Goal: Task Accomplishment & Management: Manage account settings

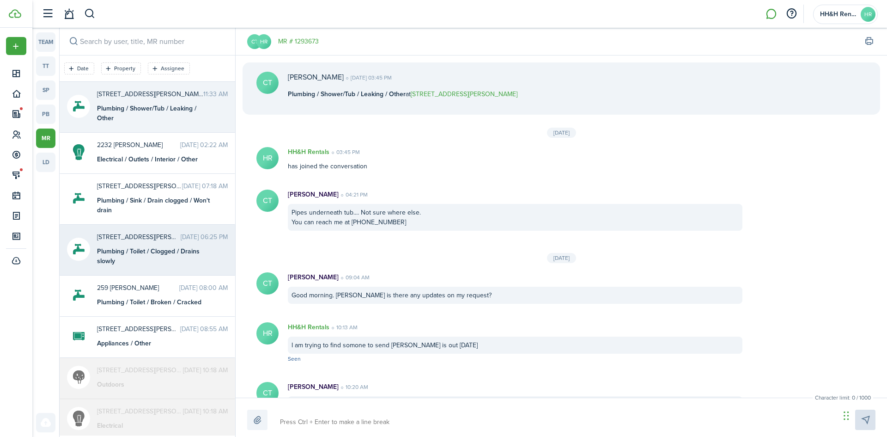
scroll to position [117, 0]
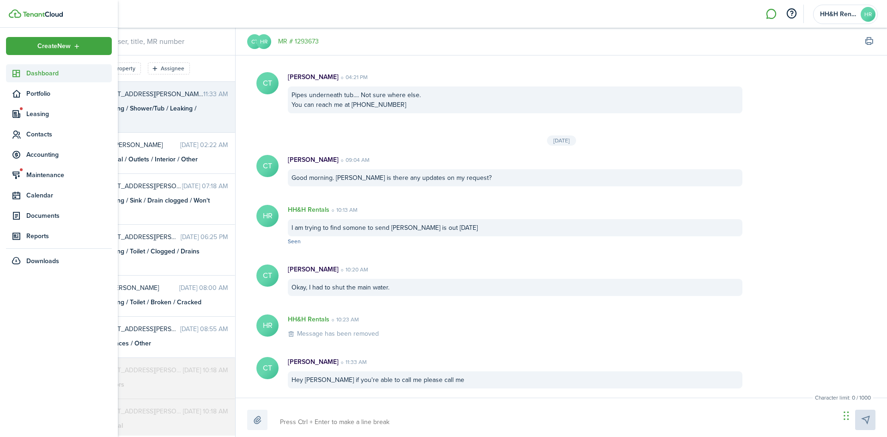
click at [43, 74] on span "Dashboard" at bounding box center [68, 73] width 85 height 10
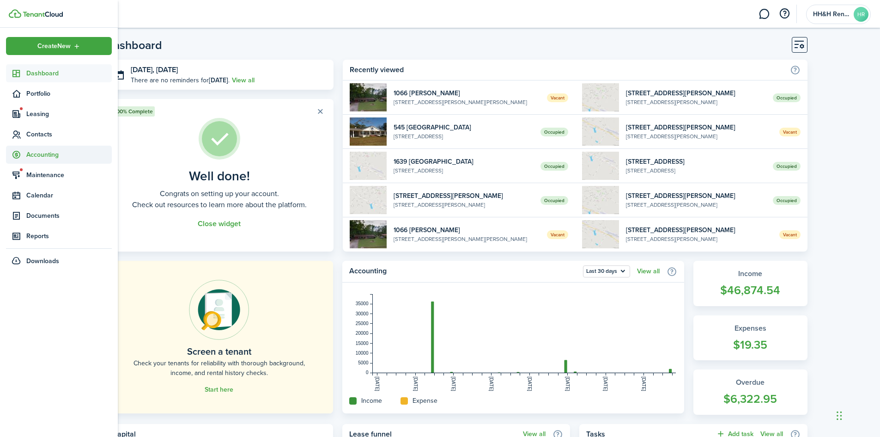
click at [38, 157] on span "Accounting" at bounding box center [68, 155] width 85 height 10
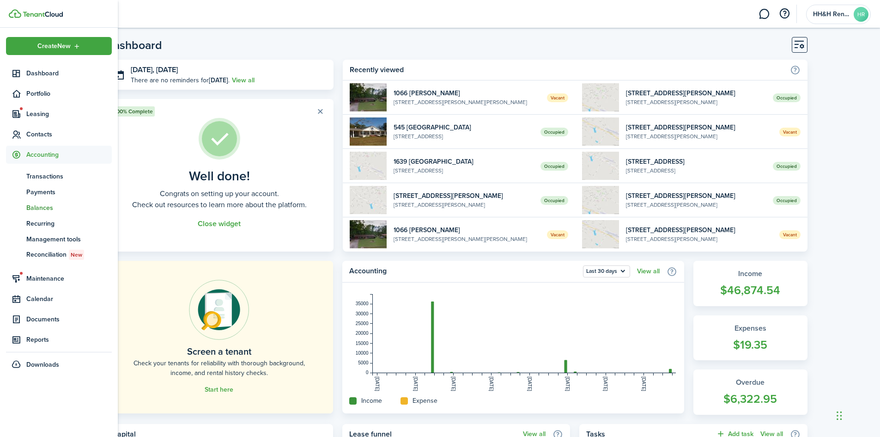
click at [37, 210] on span "Balances" at bounding box center [68, 208] width 85 height 10
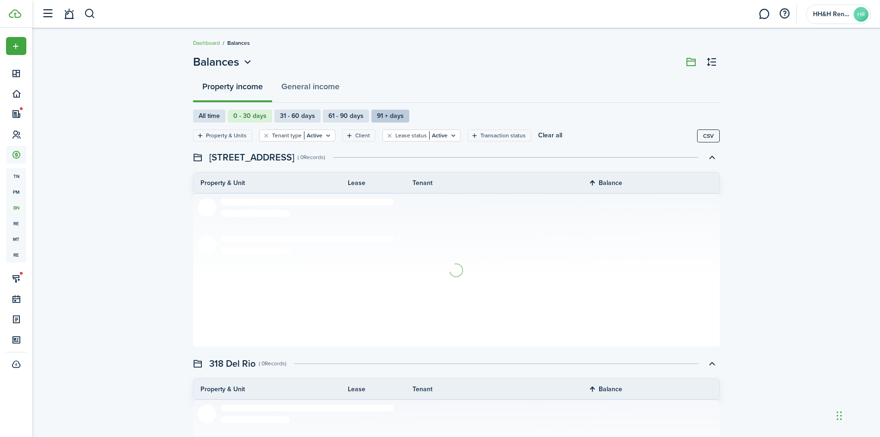
click at [405, 113] on label "91 + days" at bounding box center [391, 116] width 38 height 13
radio input "false"
radio input "true"
click at [339, 116] on label "61 - 90 days" at bounding box center [346, 116] width 46 height 13
radio input "true"
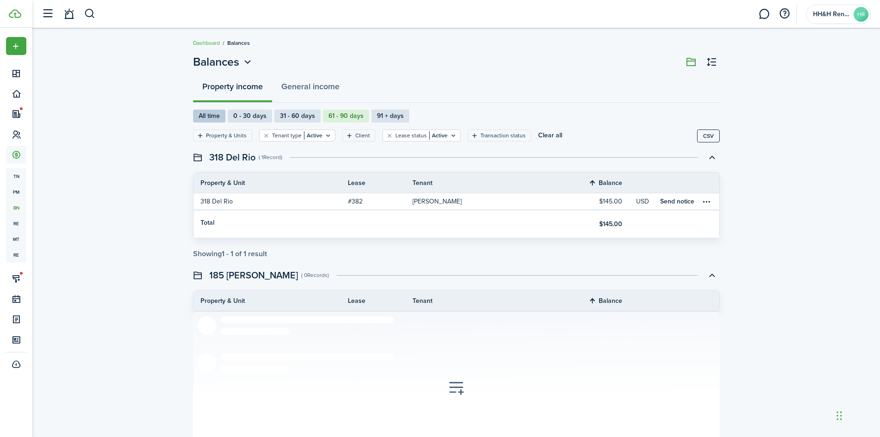
click at [212, 115] on label "All time" at bounding box center [209, 116] width 32 height 13
radio input "true"
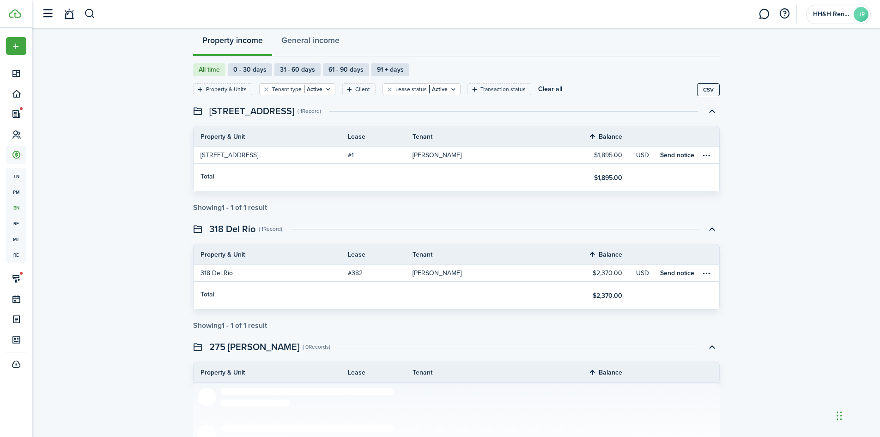
scroll to position [92, 0]
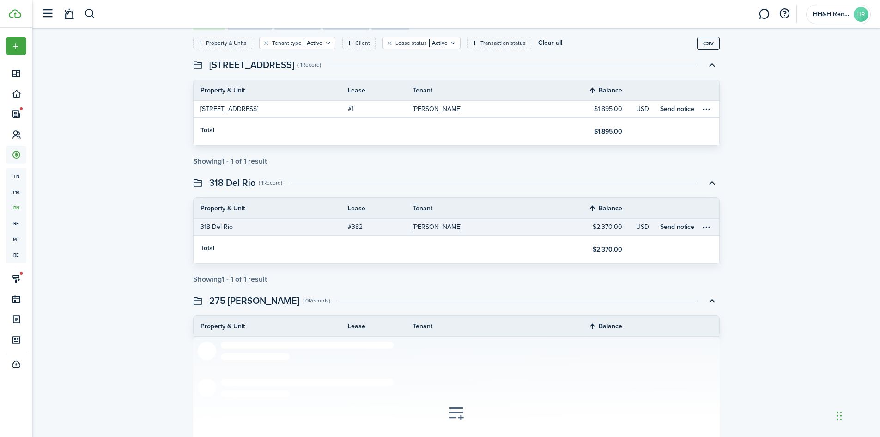
click at [438, 228] on table-profile-info-text "[PERSON_NAME]" at bounding box center [437, 226] width 49 height 7
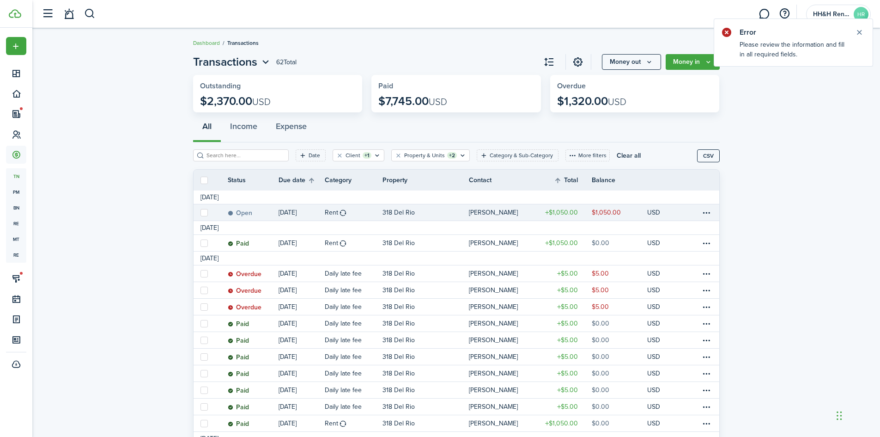
click at [586, 208] on link "$1,050.00" at bounding box center [564, 212] width 55 height 16
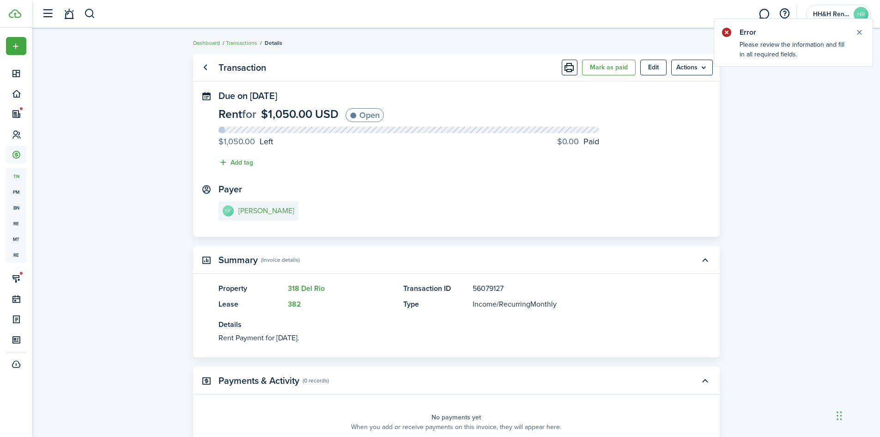
click at [264, 216] on link "CF [PERSON_NAME]" at bounding box center [259, 210] width 80 height 19
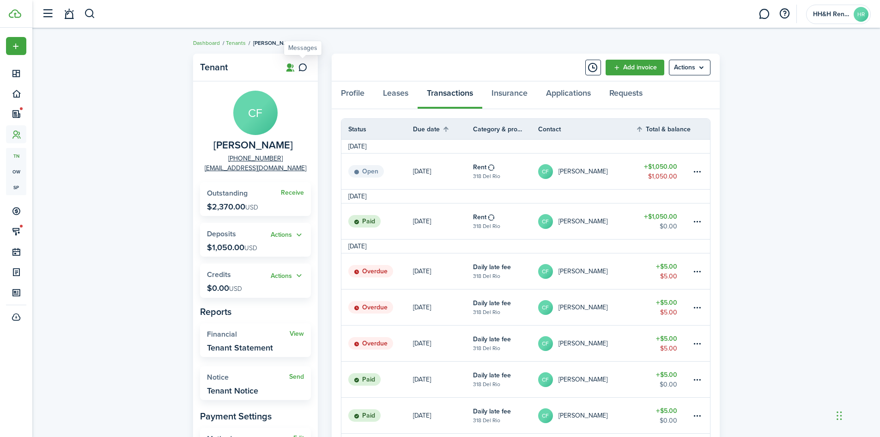
click at [303, 65] on icon at bounding box center [303, 67] width 10 height 9
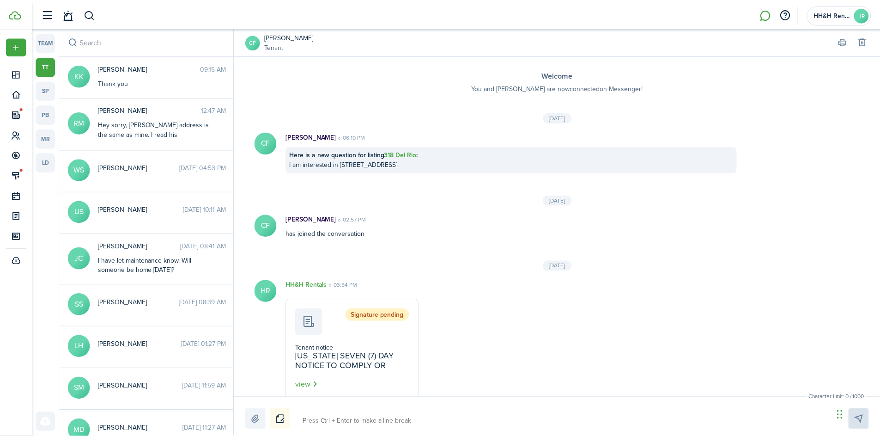
scroll to position [950, 0]
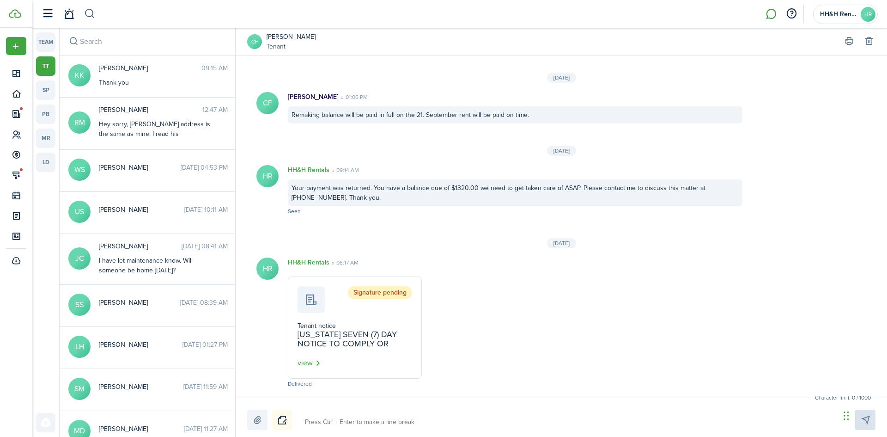
click at [88, 16] on button "button" at bounding box center [90, 14] width 12 height 16
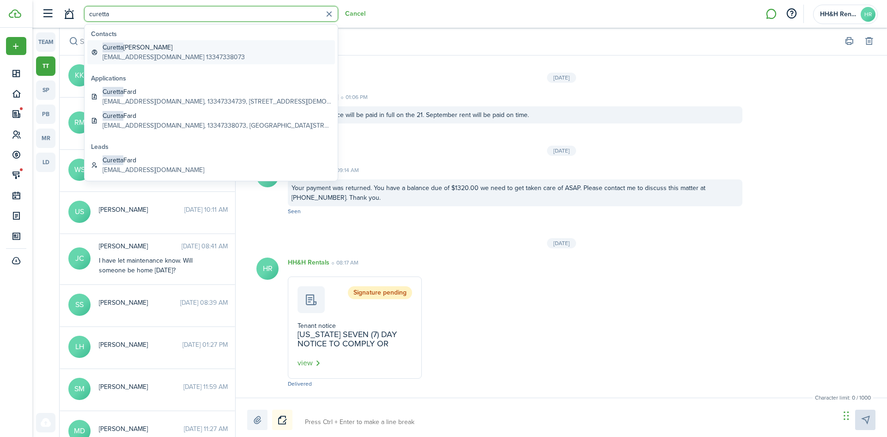
type input "curetta"
click at [105, 48] on span "Curetta" at bounding box center [113, 48] width 21 height 10
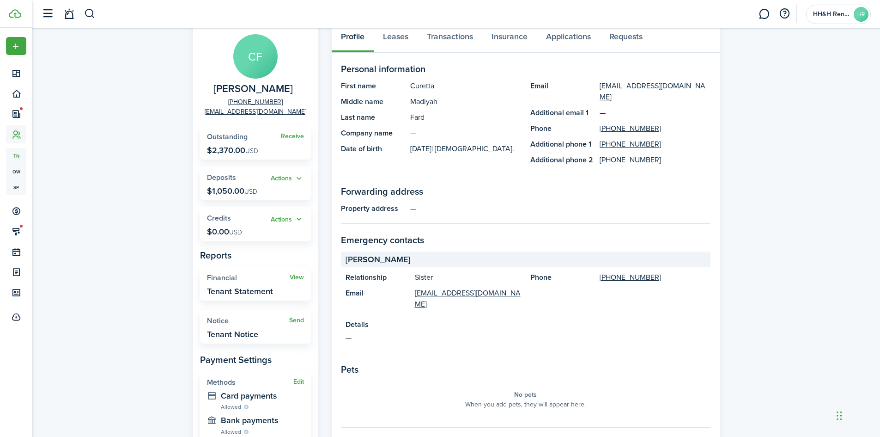
scroll to position [139, 0]
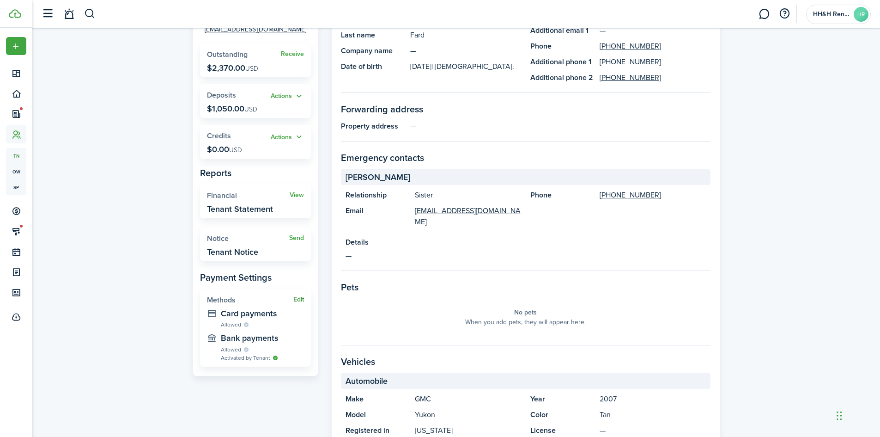
click at [295, 301] on button "Edit" at bounding box center [298, 299] width 11 height 7
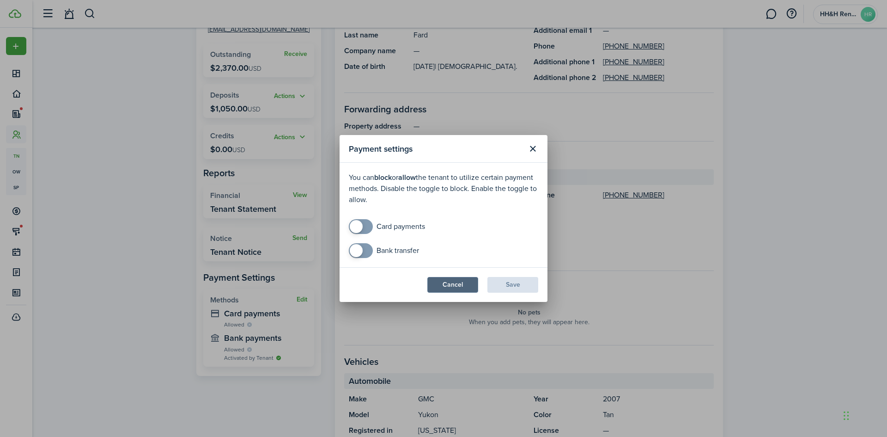
click at [447, 280] on button "Cancel" at bounding box center [452, 285] width 51 height 16
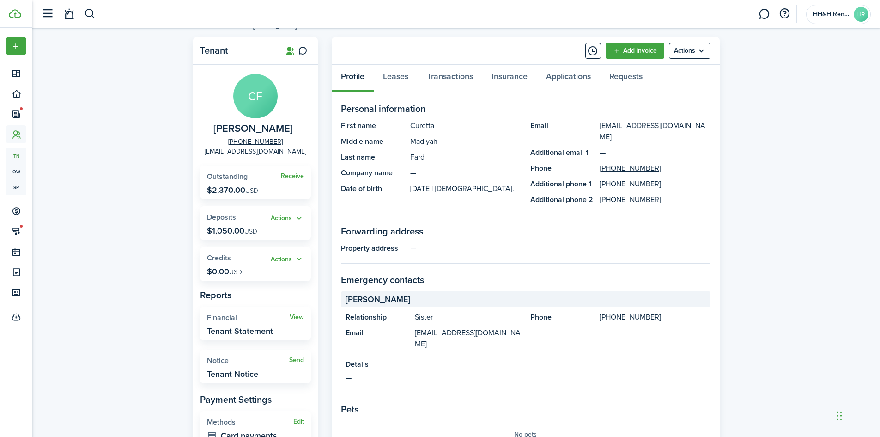
scroll to position [0, 0]
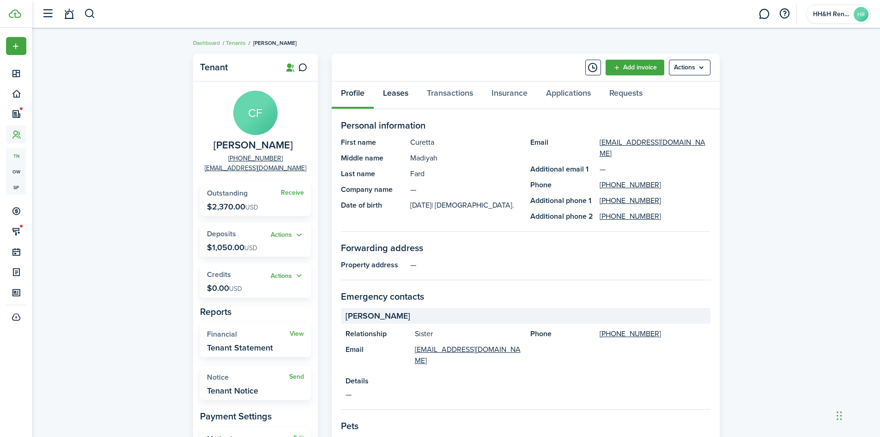
click at [396, 94] on link "Leases" at bounding box center [396, 95] width 44 height 28
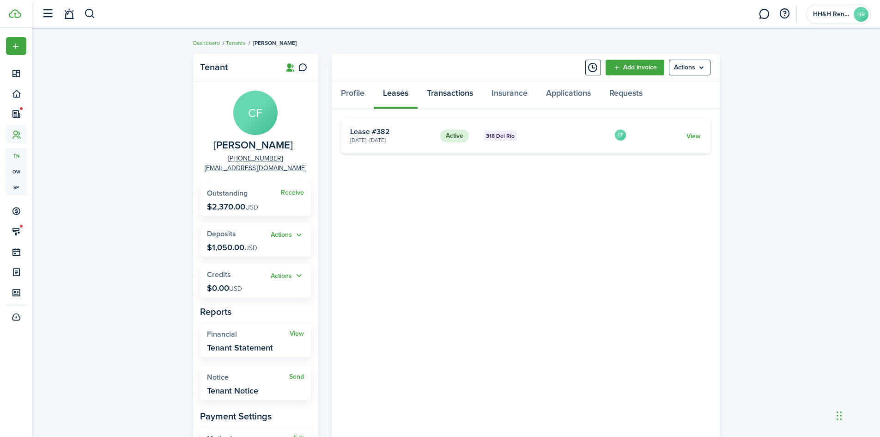
click at [444, 97] on link "Transactions" at bounding box center [450, 95] width 65 height 28
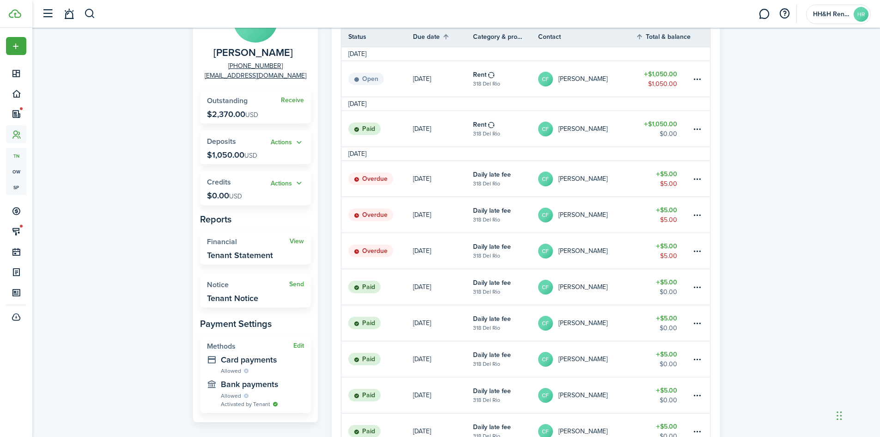
scroll to position [46, 0]
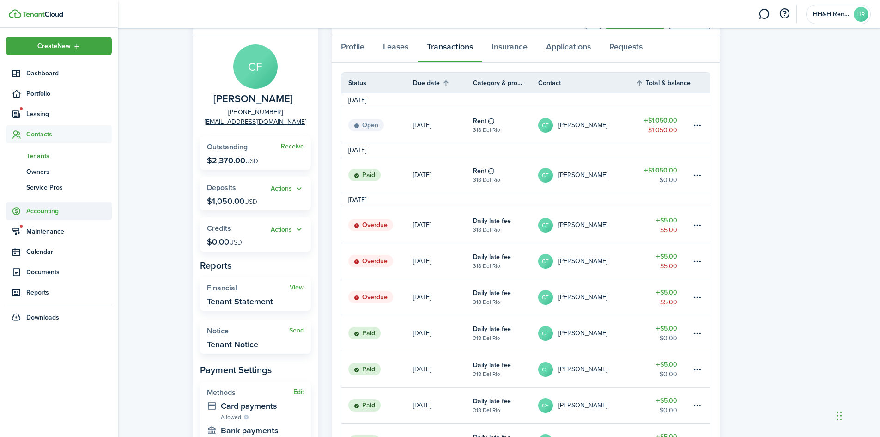
click at [43, 205] on span "Accounting" at bounding box center [59, 211] width 106 height 18
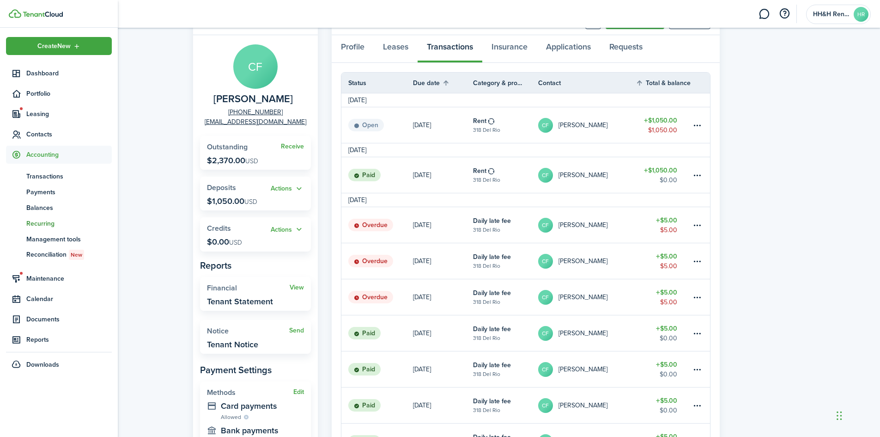
click at [36, 219] on span "Recurring" at bounding box center [68, 224] width 85 height 10
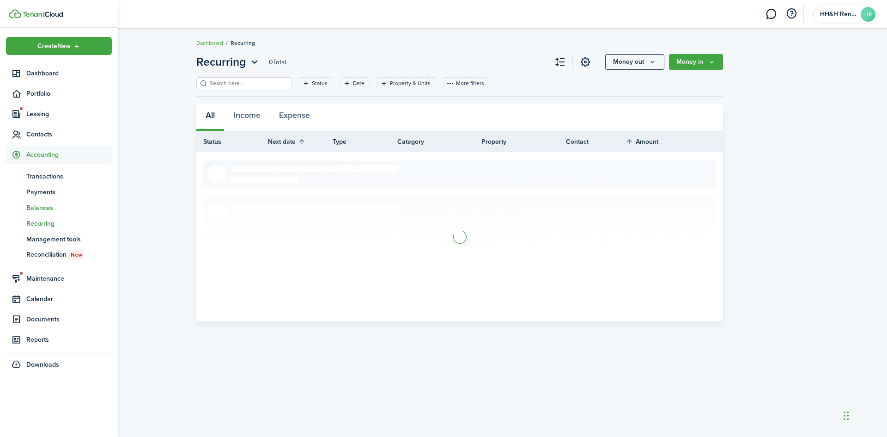
click at [37, 205] on span "Balances" at bounding box center [68, 208] width 85 height 10
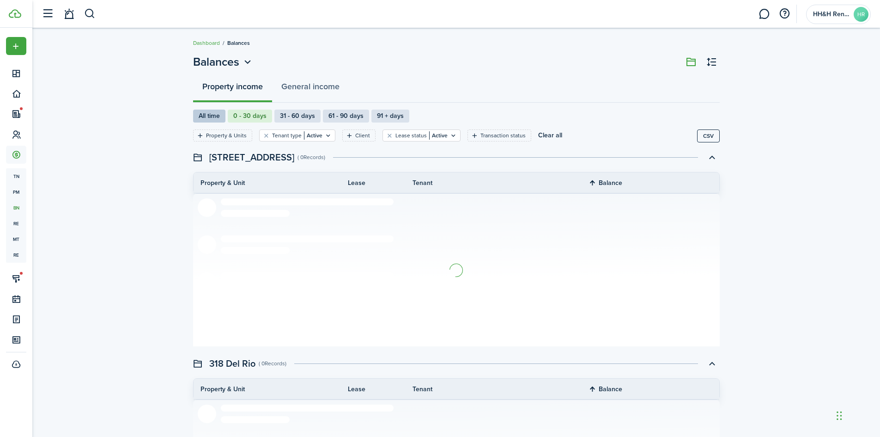
click at [216, 116] on label "All time" at bounding box center [209, 116] width 32 height 13
radio input "true"
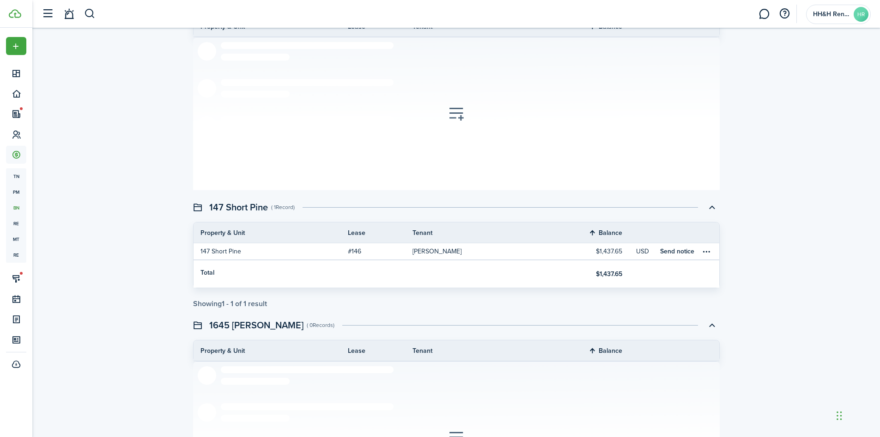
scroll to position [878, 0]
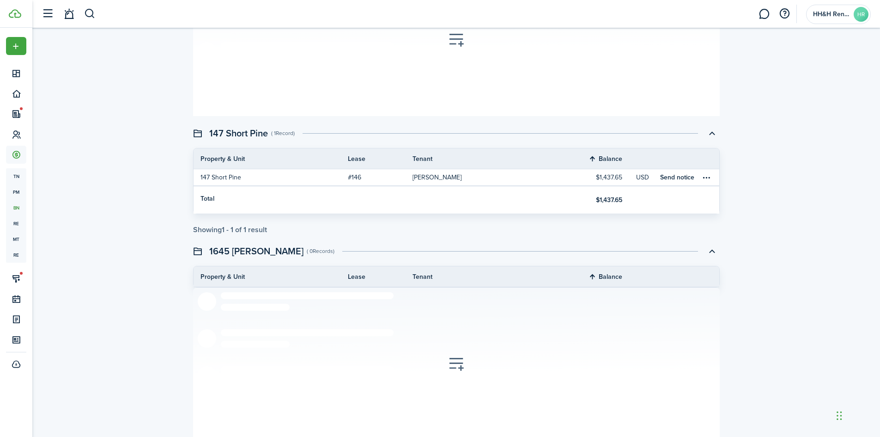
click at [228, 159] on th "Property & Unit" at bounding box center [271, 159] width 154 height 10
click at [430, 174] on table-profile-info-text "[PERSON_NAME]" at bounding box center [437, 177] width 49 height 7
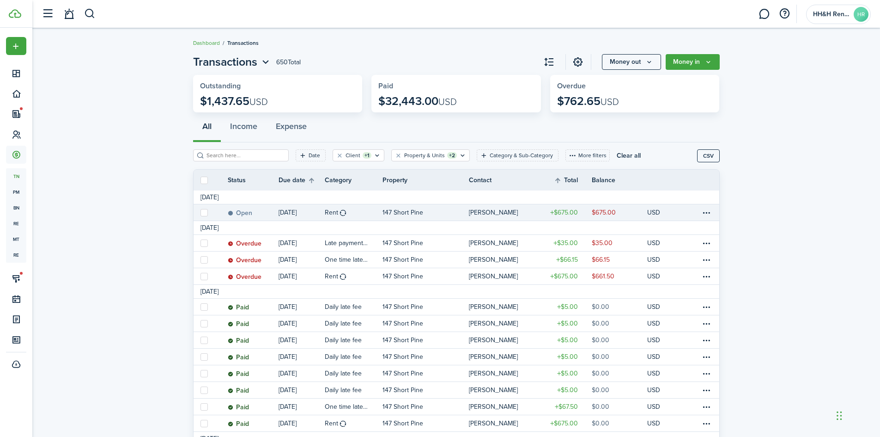
click at [564, 213] on table-amount-title "$675.00" at bounding box center [564, 213] width 28 height 10
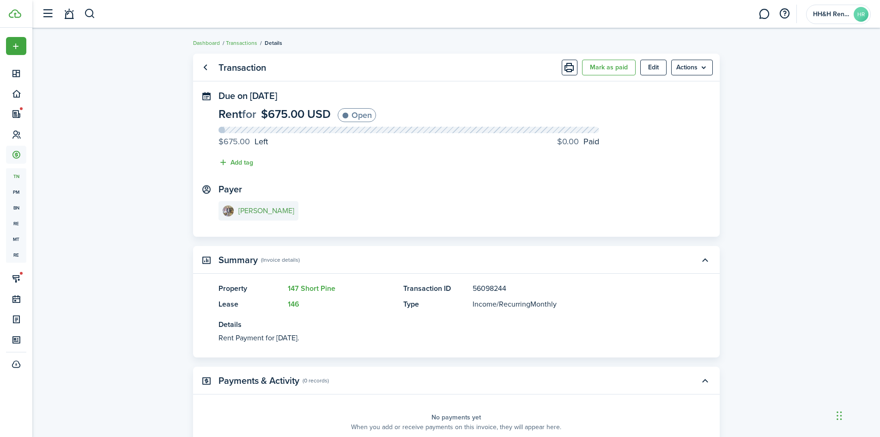
click at [251, 209] on e-details-info-title "[PERSON_NAME]" at bounding box center [266, 211] width 56 height 8
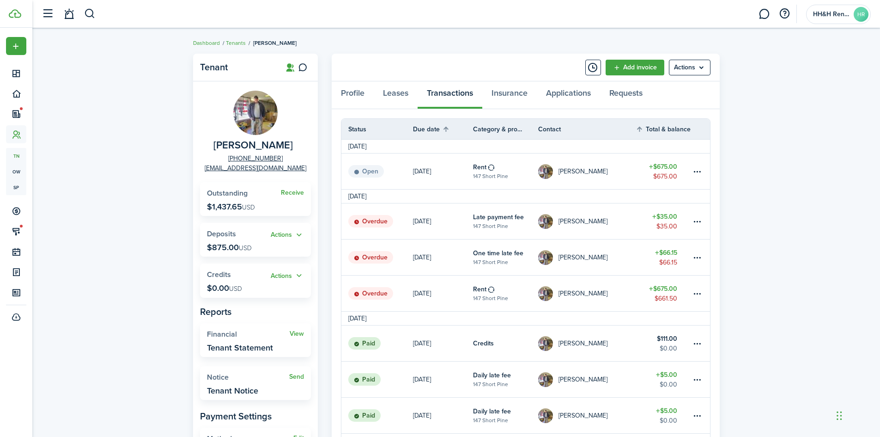
click at [560, 36] on breadcrumb "Dashboard Tenants [PERSON_NAME]" at bounding box center [456, 38] width 527 height 21
click at [857, 8] on avatar-text "HR" at bounding box center [861, 14] width 15 height 15
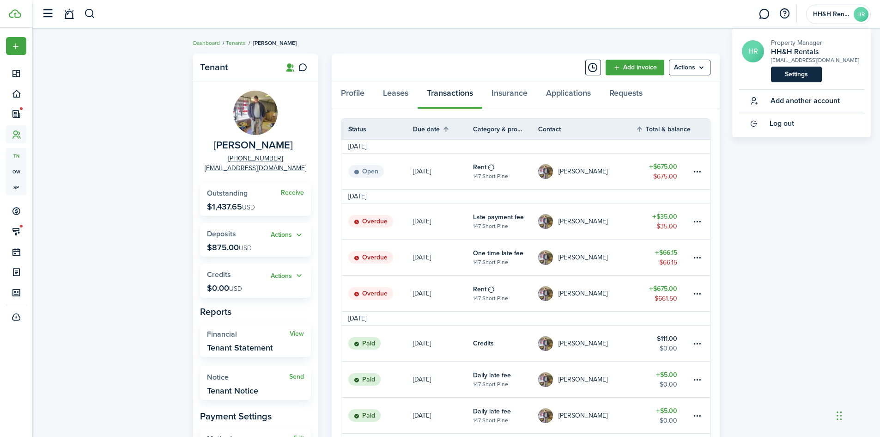
click at [799, 73] on link "Settings" at bounding box center [796, 75] width 51 height 16
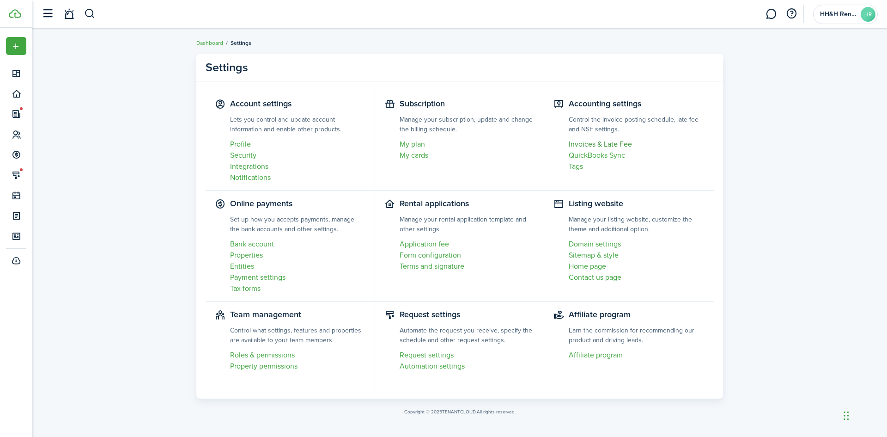
click at [609, 144] on link "Invoices & Late Fee" at bounding box center [637, 144] width 136 height 11
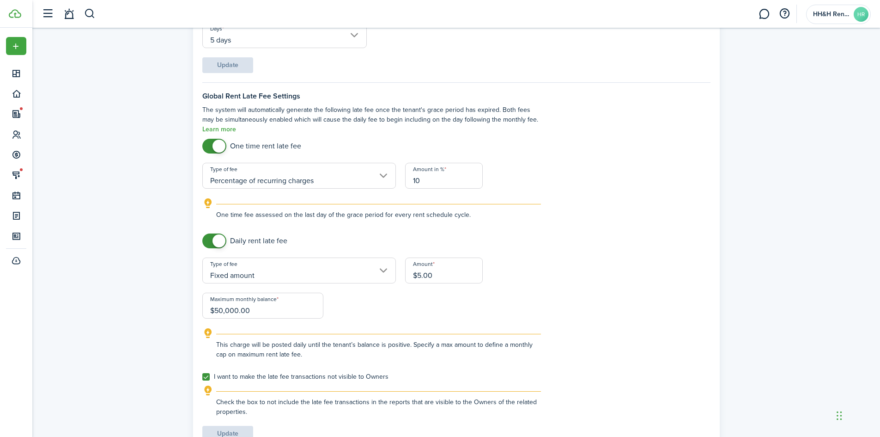
scroll to position [139, 0]
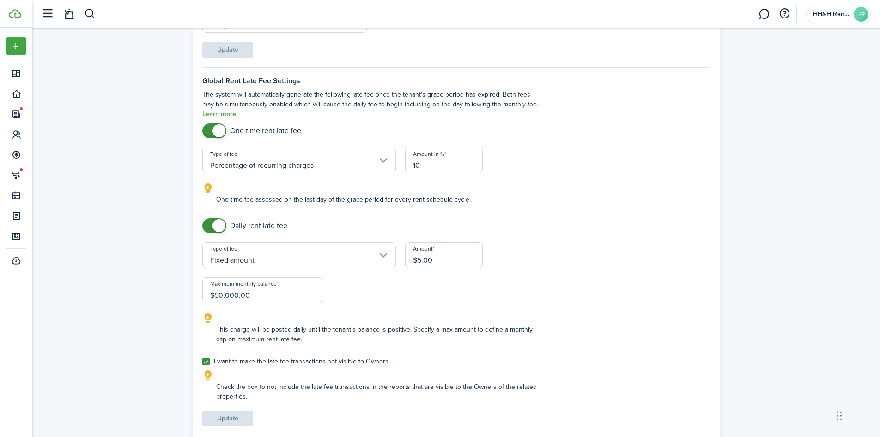
click at [381, 262] on input "Fixed amount" at bounding box center [299, 255] width 194 height 26
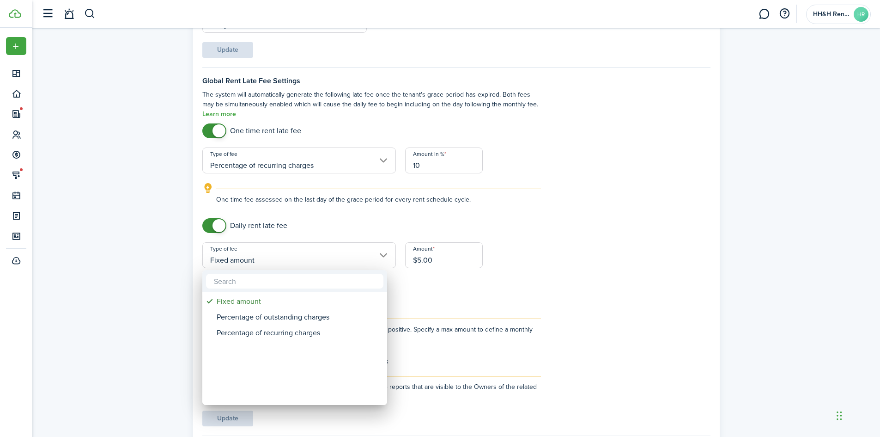
click at [383, 258] on div at bounding box center [440, 218] width 1028 height 585
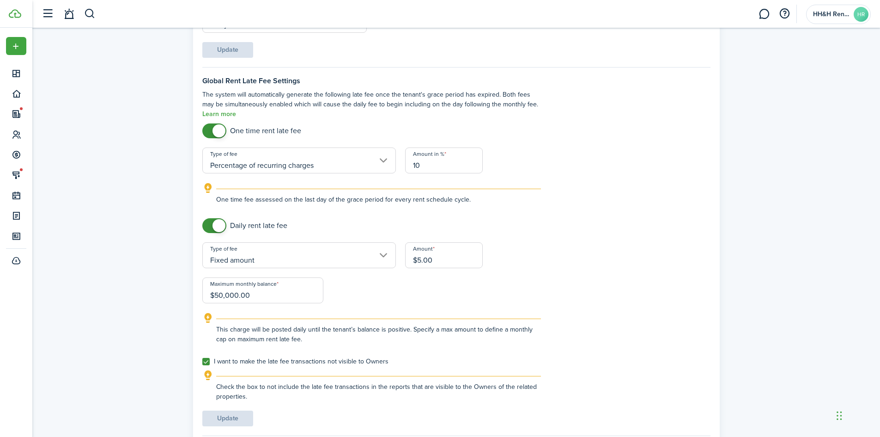
click at [409, 297] on div "One time rent late fee Type of fee Percentage of recurring charges Amount in % …" at bounding box center [372, 244] width 348 height 242
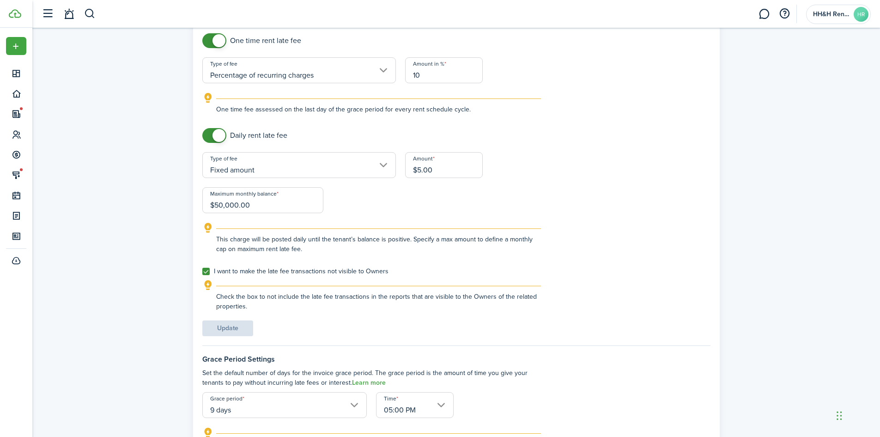
scroll to position [231, 0]
click at [207, 268] on label "I want to make the late fee transactions not visible to Owners" at bounding box center [295, 268] width 186 height 7
click at [202, 269] on input "I want to make the late fee transactions not visible to Owners" at bounding box center [202, 269] width 0 height 0
checkbox input "false"
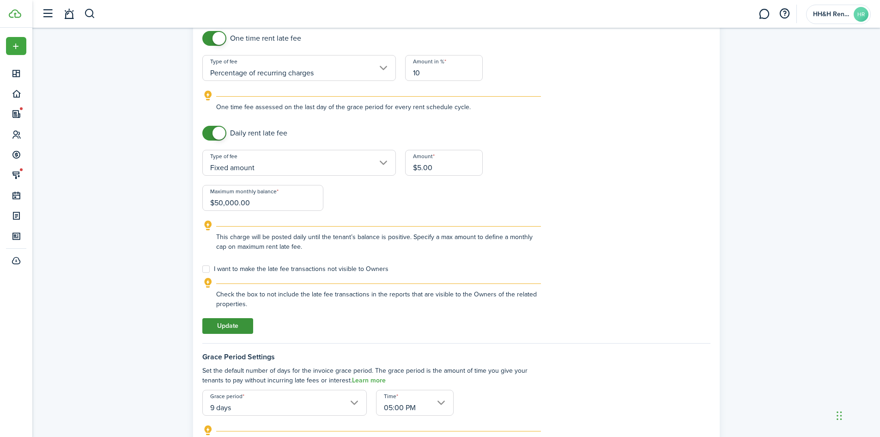
click at [225, 325] on button "Update" at bounding box center [227, 326] width 51 height 16
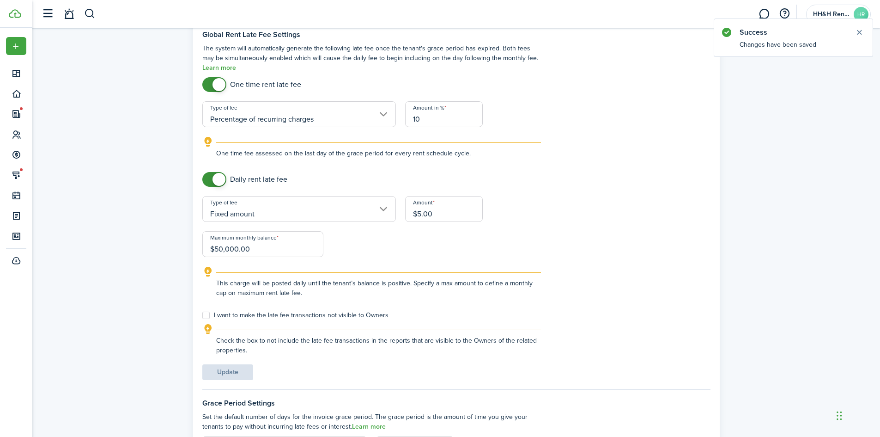
scroll to position [277, 0]
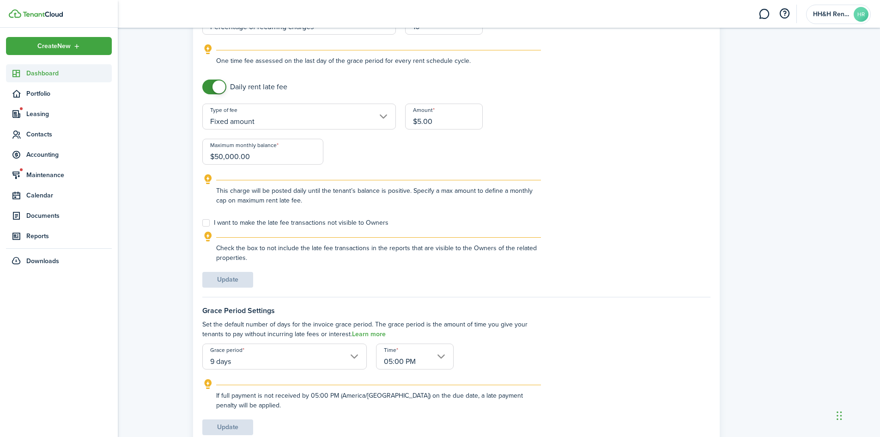
click at [21, 75] on icon at bounding box center [17, 73] width 10 height 9
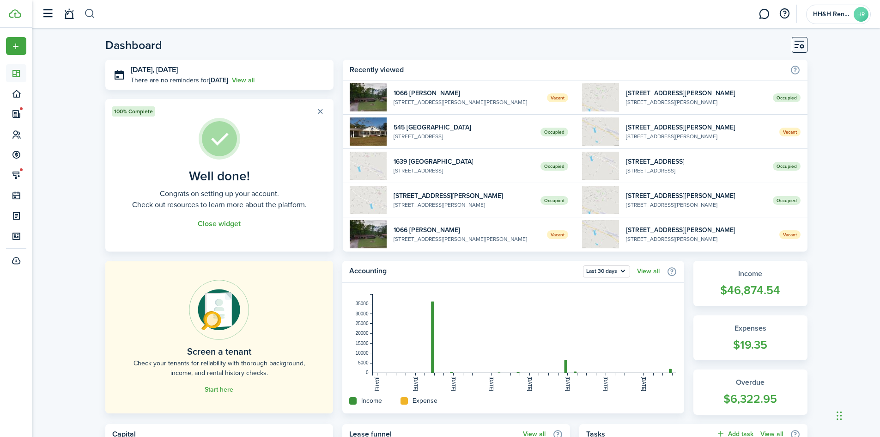
click at [92, 14] on button "button" at bounding box center [90, 14] width 12 height 16
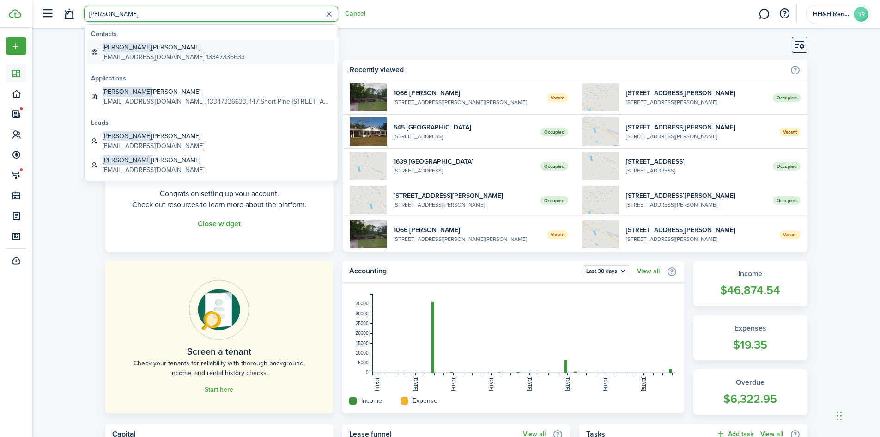
type input "[PERSON_NAME]"
click at [148, 46] on global-search-item-title "[PERSON_NAME]" at bounding box center [174, 48] width 142 height 10
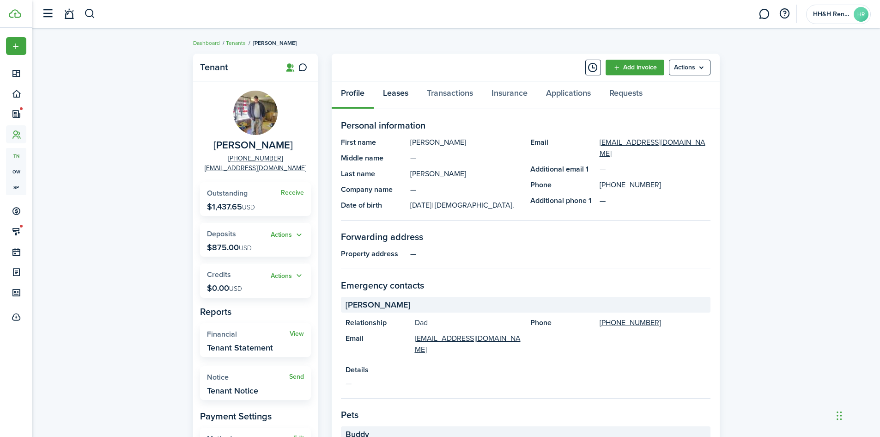
click at [415, 85] on link "Leases" at bounding box center [396, 95] width 44 height 28
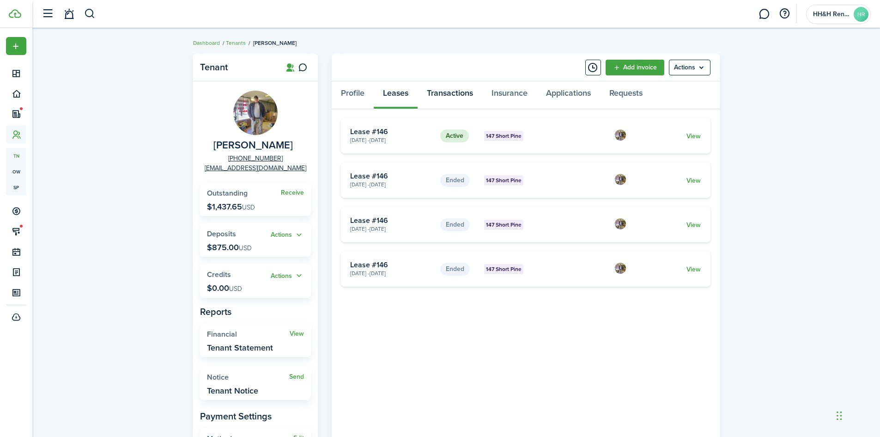
click at [444, 93] on link "Transactions" at bounding box center [450, 95] width 65 height 28
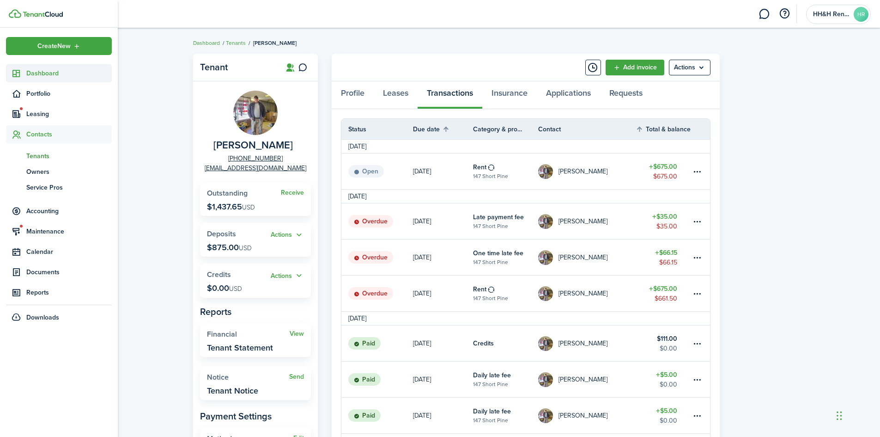
click at [25, 69] on sidebar-link-icon at bounding box center [16, 73] width 20 height 10
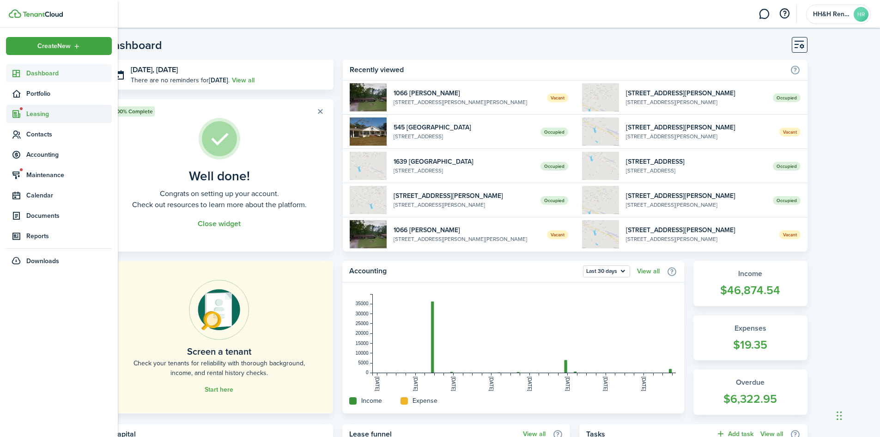
click at [36, 116] on span "Leasing" at bounding box center [68, 114] width 85 height 10
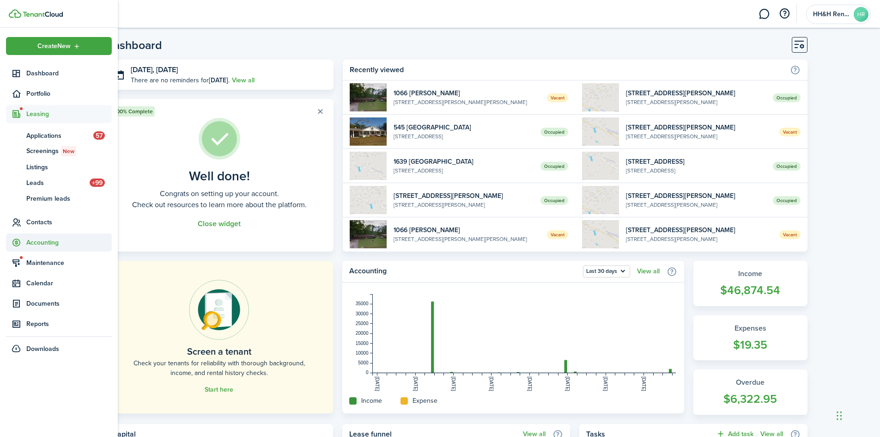
click at [40, 238] on span "Accounting" at bounding box center [68, 243] width 85 height 10
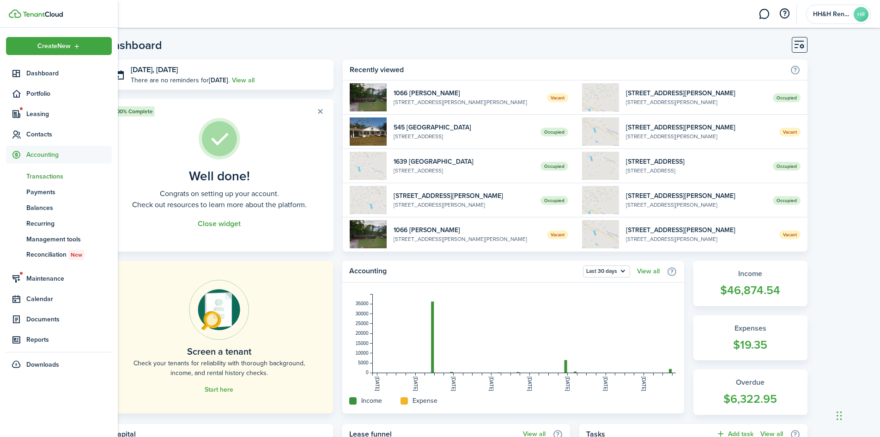
click at [44, 180] on span "Transactions" at bounding box center [68, 176] width 85 height 10
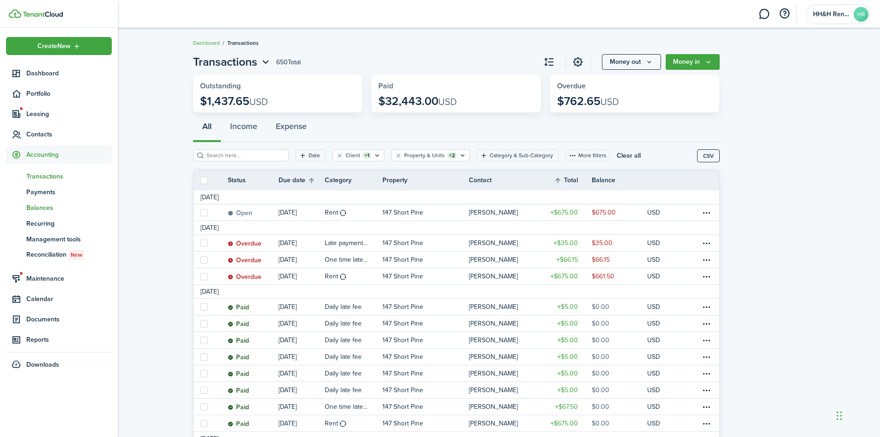
click at [45, 208] on span "Balances" at bounding box center [68, 208] width 85 height 10
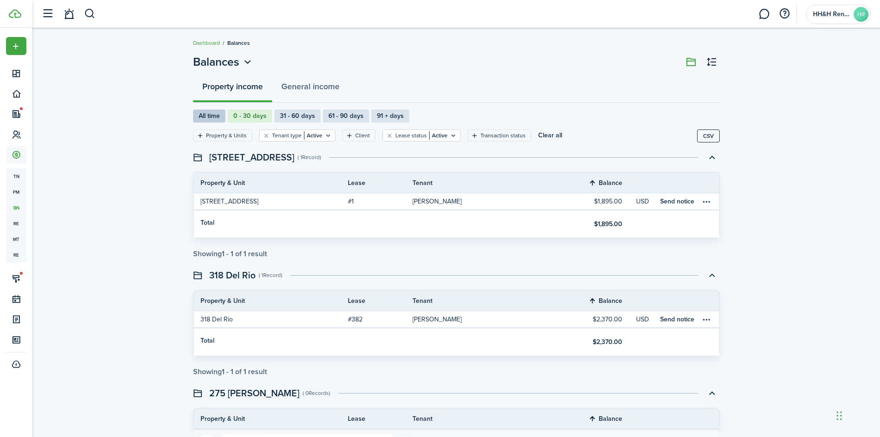
click at [202, 111] on label "All time" at bounding box center [209, 116] width 32 height 13
radio input "true"
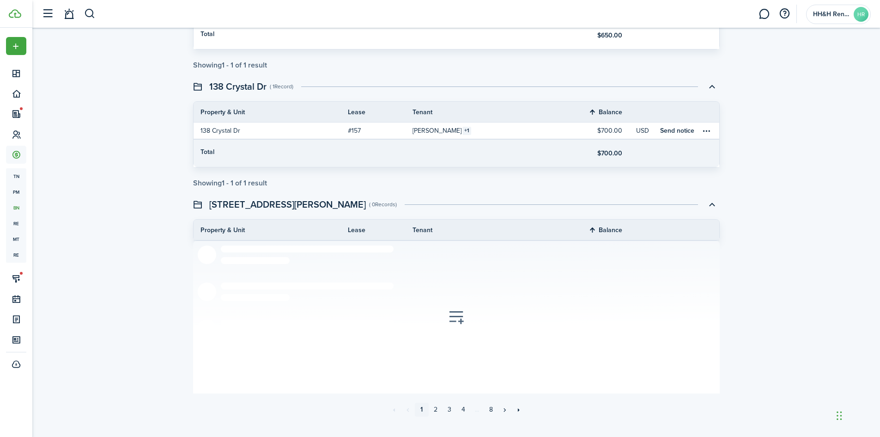
scroll to position [1381, 0]
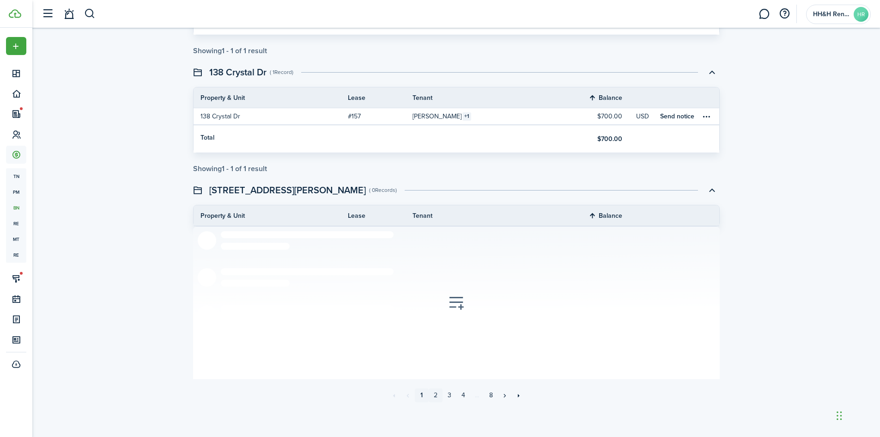
click at [436, 393] on link "2" at bounding box center [436, 395] width 14 height 14
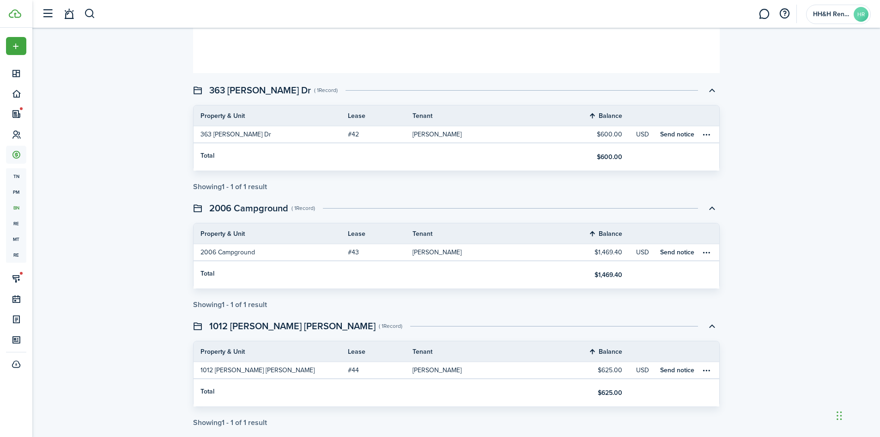
scroll to position [601, 0]
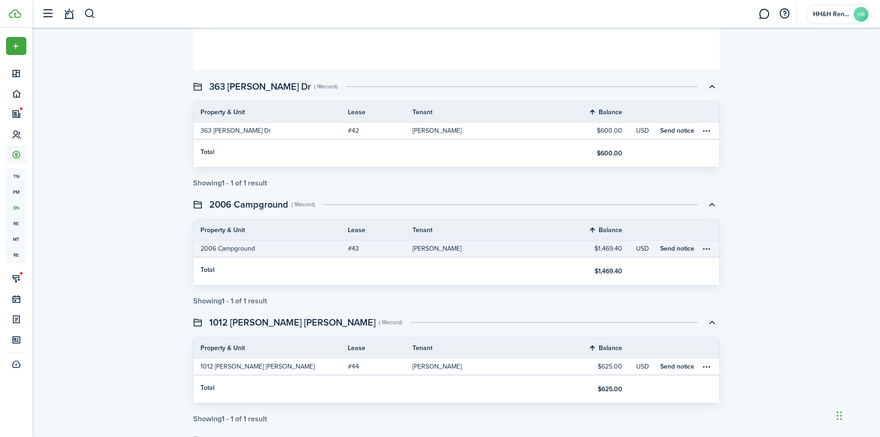
click at [429, 248] on table-profile-info-text "[PERSON_NAME]" at bounding box center [437, 248] width 49 height 7
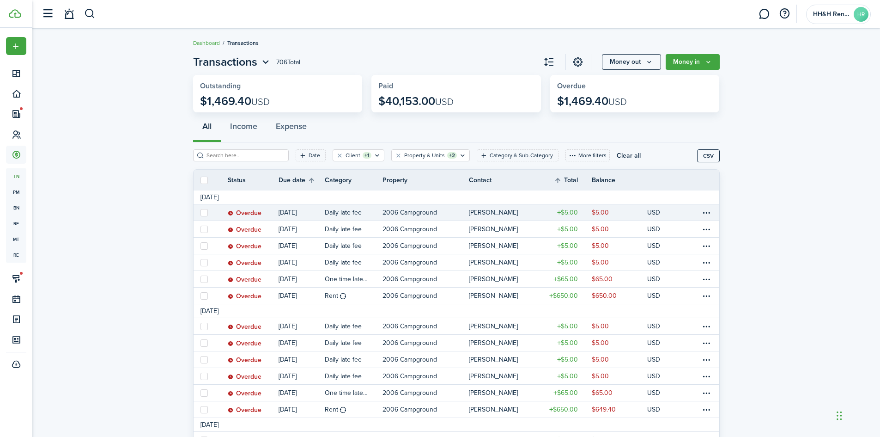
click at [496, 212] on table-profile-info-text "[PERSON_NAME]" at bounding box center [493, 212] width 49 height 7
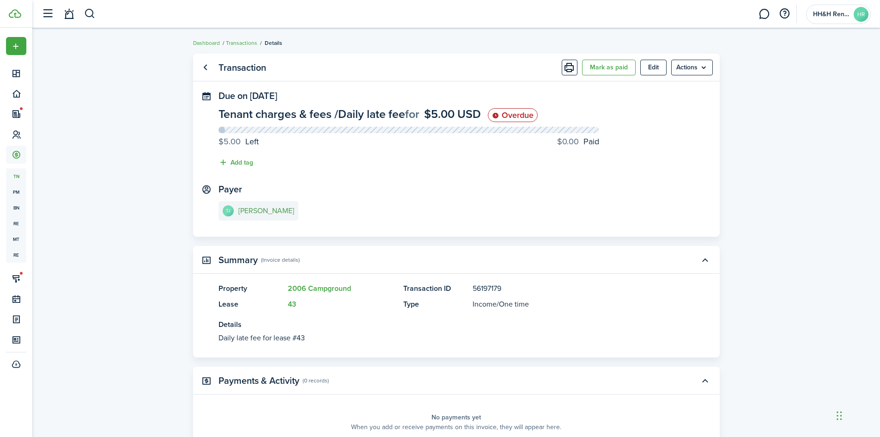
click at [251, 214] on e-details-info-title "[PERSON_NAME]" at bounding box center [266, 211] width 56 height 8
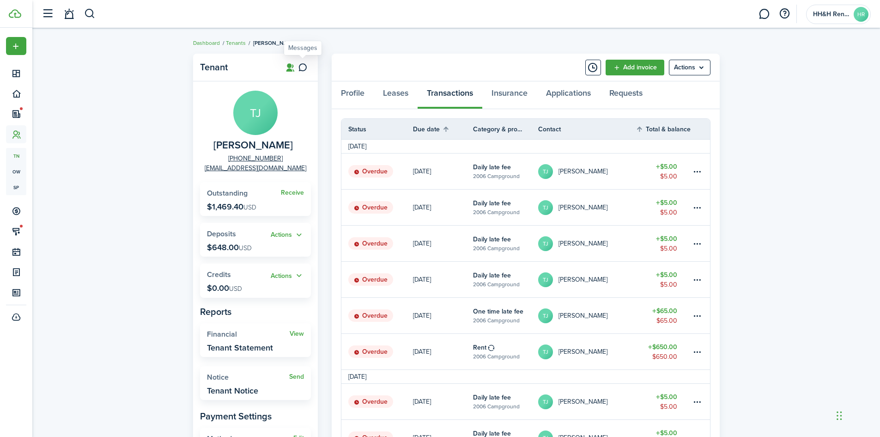
click at [301, 67] on icon at bounding box center [303, 67] width 10 height 9
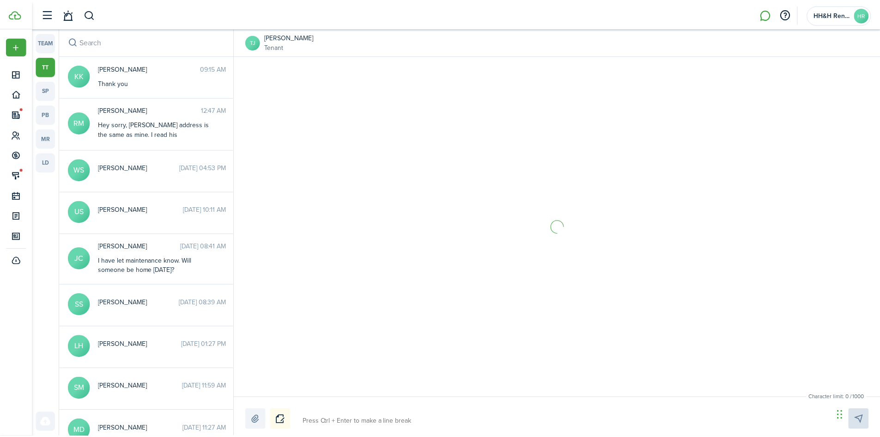
scroll to position [2436, 0]
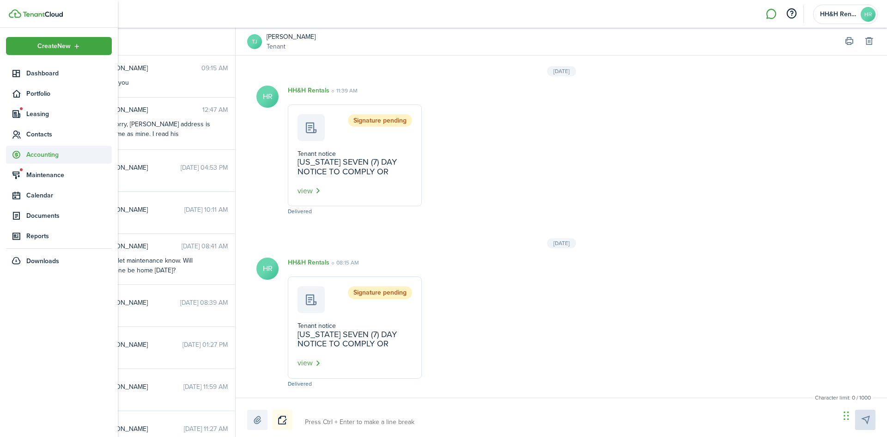
click at [38, 150] on span "Accounting" at bounding box center [68, 155] width 85 height 10
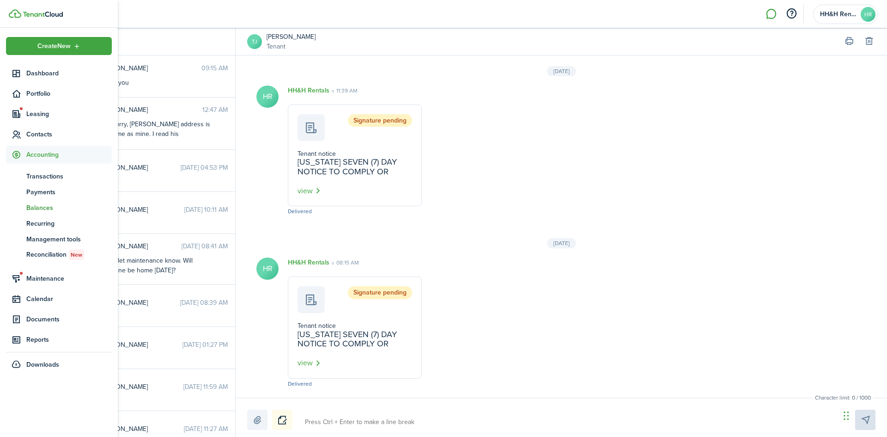
click at [39, 208] on span "Balances" at bounding box center [68, 208] width 85 height 10
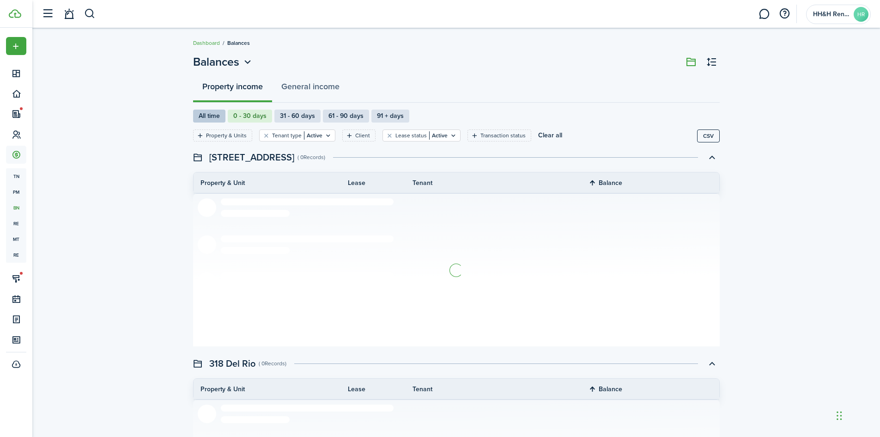
click at [201, 119] on label "All time" at bounding box center [209, 116] width 32 height 13
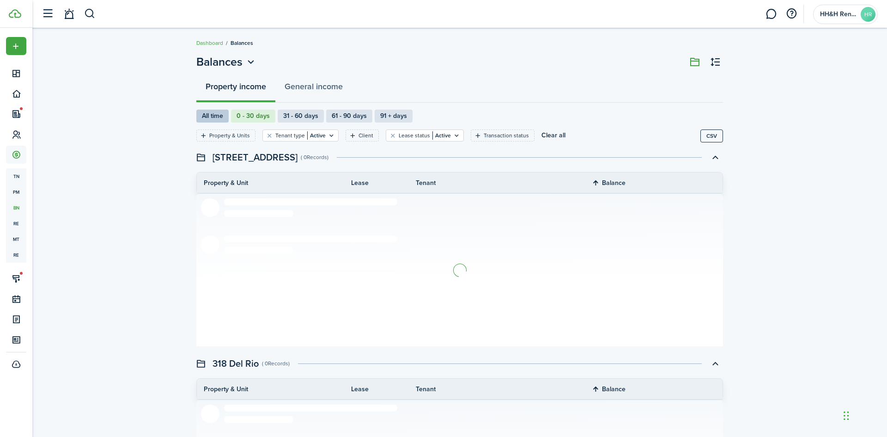
radio input "true"
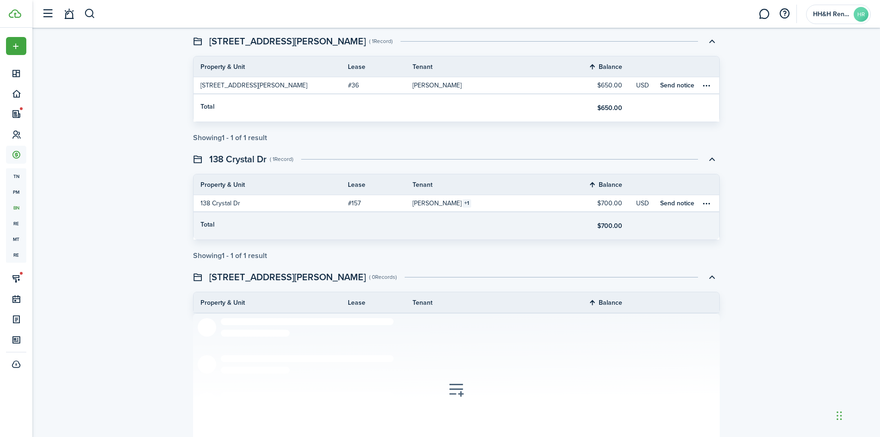
scroll to position [1381, 0]
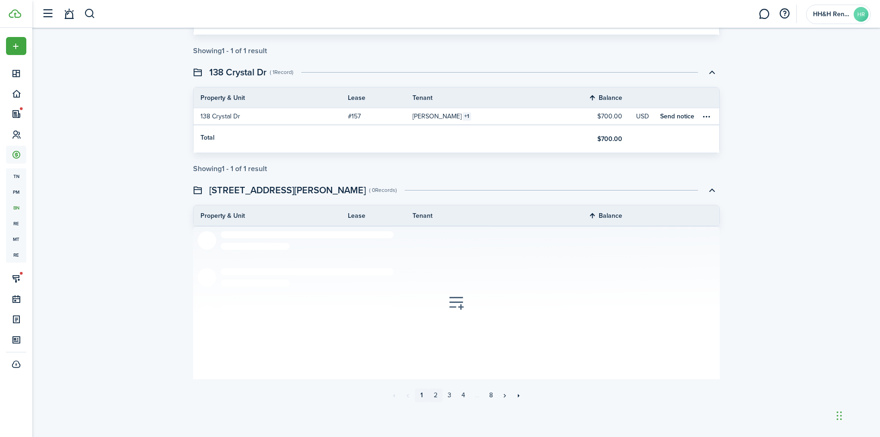
click at [435, 393] on link "2" at bounding box center [436, 395] width 14 height 14
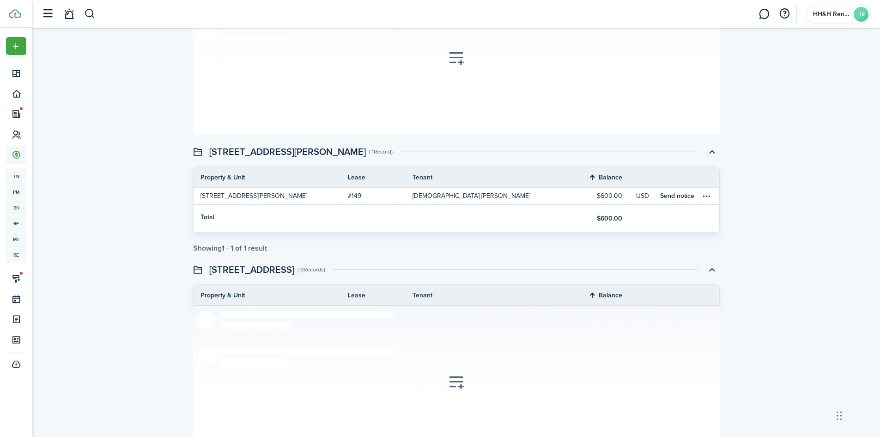
scroll to position [1381, 0]
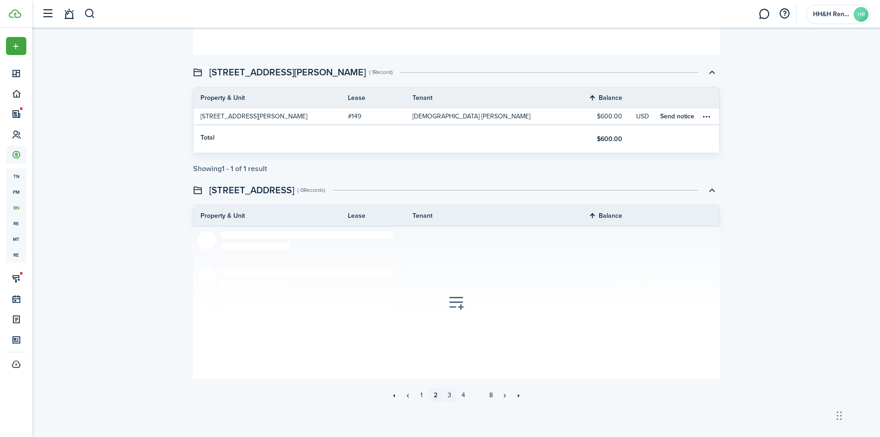
click at [452, 397] on link "3" at bounding box center [450, 395] width 14 height 14
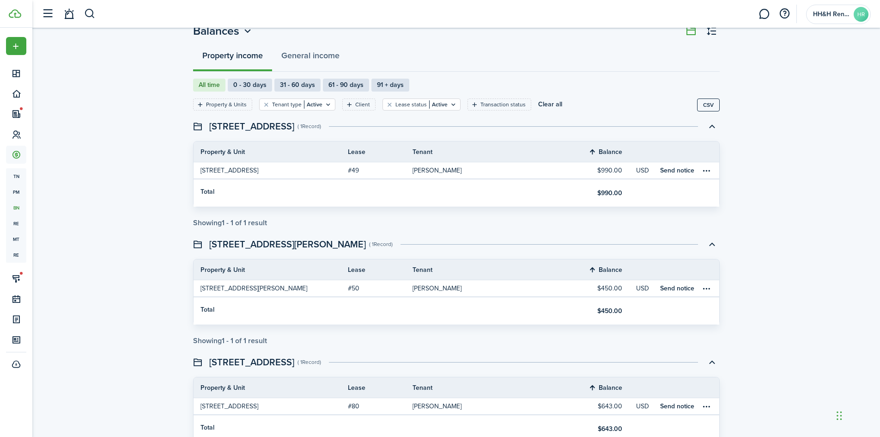
scroll to position [46, 0]
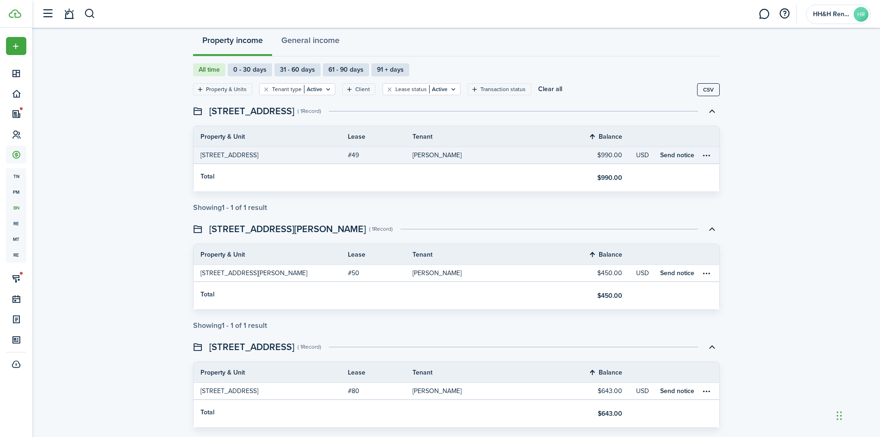
click at [454, 156] on table-profile-info-text "[PERSON_NAME]" at bounding box center [437, 155] width 49 height 7
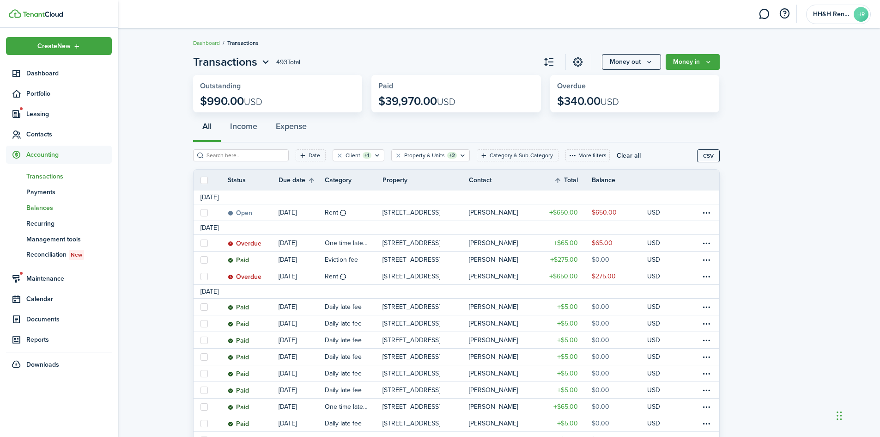
click at [40, 208] on span "Balances" at bounding box center [68, 208] width 85 height 10
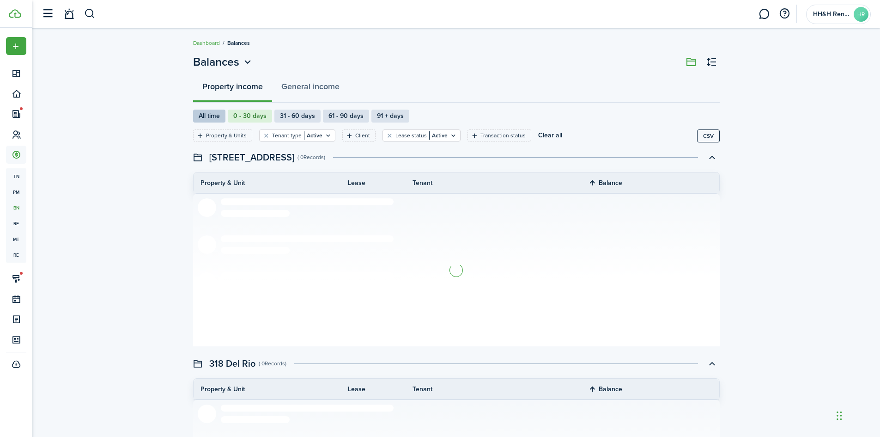
click at [220, 114] on label "All time" at bounding box center [209, 116] width 32 height 13
radio input "true"
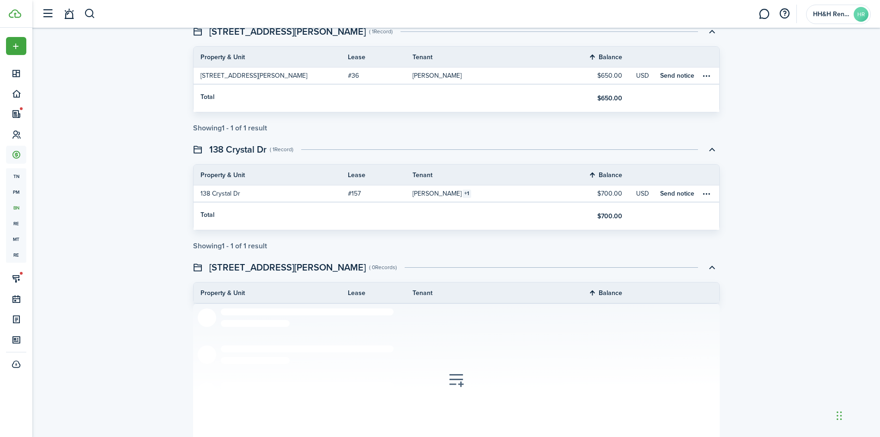
scroll to position [1381, 0]
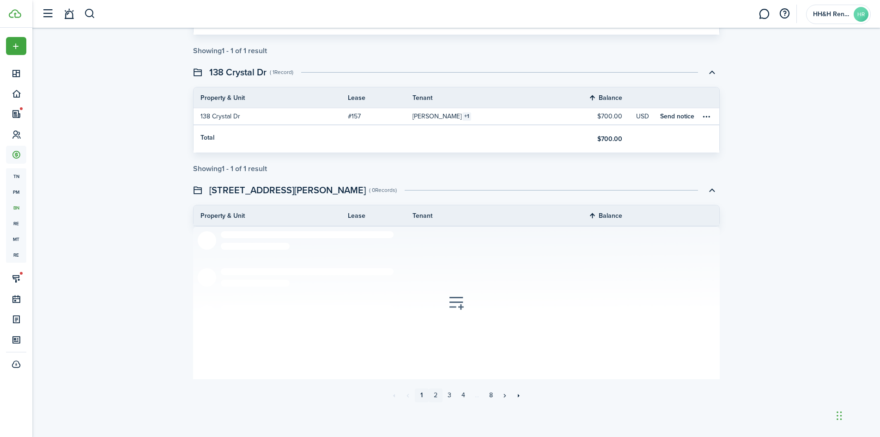
click at [436, 395] on link "2" at bounding box center [436, 395] width 14 height 14
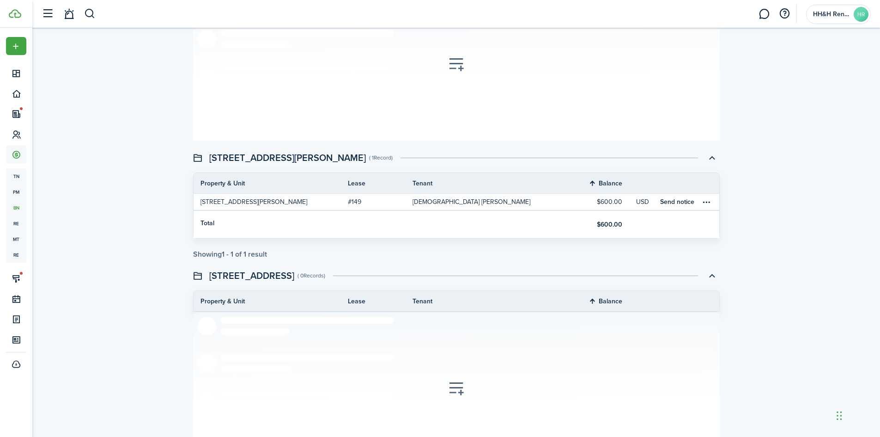
scroll to position [1381, 0]
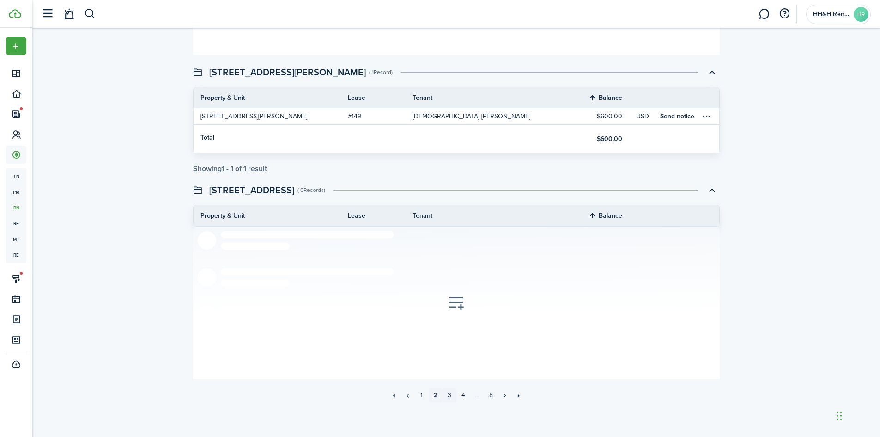
click at [451, 397] on link "3" at bounding box center [450, 395] width 14 height 14
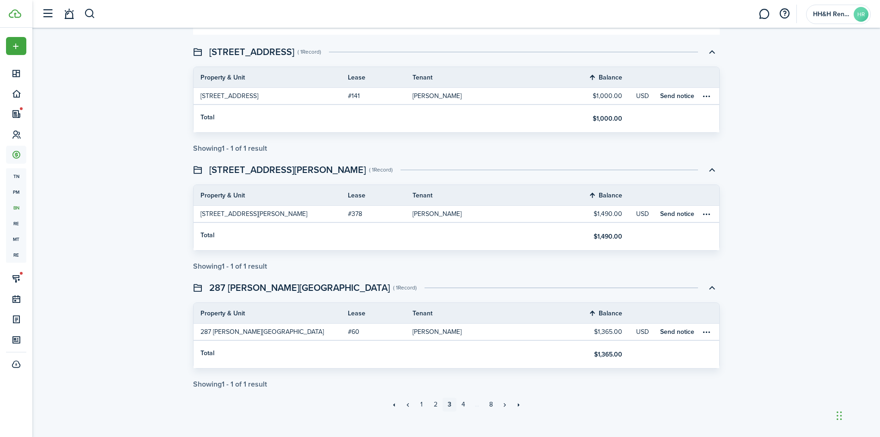
scroll to position [1109, 0]
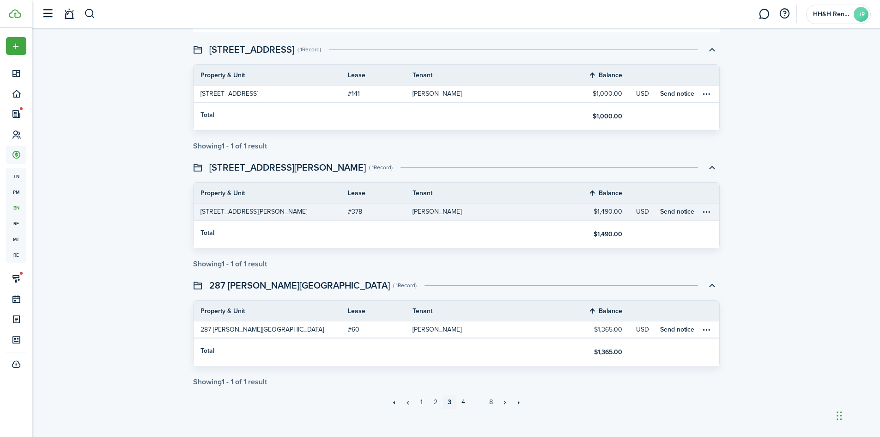
click at [439, 214] on table-profile-info-text "[PERSON_NAME]" at bounding box center [437, 211] width 49 height 7
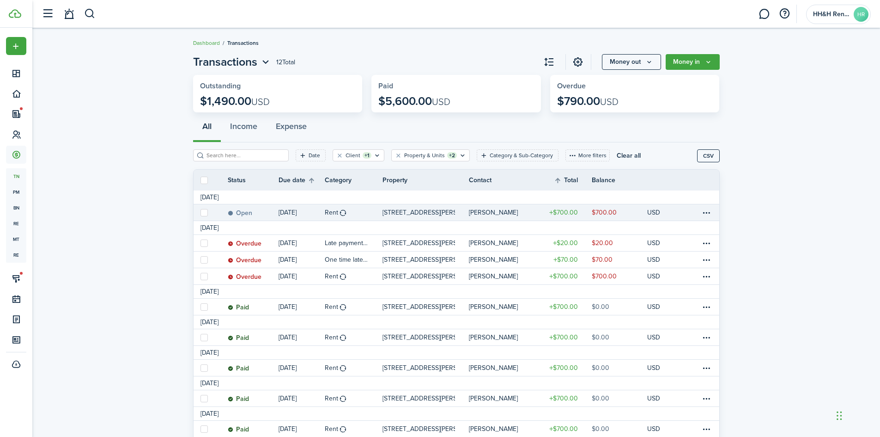
click at [569, 211] on table-amount-title "$700.00" at bounding box center [564, 213] width 29 height 10
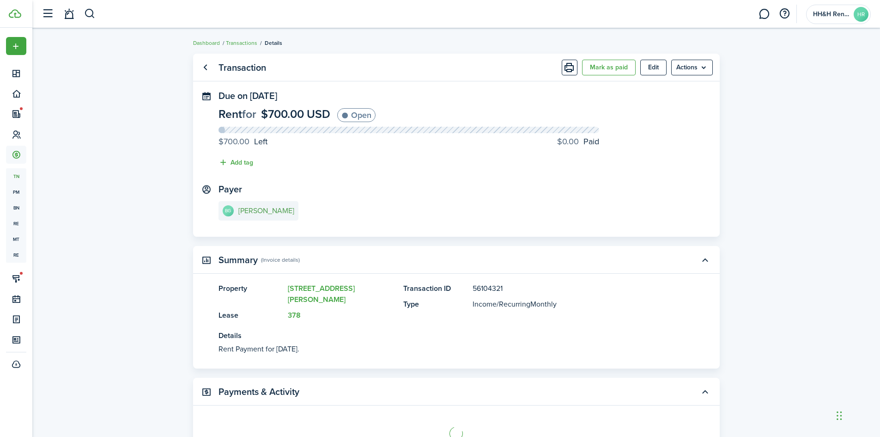
click at [250, 209] on e-details-info-title "[PERSON_NAME]" at bounding box center [266, 211] width 56 height 8
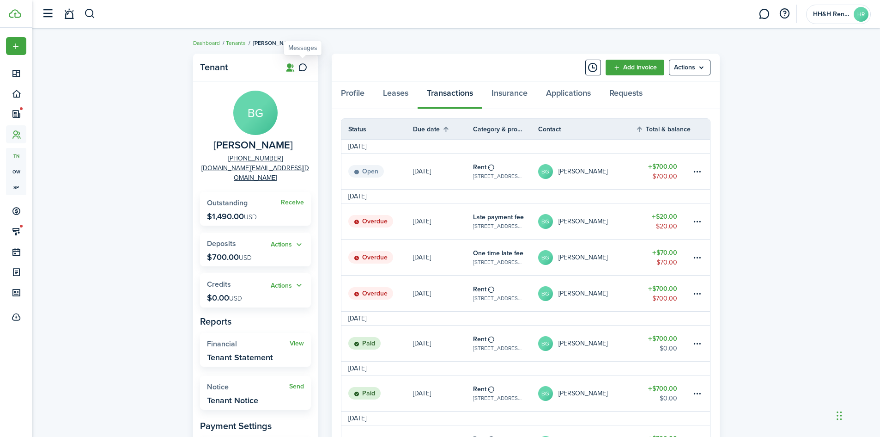
click at [301, 66] on icon at bounding box center [303, 67] width 10 height 9
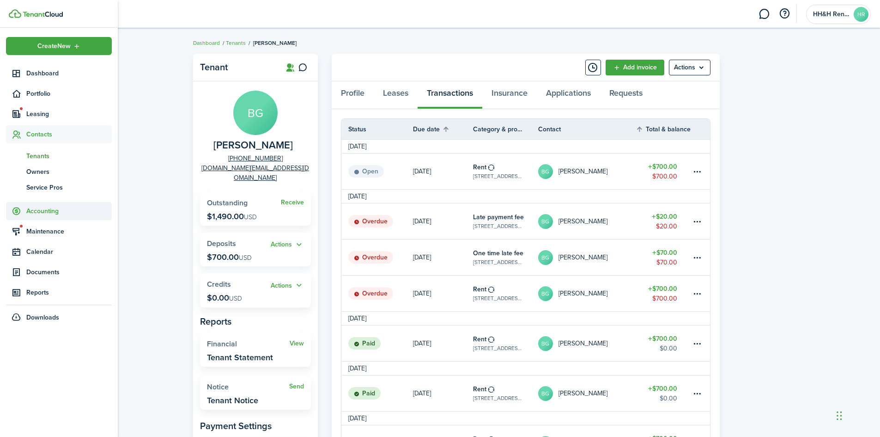
click at [36, 216] on span "Accounting" at bounding box center [59, 211] width 106 height 18
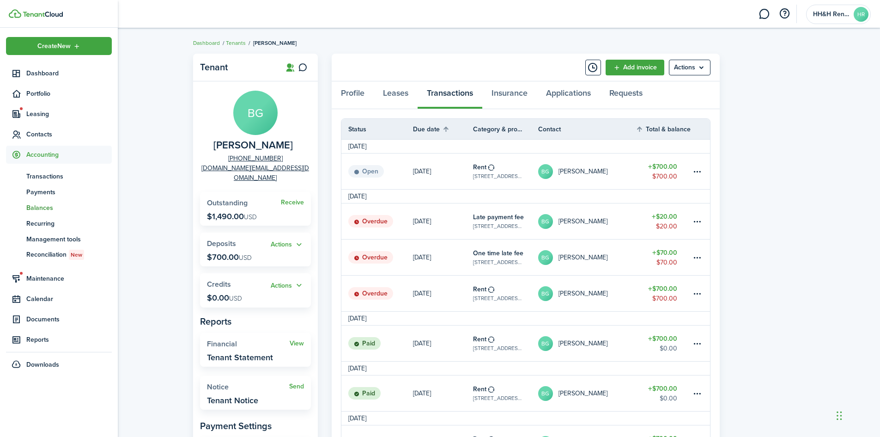
click at [36, 207] on span "Balances" at bounding box center [68, 208] width 85 height 10
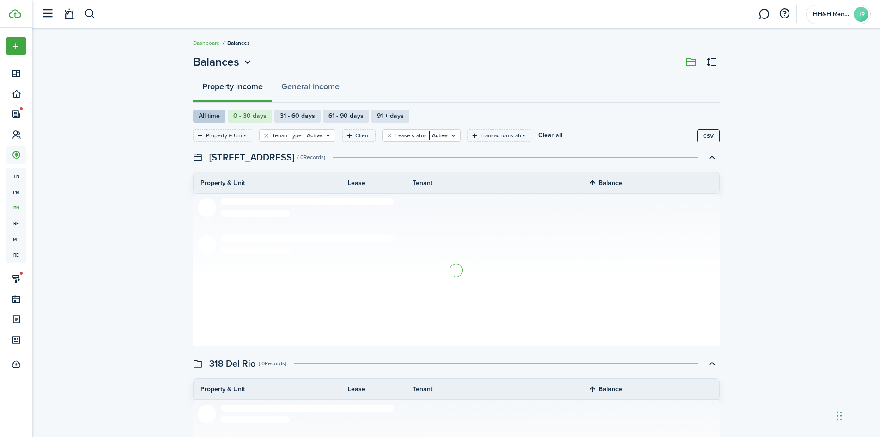
click at [211, 117] on label "All time" at bounding box center [209, 116] width 32 height 13
radio input "true"
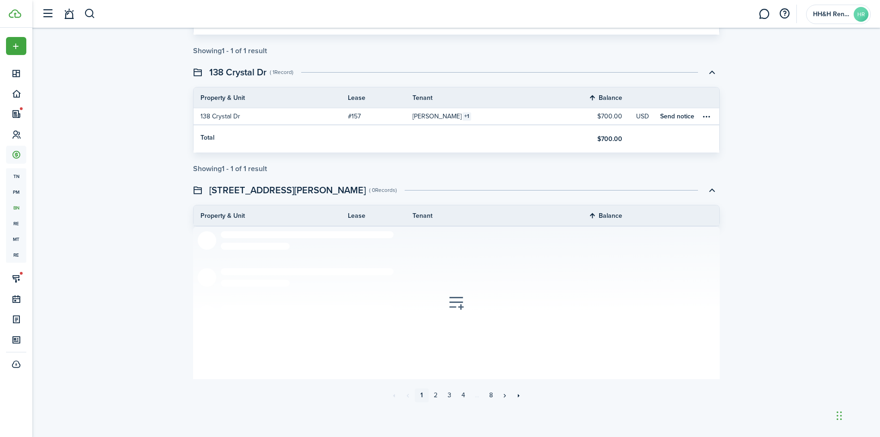
scroll to position [1381, 0]
click at [440, 395] on link "2" at bounding box center [436, 395] width 14 height 14
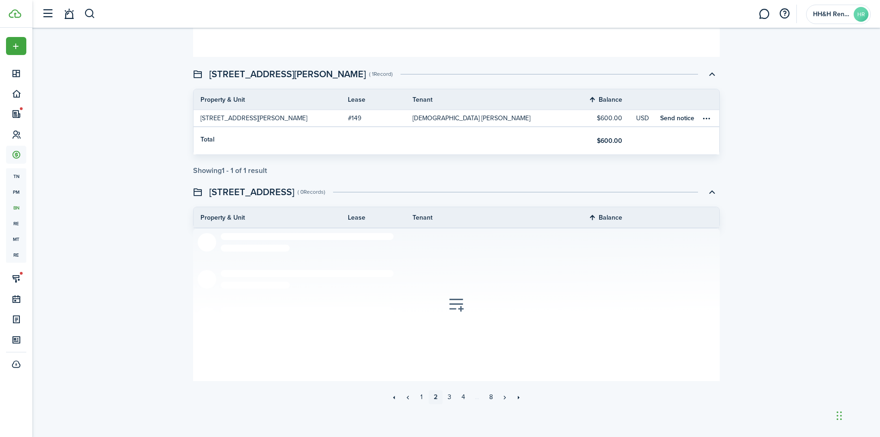
scroll to position [1381, 0]
click at [446, 391] on link "3" at bounding box center [450, 395] width 14 height 14
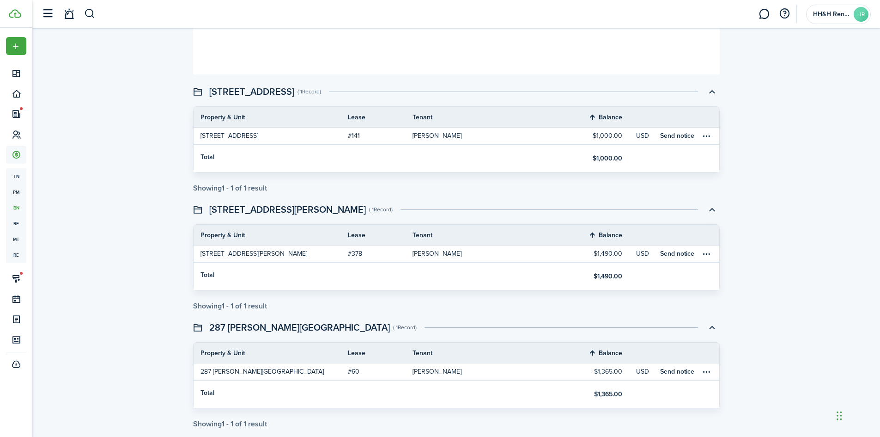
scroll to position [1116, 0]
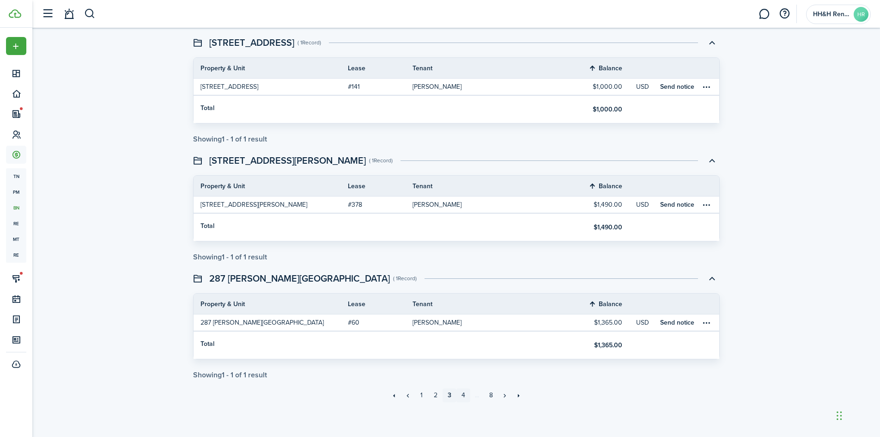
click at [461, 396] on link "4" at bounding box center [464, 395] width 14 height 14
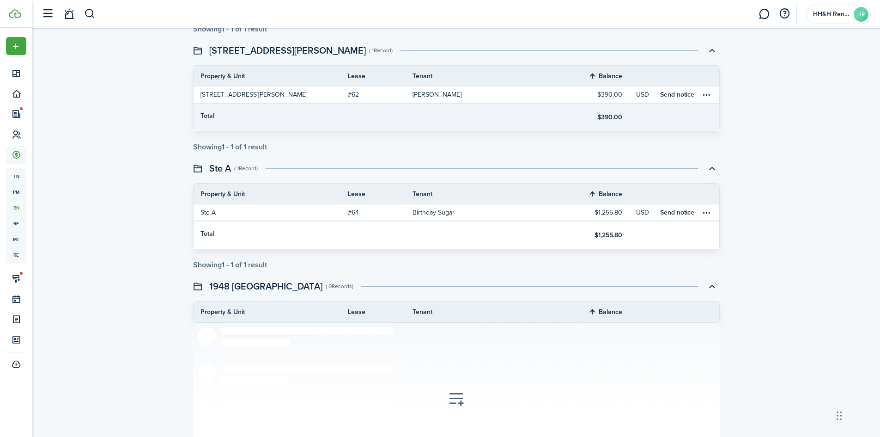
scroll to position [231, 0]
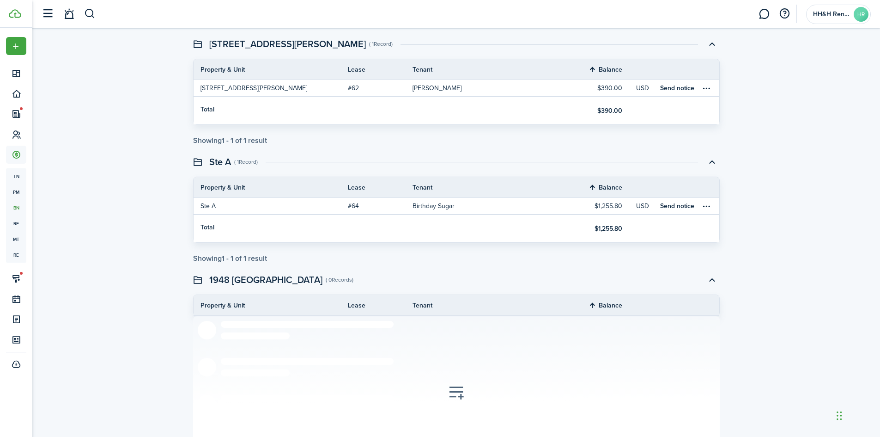
click at [244, 163] on swimlane-subtitle "( 1 Record )" at bounding box center [246, 162] width 24 height 8
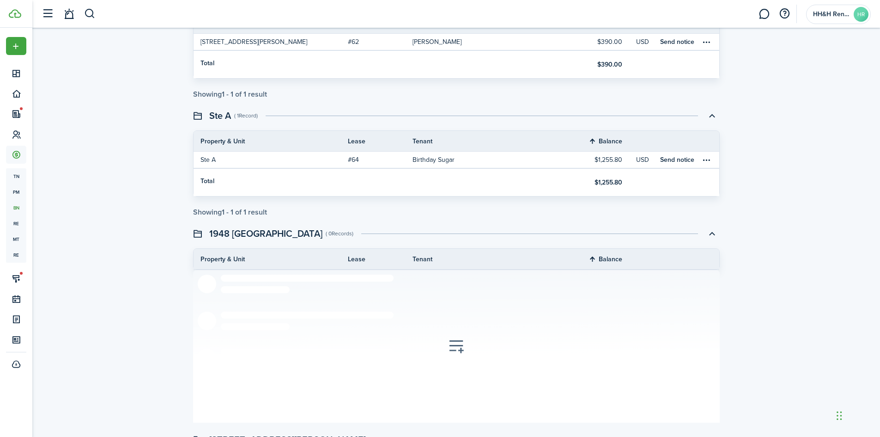
click at [235, 145] on th "Property & Unit" at bounding box center [271, 141] width 154 height 10
click at [440, 159] on table-profile-info-text "Birthday Sugar" at bounding box center [434, 159] width 42 height 7
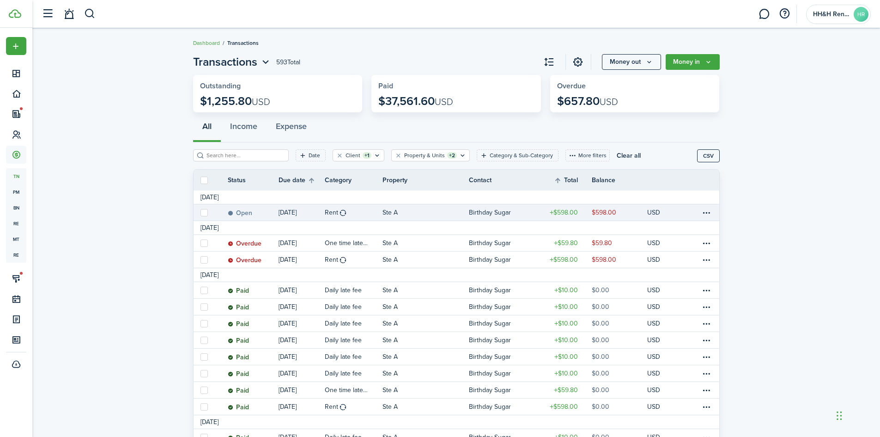
click at [549, 207] on link "$598.00" at bounding box center [564, 212] width 55 height 16
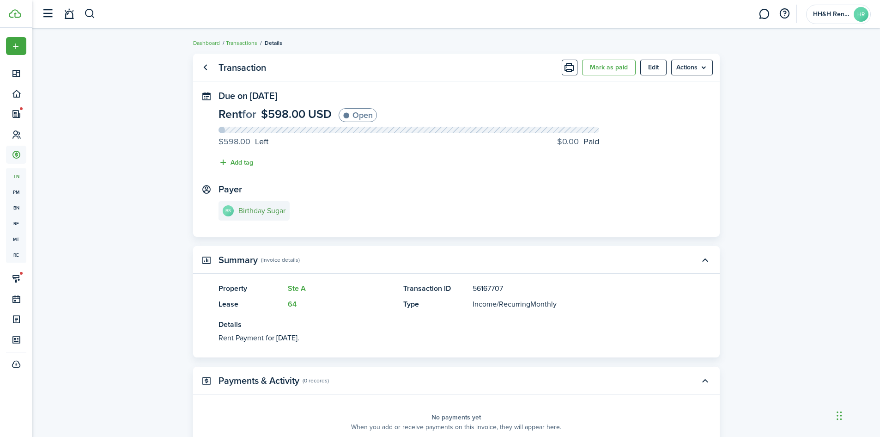
click at [252, 209] on e-details-info-title "Birthday Sugar" at bounding box center [261, 211] width 47 height 8
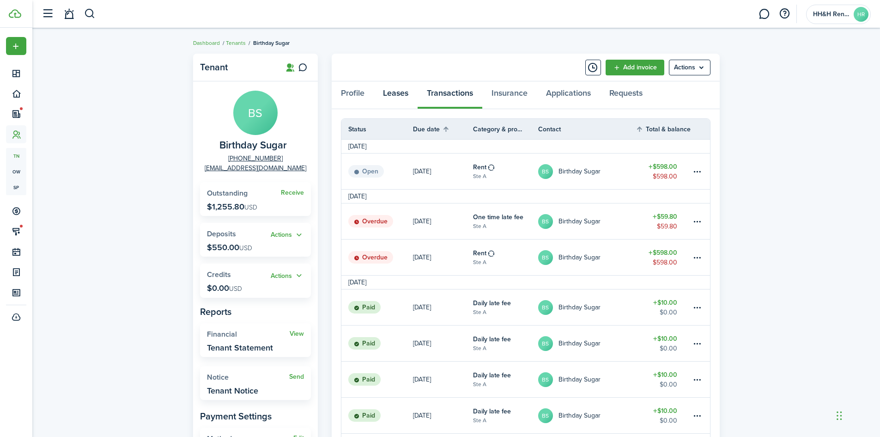
click at [397, 92] on link "Leases" at bounding box center [396, 95] width 44 height 28
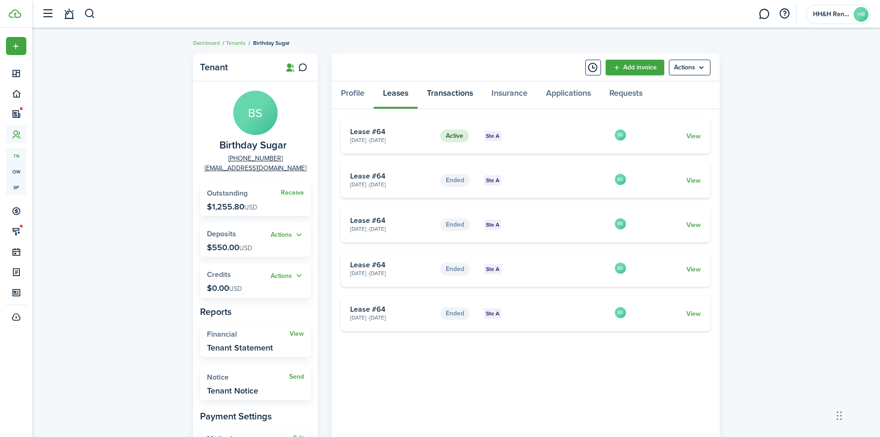
click at [444, 88] on link "Transactions" at bounding box center [450, 95] width 65 height 28
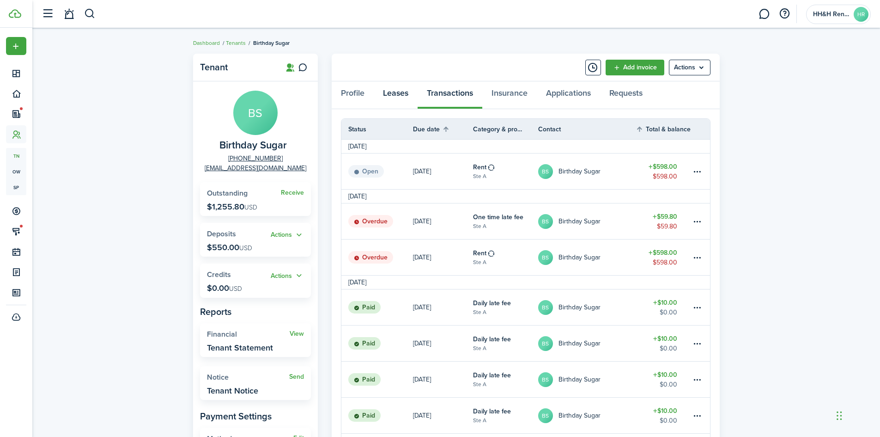
click at [409, 92] on link "Leases" at bounding box center [396, 95] width 44 height 28
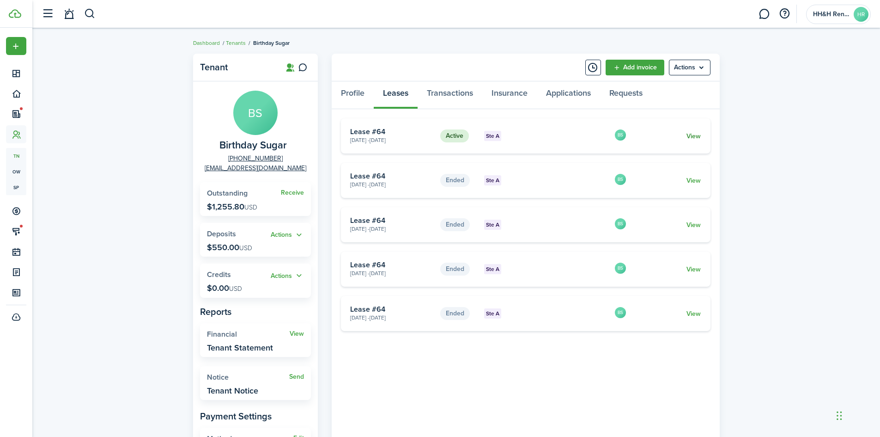
click at [687, 134] on link "View" at bounding box center [694, 136] width 14 height 10
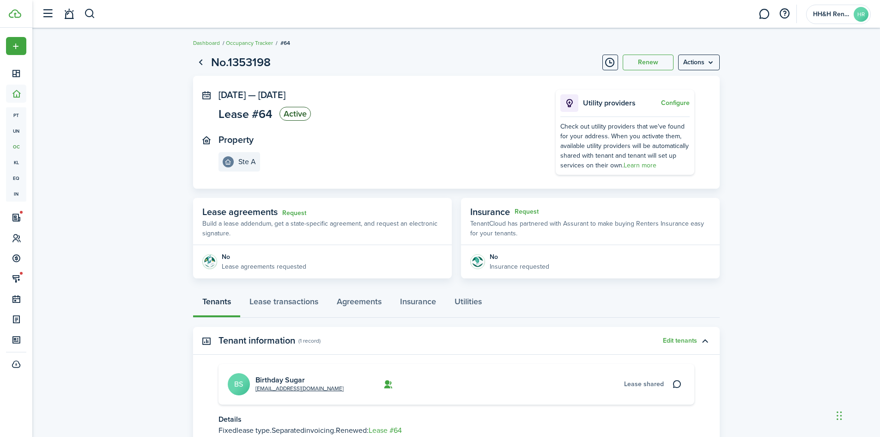
scroll to position [75, 0]
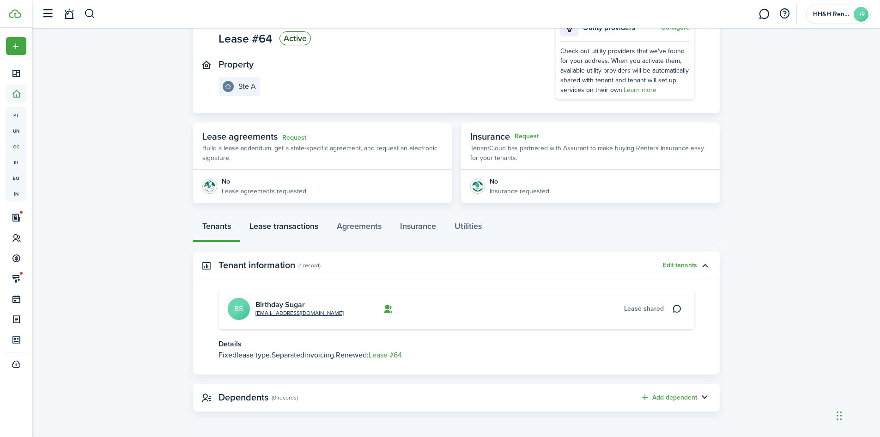
click at [299, 224] on link "Lease transactions" at bounding box center [283, 228] width 87 height 28
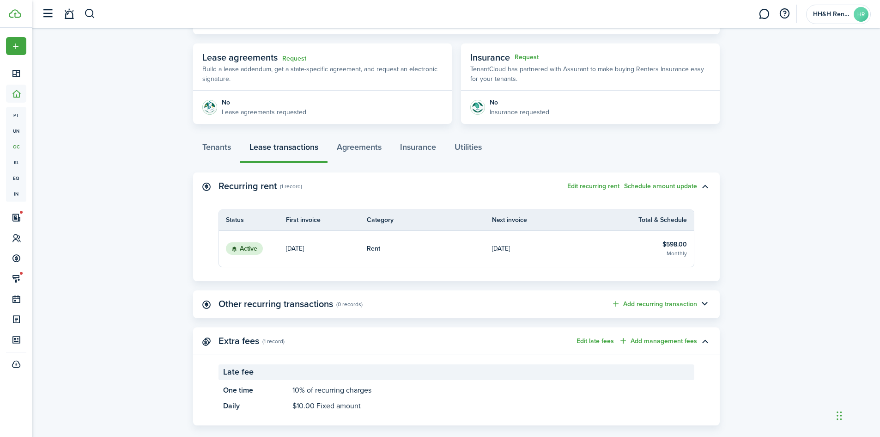
scroll to position [168, 0]
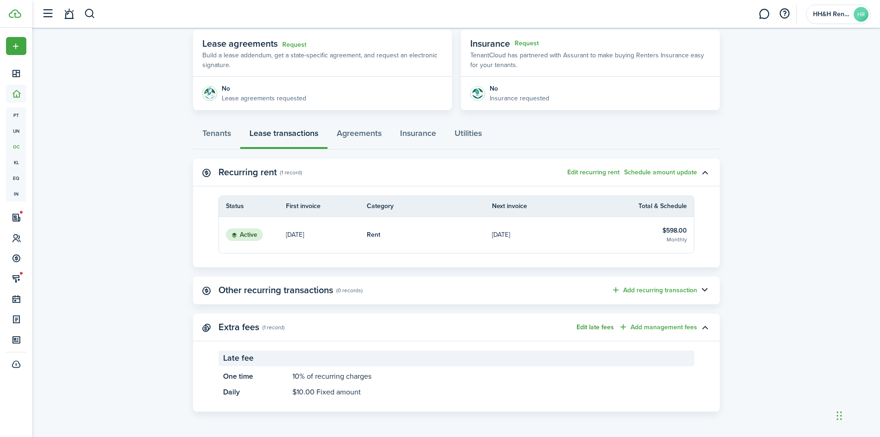
click at [599, 328] on button "Edit late fees" at bounding box center [595, 327] width 37 height 7
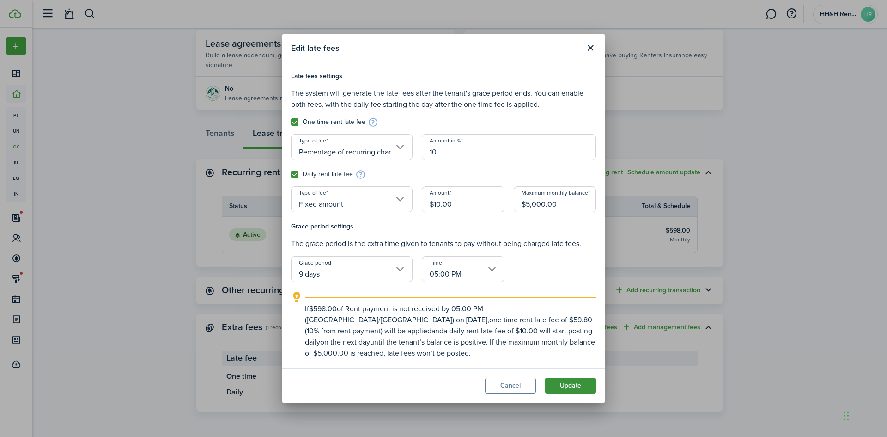
click at [567, 382] on button "Update" at bounding box center [570, 386] width 51 height 16
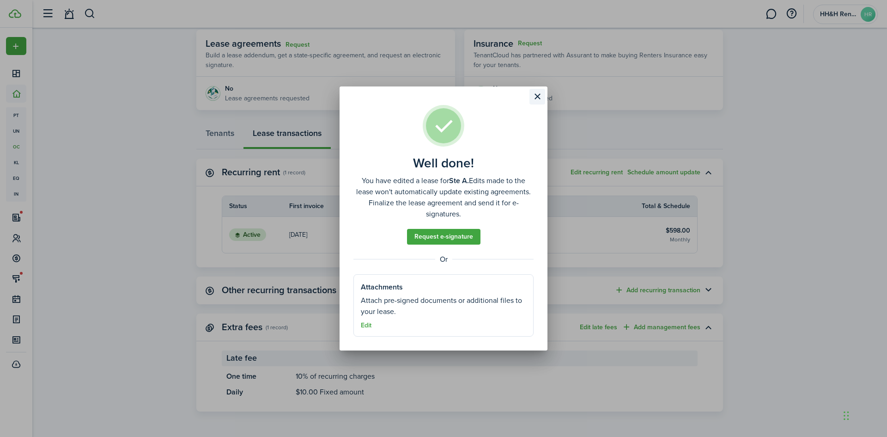
click at [541, 96] on button "Close modal" at bounding box center [538, 97] width 16 height 16
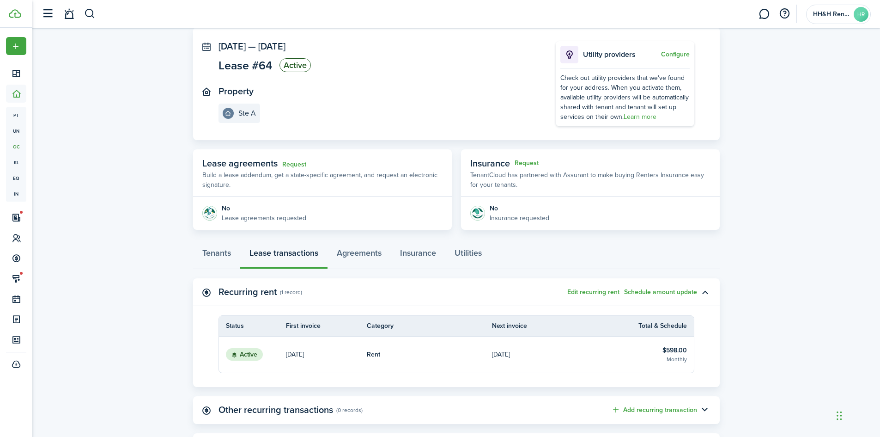
scroll to position [0, 0]
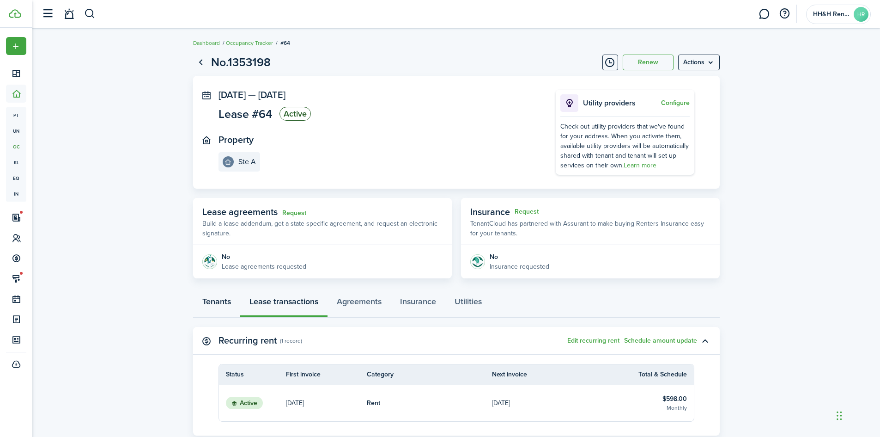
click at [217, 298] on link "Tenants" at bounding box center [216, 304] width 47 height 28
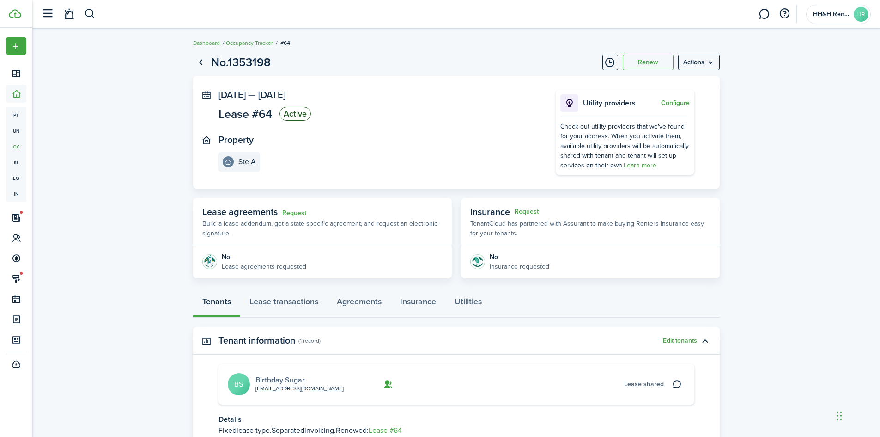
click at [269, 379] on link "Birthday Sugar" at bounding box center [280, 379] width 49 height 11
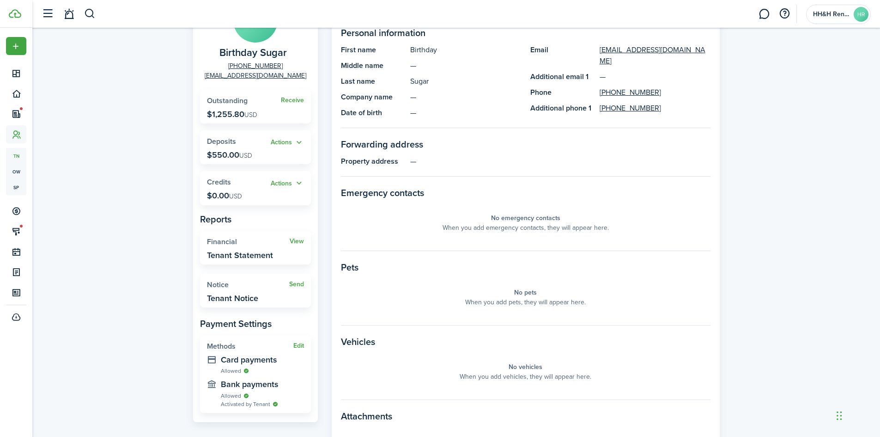
scroll to position [46, 0]
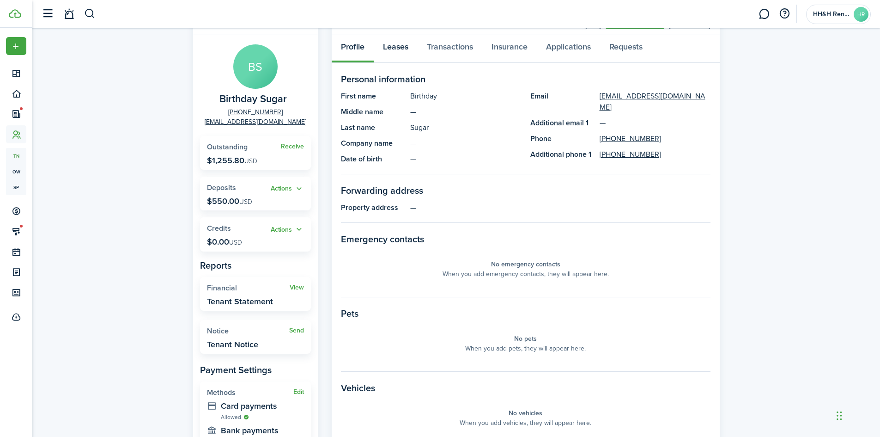
click at [391, 43] on link "Leases" at bounding box center [396, 49] width 44 height 28
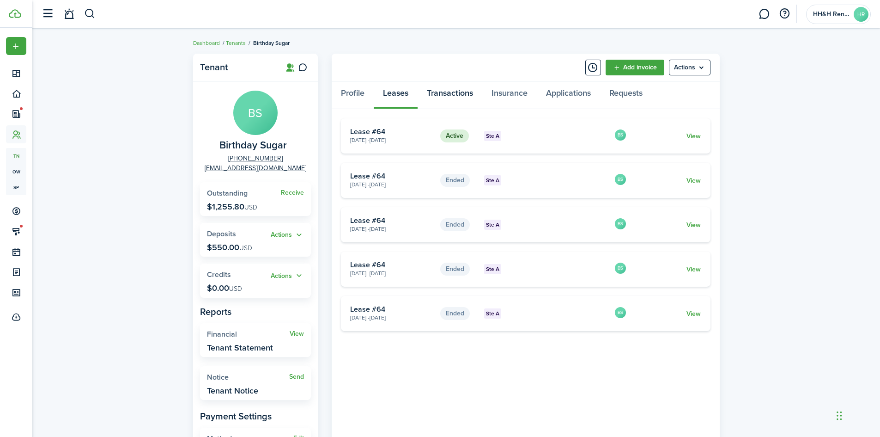
click at [444, 94] on link "Transactions" at bounding box center [450, 95] width 65 height 28
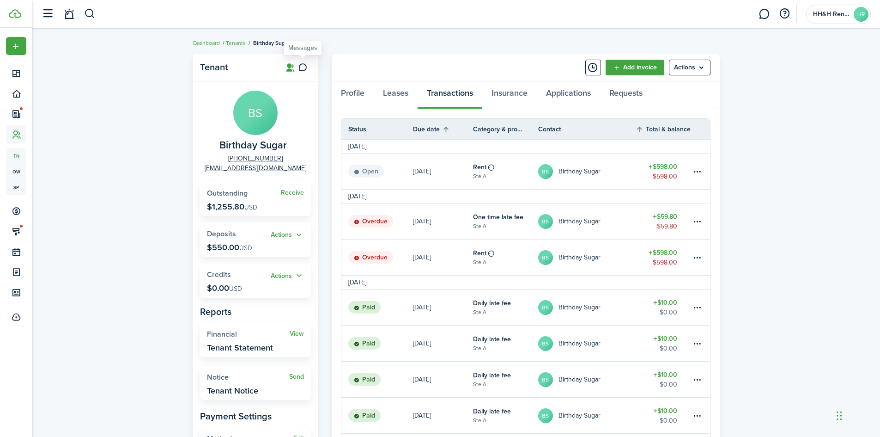
click at [304, 66] on icon at bounding box center [303, 67] width 10 height 9
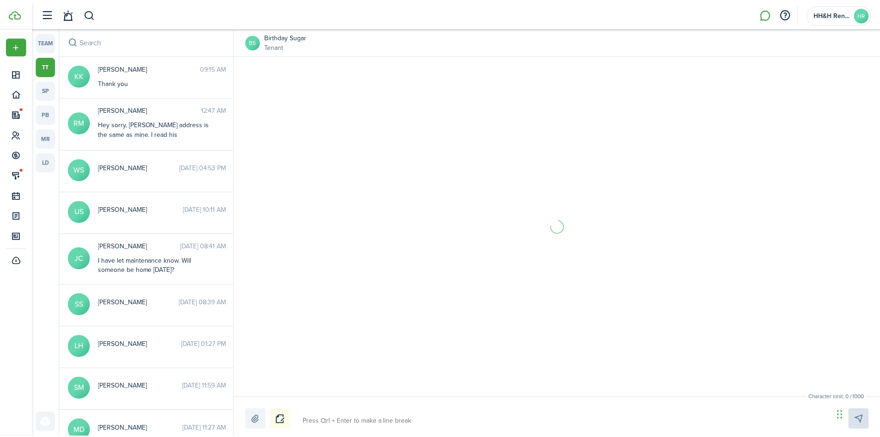
scroll to position [1856, 0]
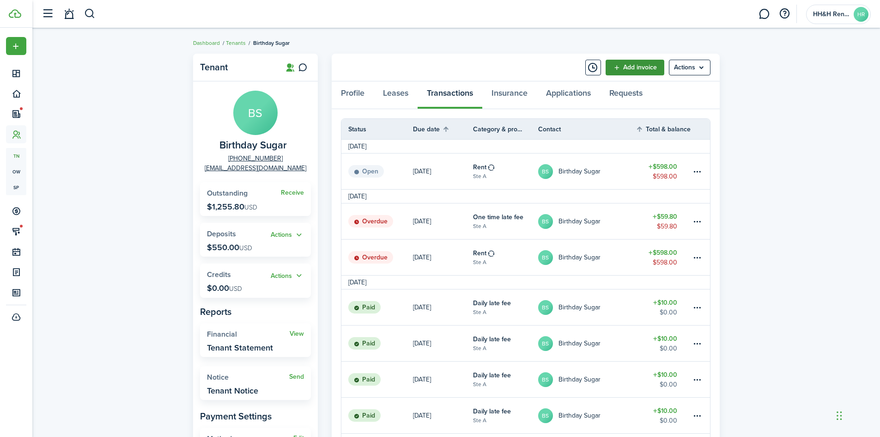
click at [629, 70] on link "Add invoice" at bounding box center [635, 68] width 59 height 16
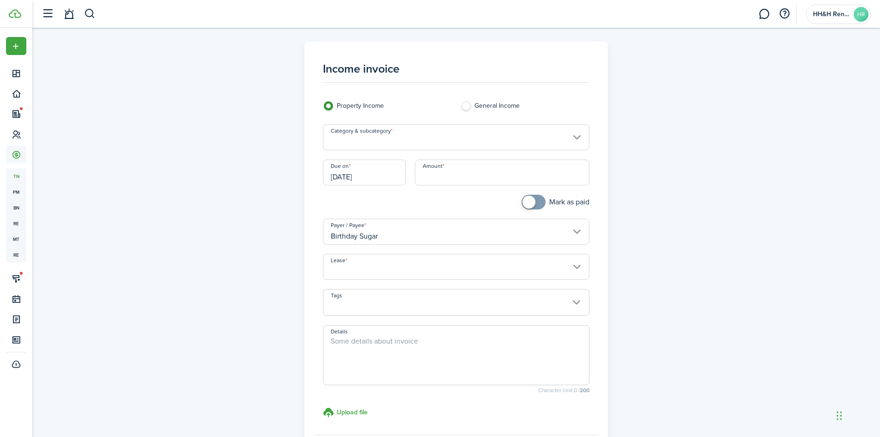
click at [406, 132] on input "Category & subcategory" at bounding box center [456, 137] width 267 height 26
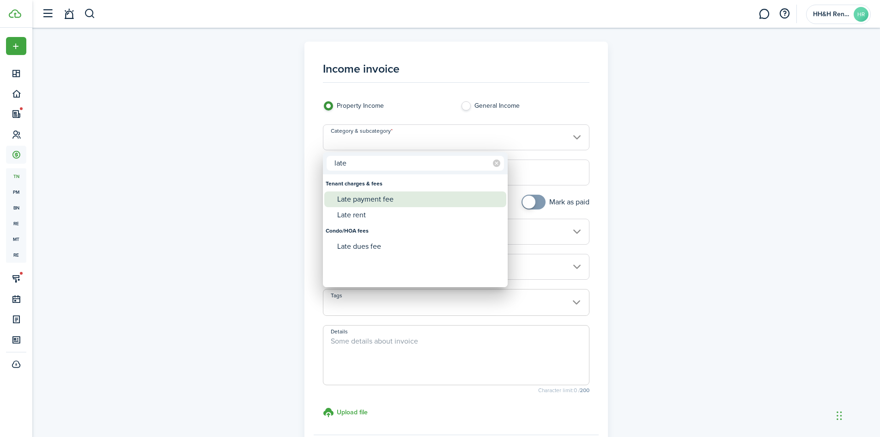
type input "late"
click at [384, 201] on div "Late payment fee" at bounding box center [419, 199] width 164 height 16
type input "Tenant charges & fees / Late payment fee"
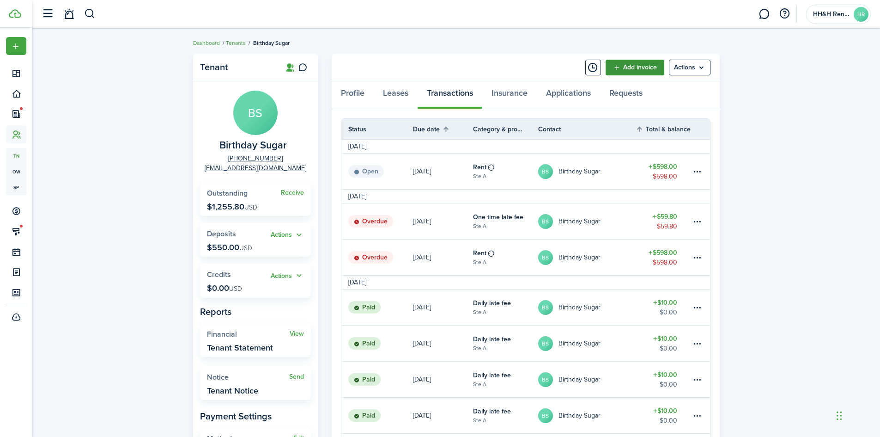
click at [645, 73] on link "Add invoice" at bounding box center [635, 68] width 59 height 16
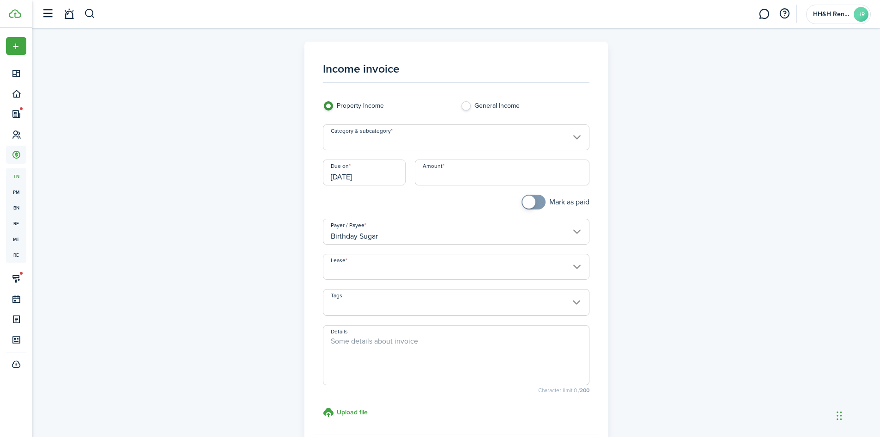
click at [386, 145] on input "Category & subcategory" at bounding box center [456, 137] width 267 height 26
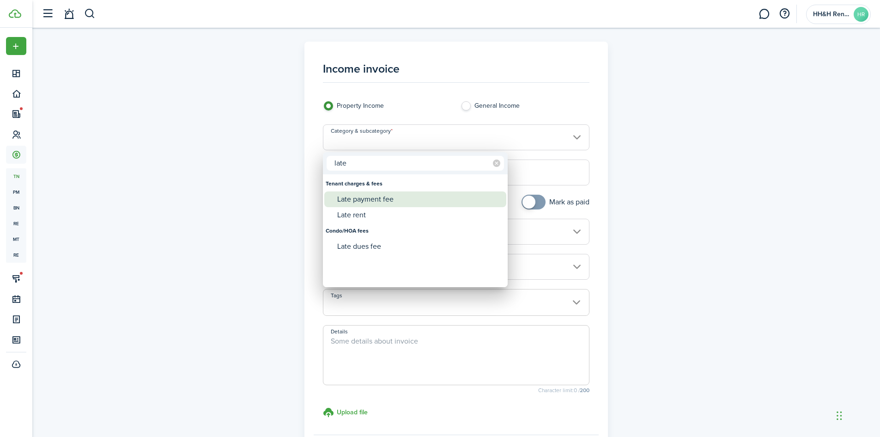
type input "late"
click at [386, 196] on div "Late payment fee" at bounding box center [419, 199] width 164 height 16
type input "Tenant charges & fees / Late payment fee"
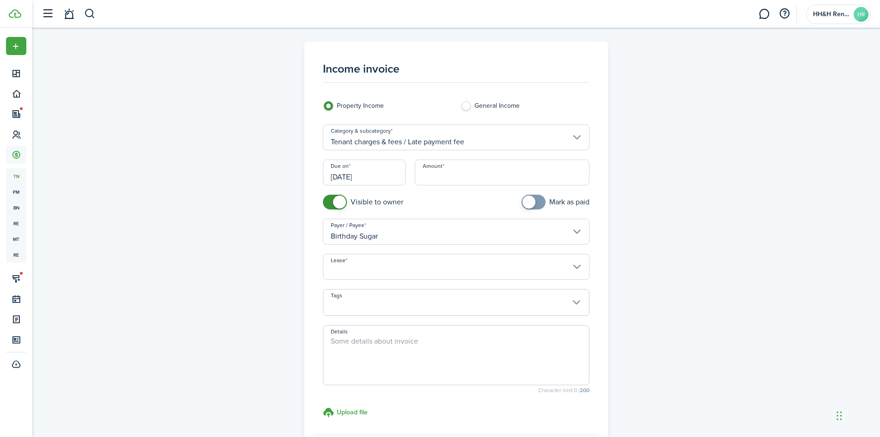
click at [440, 172] on input "Amount" at bounding box center [502, 172] width 175 height 26
click at [433, 270] on input "Lease" at bounding box center [456, 267] width 267 height 26
type input "$190.00"
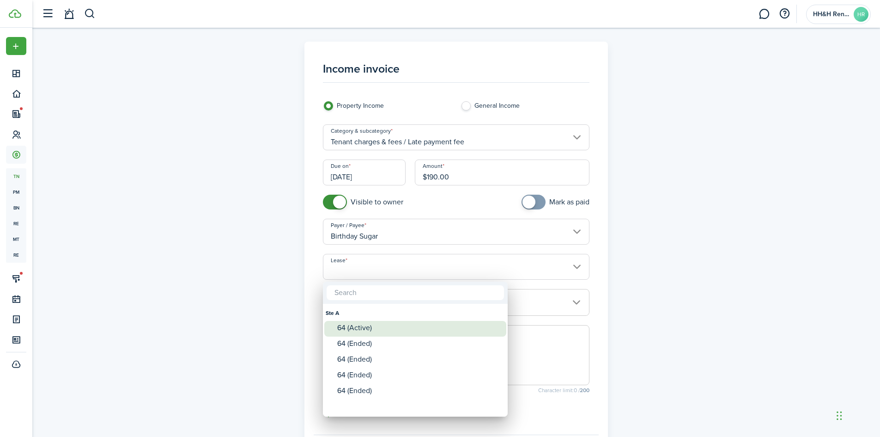
click at [392, 325] on div "64 (Active)" at bounding box center [419, 328] width 164 height 8
type input "Ste A. Lease #64 (Active)"
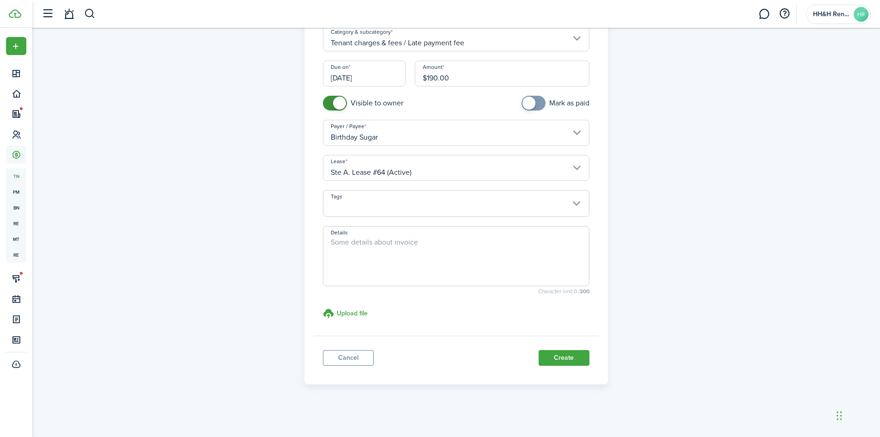
scroll to position [99, 0]
click at [560, 359] on button "Create" at bounding box center [564, 357] width 51 height 16
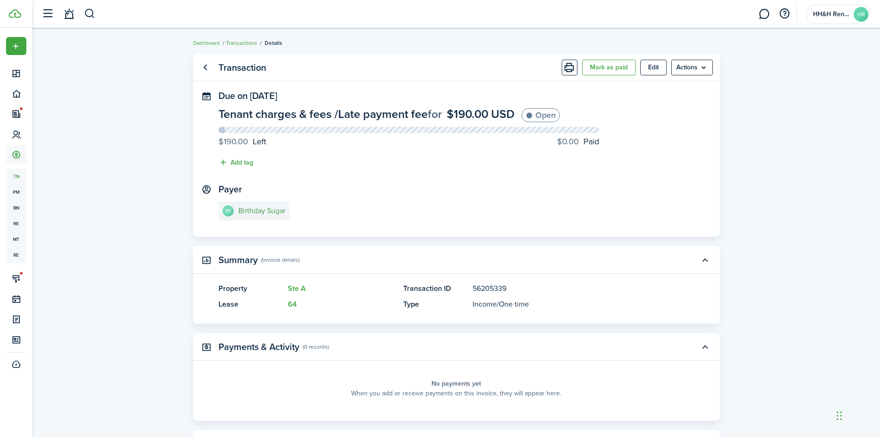
click at [244, 209] on e-details-info-title "Birthday Sugar" at bounding box center [261, 211] width 47 height 8
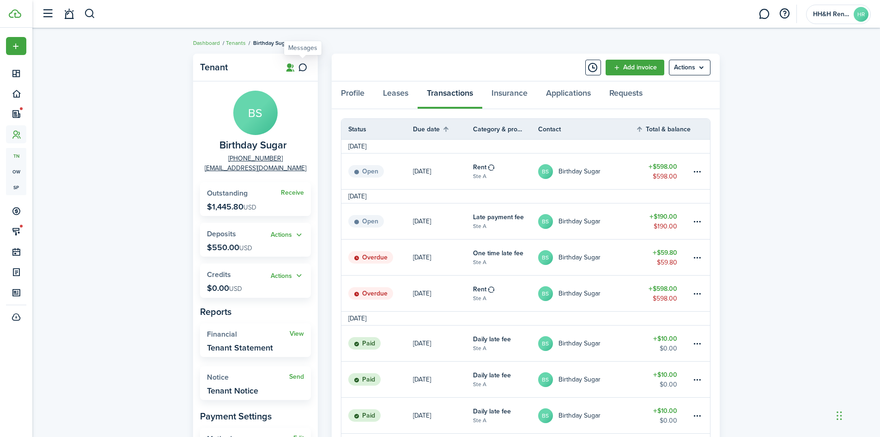
click at [302, 69] on icon at bounding box center [303, 67] width 10 height 9
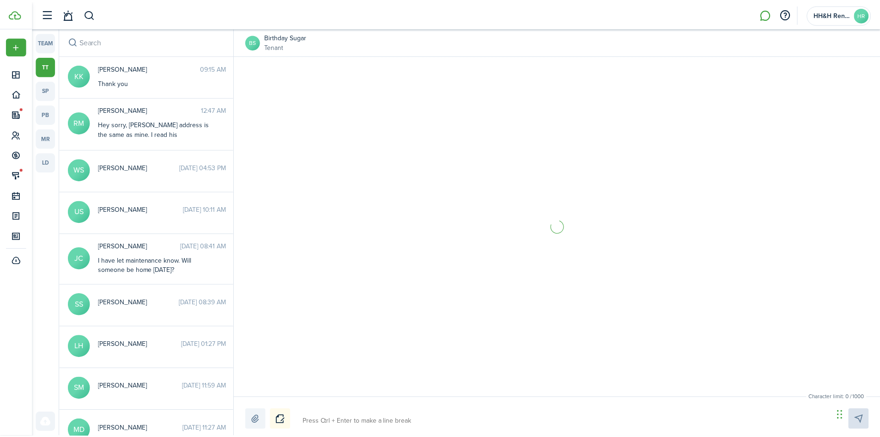
scroll to position [1856, 0]
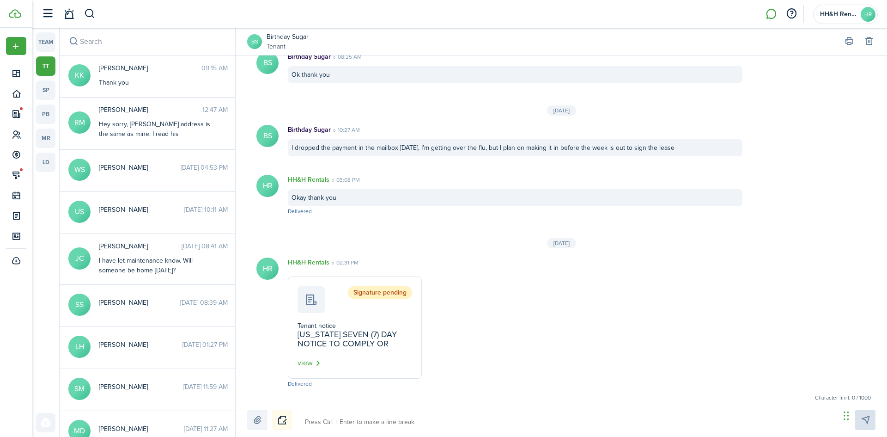
click at [286, 421] on button "Notice" at bounding box center [282, 419] width 20 height 20
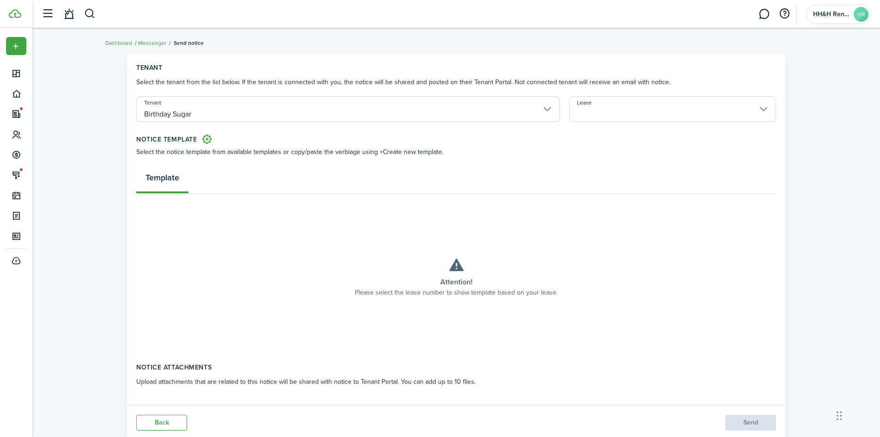
click at [630, 104] on input "Lease" at bounding box center [672, 109] width 207 height 26
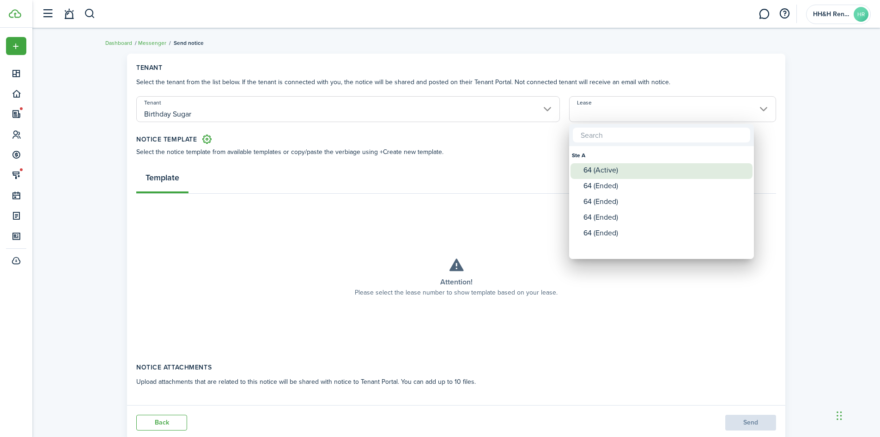
click at [617, 169] on div "64 (Active)" at bounding box center [666, 170] width 164 height 8
type input "Ste A. Lease #64 (Active)"
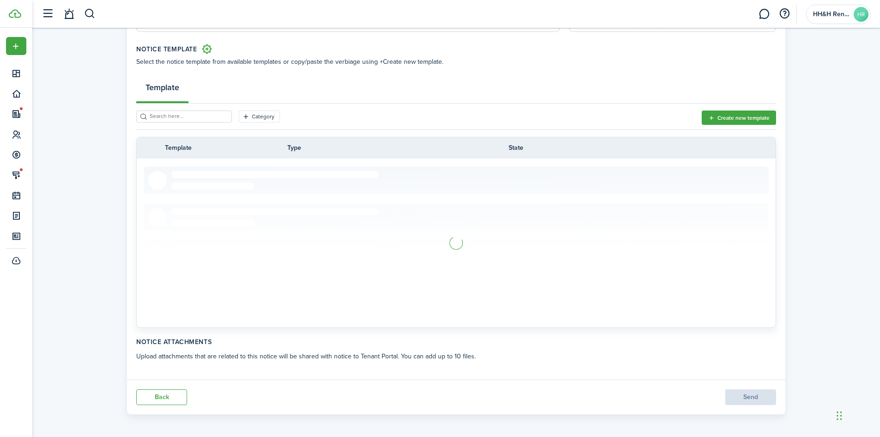
scroll to position [93, 0]
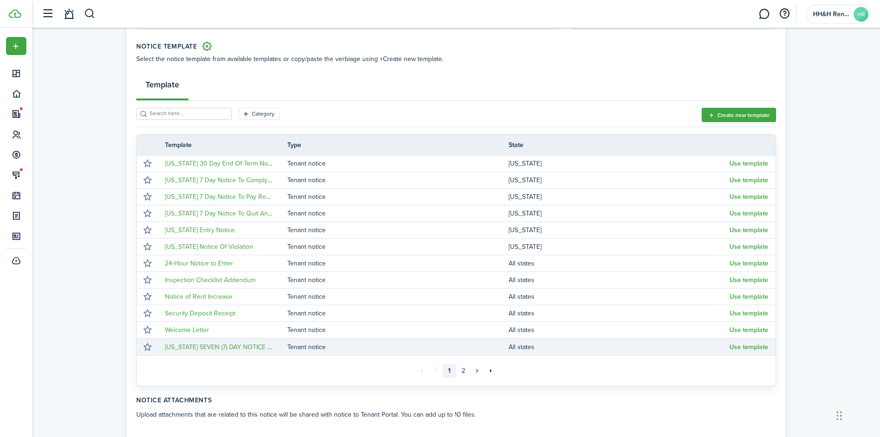
drag, startPoint x: 735, startPoint y: 112, endPoint x: 458, endPoint y: 341, distance: 359.1
click at [475, 329] on document-select-template "Category Create new template Template Type State [US_STATE] 30 Day End Of Term …" at bounding box center [456, 247] width 640 height 278
click at [751, 346] on button "Use template" at bounding box center [749, 346] width 39 height 7
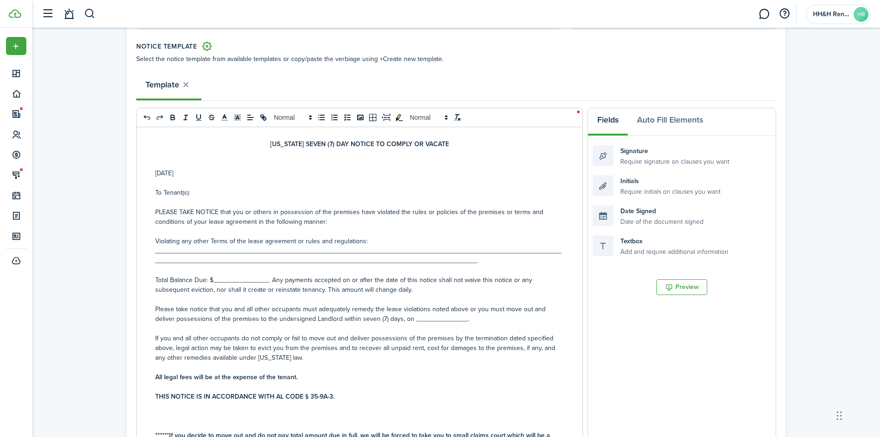
scroll to position [46, 0]
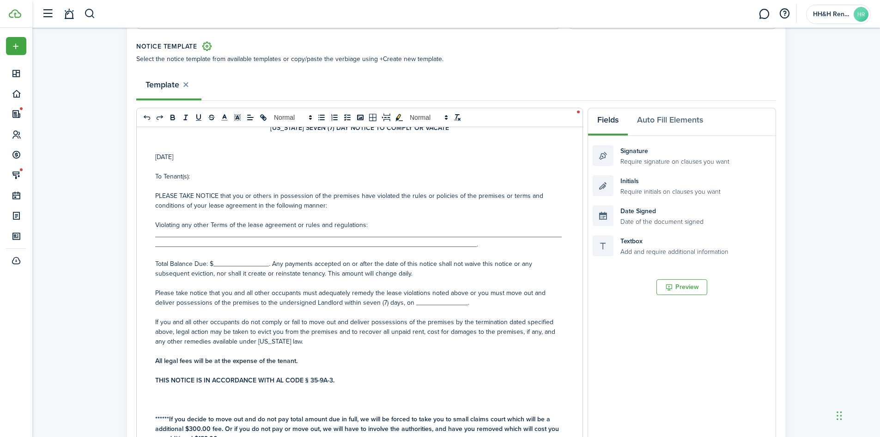
drag, startPoint x: 196, startPoint y: 156, endPoint x: 134, endPoint y: 149, distance: 62.8
click at [134, 149] on panel-main-body "Tenant Select the tenant from the list below. If the tenant is connected with y…" at bounding box center [456, 312] width 659 height 702
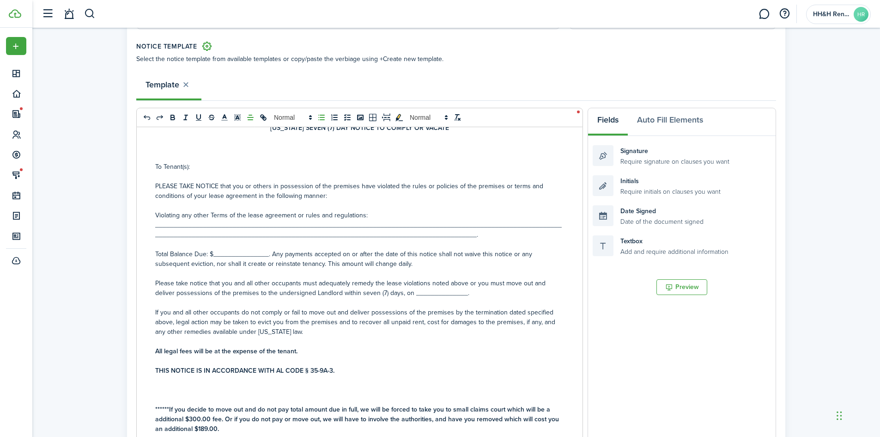
click at [325, 114] on icon "list: bullet" at bounding box center [322, 117] width 8 height 8
click at [320, 118] on icon "list: bullet" at bounding box center [322, 117] width 8 height 8
click at [247, 127] on icon at bounding box center [249, 129] width 7 height 7
click at [256, 219] on p "Violating any other Terms of the lease agreement or rules and regulations: ____…" at bounding box center [359, 224] width 409 height 29
click at [264, 225] on p "Violating any other Terms of the lease agreement or rules and regulations: ____…" at bounding box center [359, 224] width 409 height 29
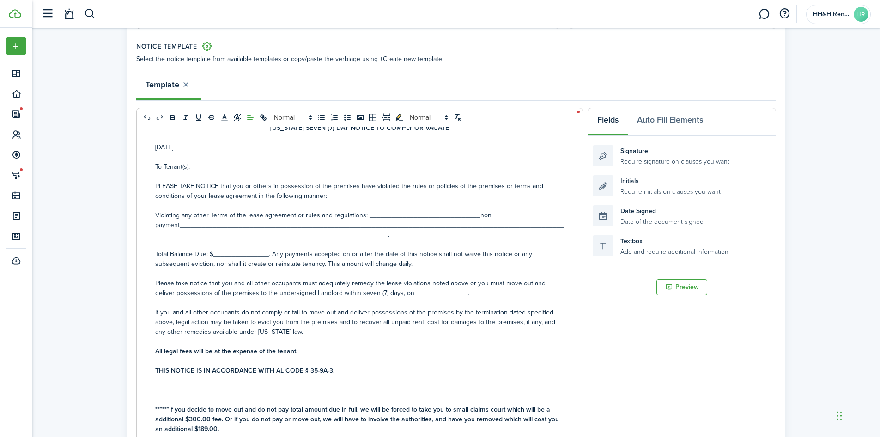
click at [228, 249] on p "Total Balance Due: $_______________. Any payments accepted on or after the date…" at bounding box center [359, 258] width 409 height 19
click at [416, 290] on p "Please take notice that you and all other occupants must adequately remedy the …" at bounding box center [359, 287] width 409 height 19
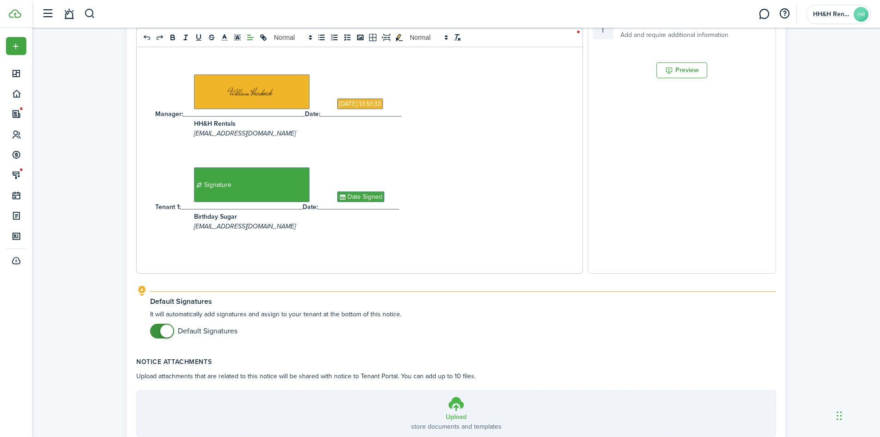
scroll to position [379, 0]
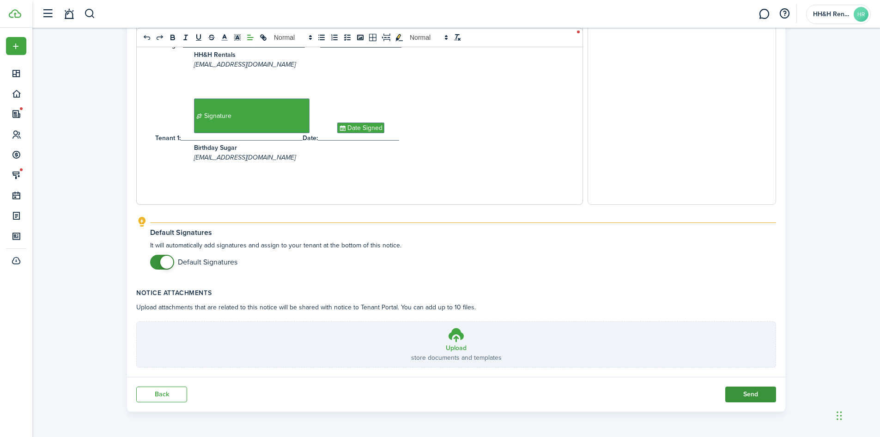
click at [741, 390] on button "Send" at bounding box center [751, 394] width 51 height 16
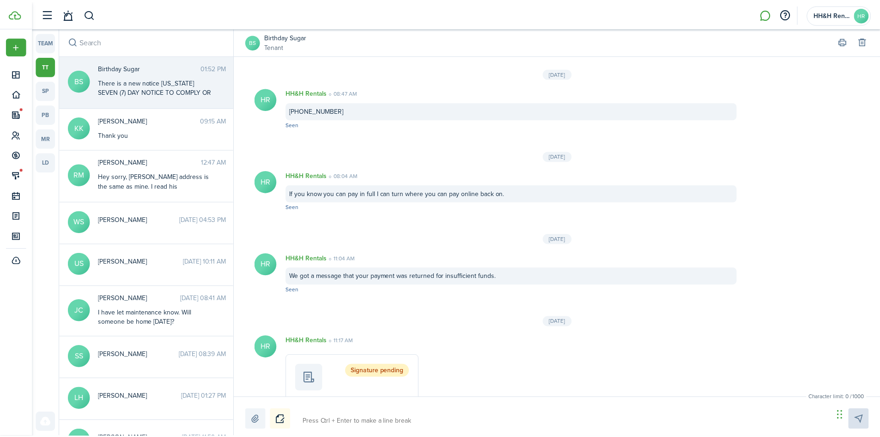
scroll to position [1968, 0]
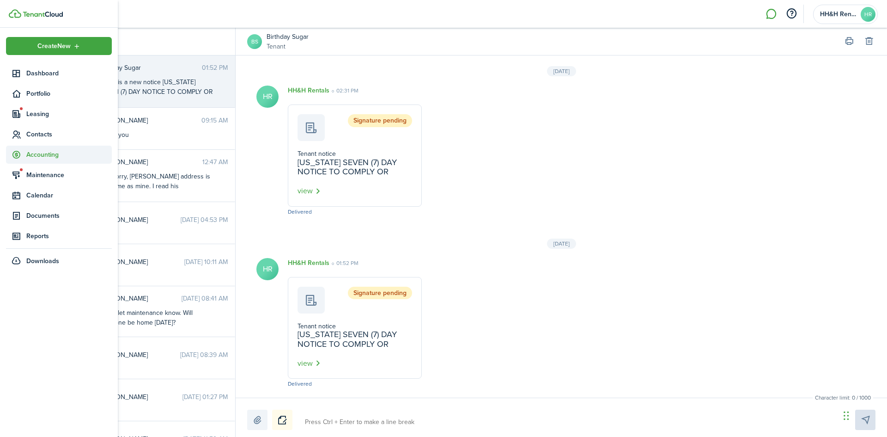
click at [38, 156] on span "Accounting" at bounding box center [68, 155] width 85 height 10
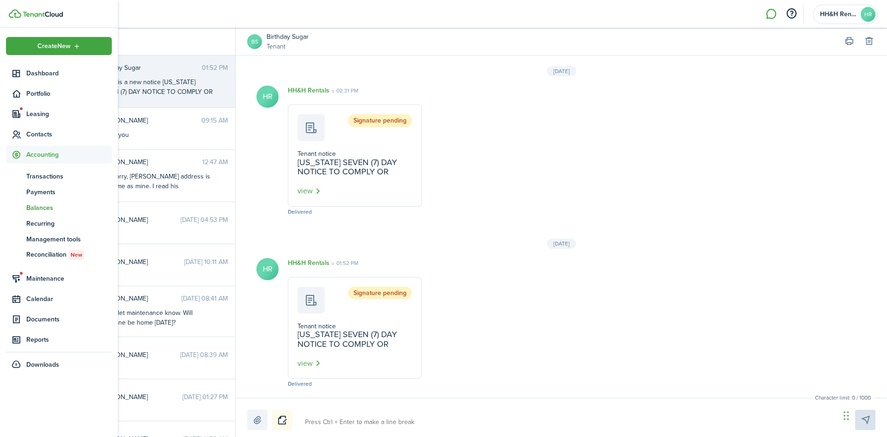
click at [39, 209] on span "Balances" at bounding box center [68, 208] width 85 height 10
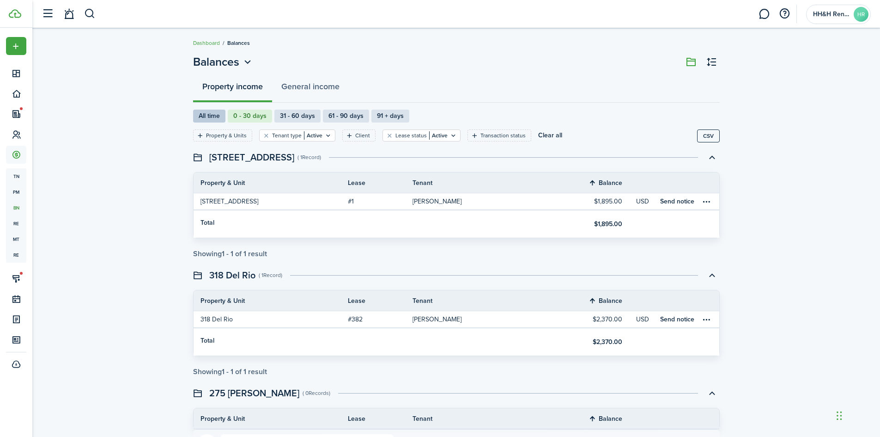
click at [206, 119] on label "All time" at bounding box center [209, 116] width 32 height 13
radio input "true"
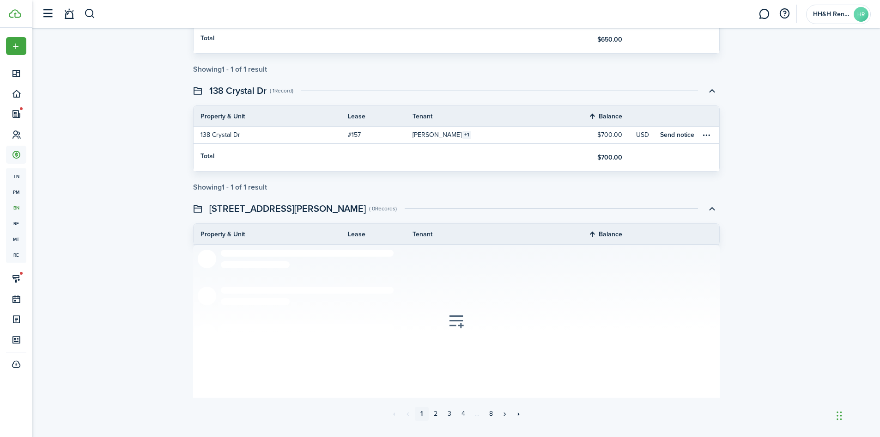
scroll to position [1381, 0]
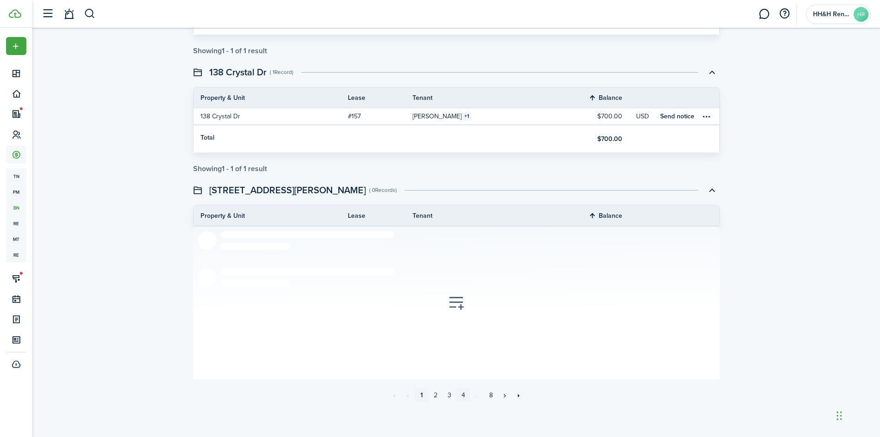
click at [457, 394] on link "4" at bounding box center [464, 395] width 14 height 14
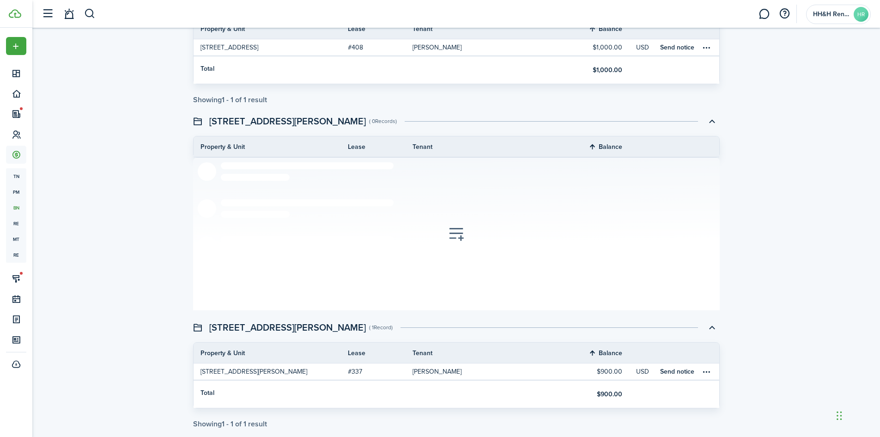
scroll to position [1116, 0]
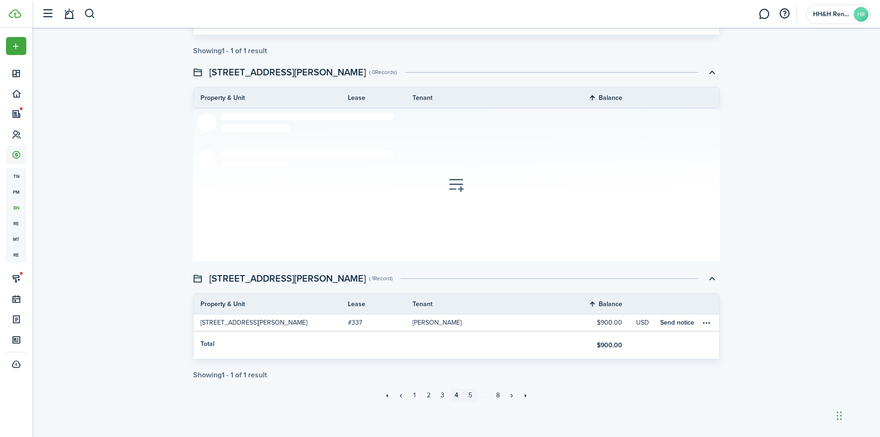
click at [468, 396] on link "5" at bounding box center [471, 395] width 14 height 14
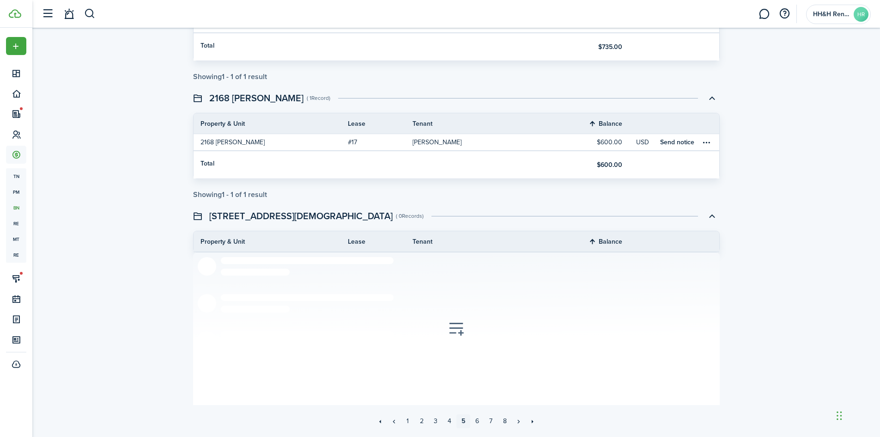
scroll to position [1204, 0]
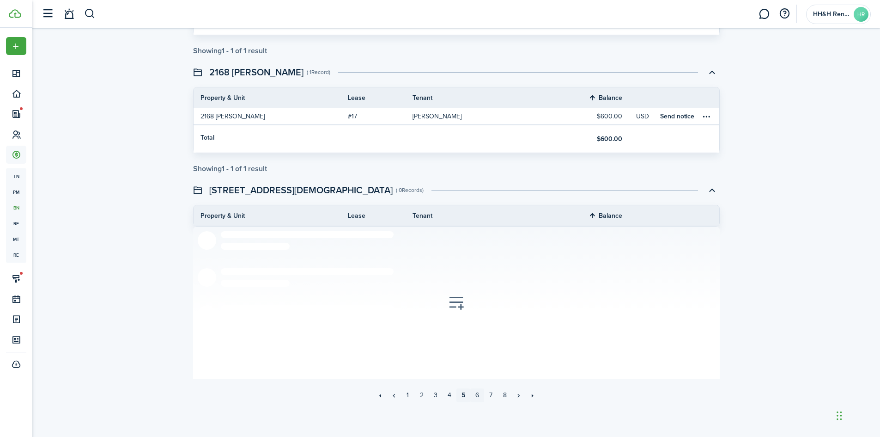
click at [479, 395] on link "6" at bounding box center [477, 395] width 14 height 14
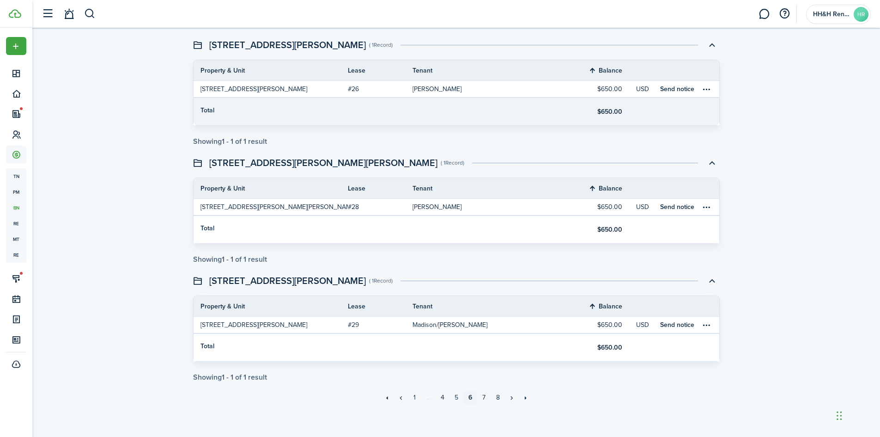
scroll to position [1028, 0]
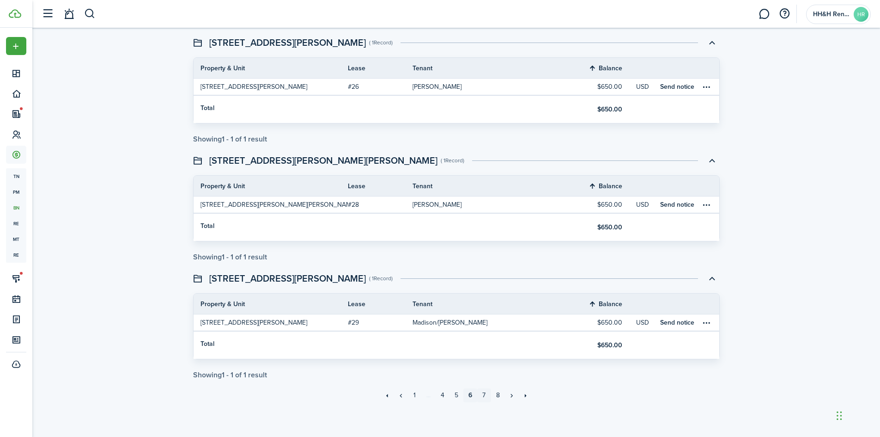
click at [486, 394] on link "7" at bounding box center [484, 395] width 14 height 14
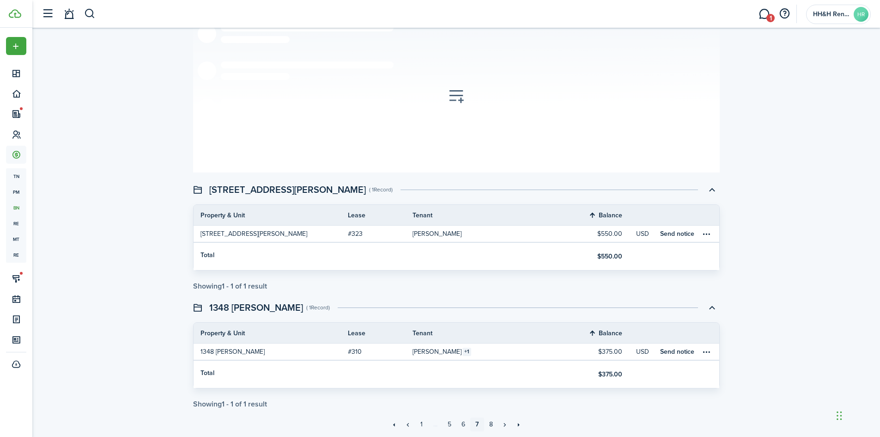
scroll to position [1028, 0]
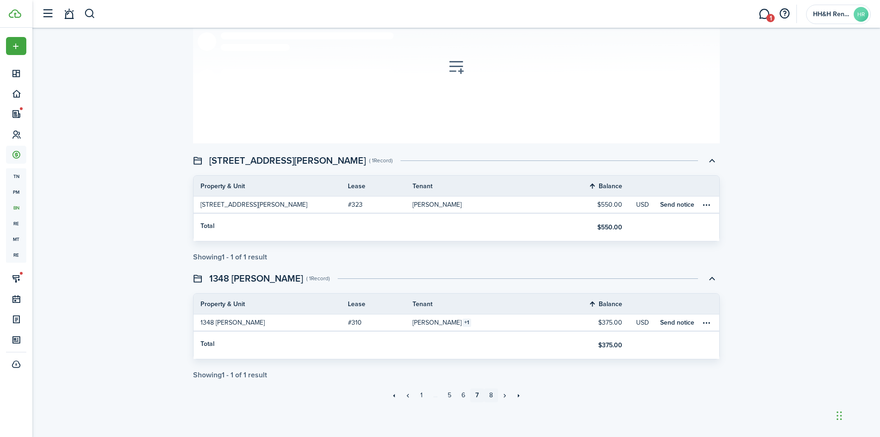
click at [492, 396] on link "8" at bounding box center [491, 395] width 14 height 14
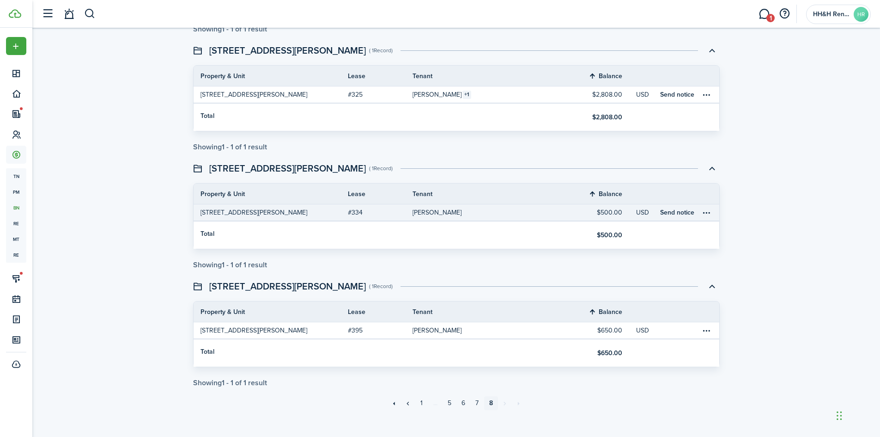
scroll to position [350, 0]
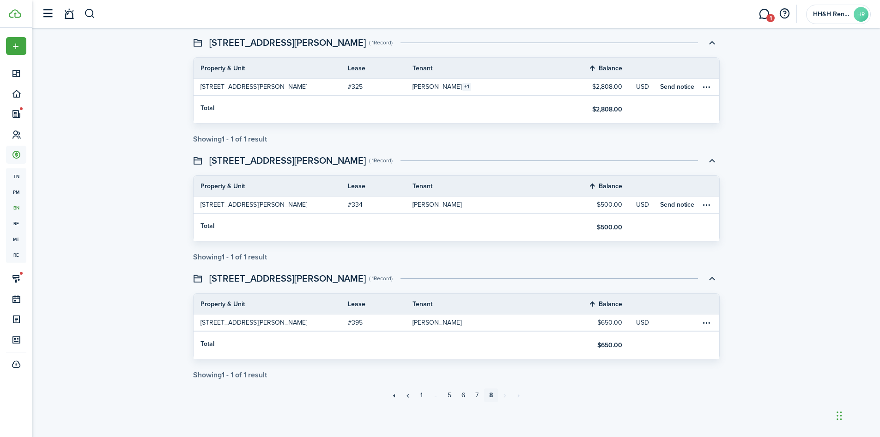
click at [489, 394] on link "8" at bounding box center [491, 395] width 14 height 14
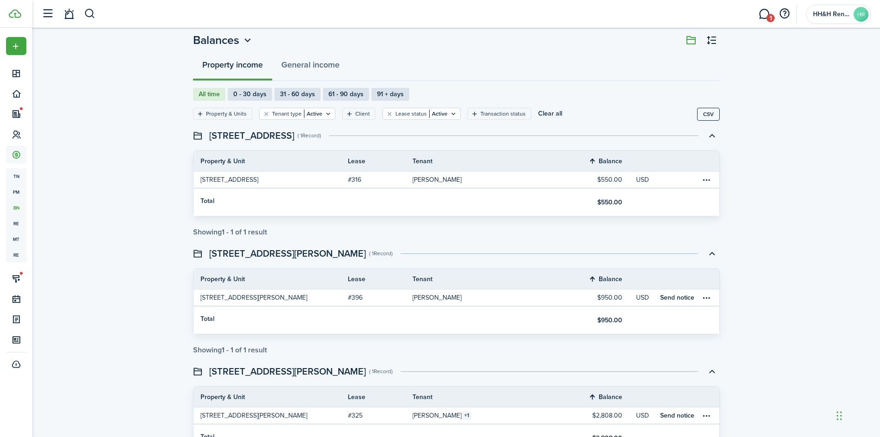
scroll to position [0, 0]
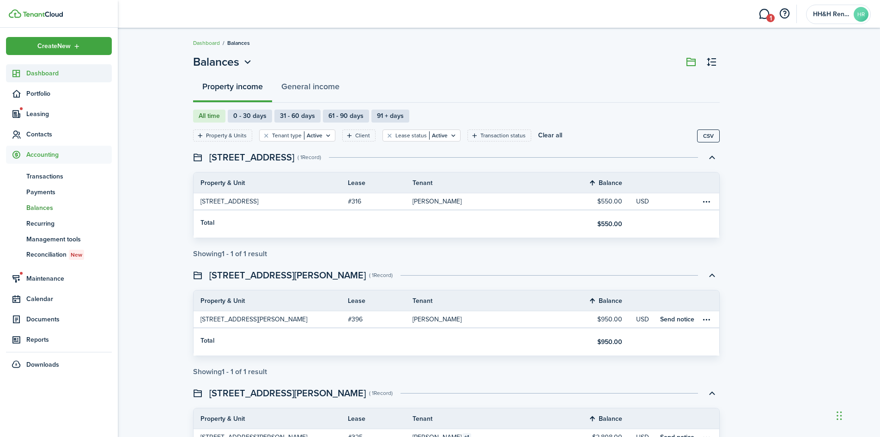
click at [47, 73] on span "Dashboard" at bounding box center [68, 73] width 85 height 10
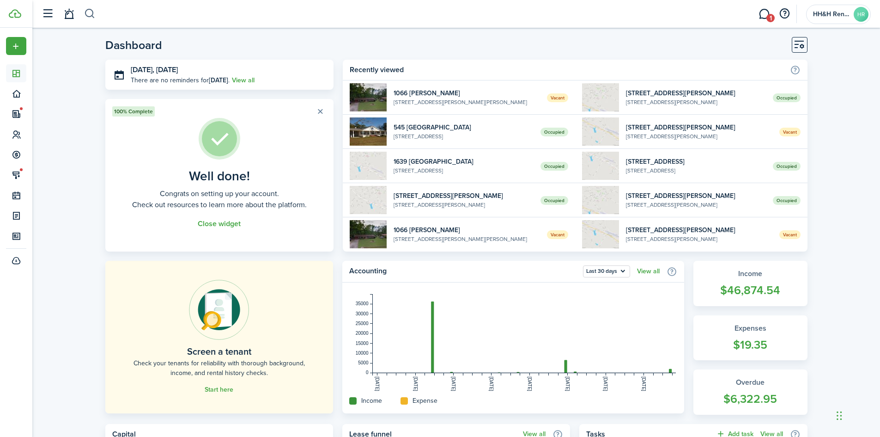
click at [87, 13] on button "button" at bounding box center [90, 14] width 12 height 16
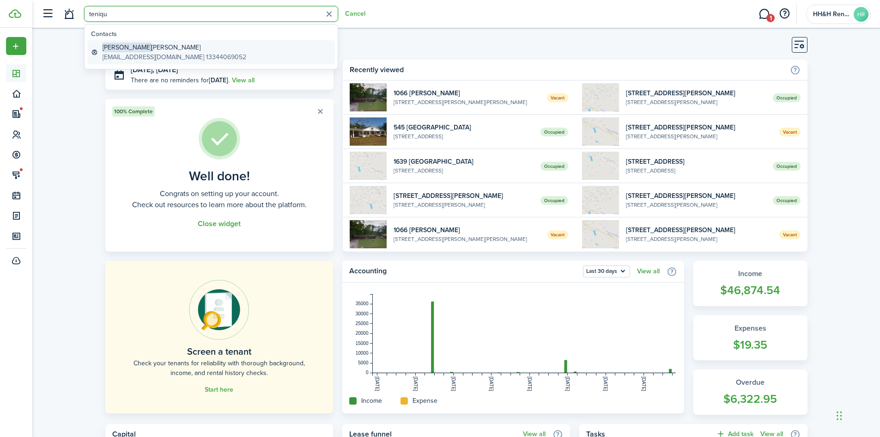
type input "teniqu"
click at [137, 50] on global-search-item-title "[PERSON_NAME]" at bounding box center [175, 48] width 144 height 10
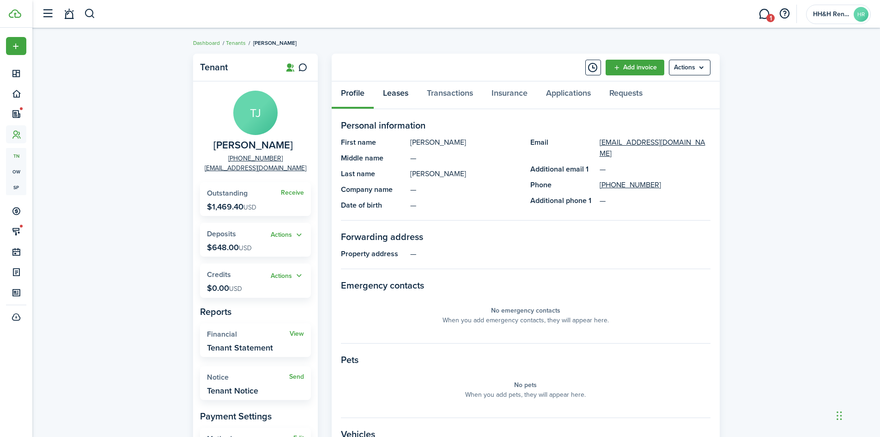
click at [394, 95] on link "Leases" at bounding box center [396, 95] width 44 height 28
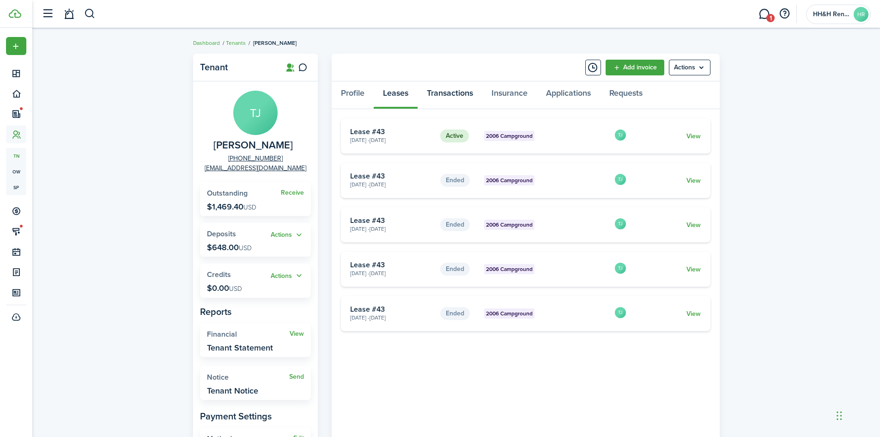
click at [451, 93] on link "Transactions" at bounding box center [450, 95] width 65 height 28
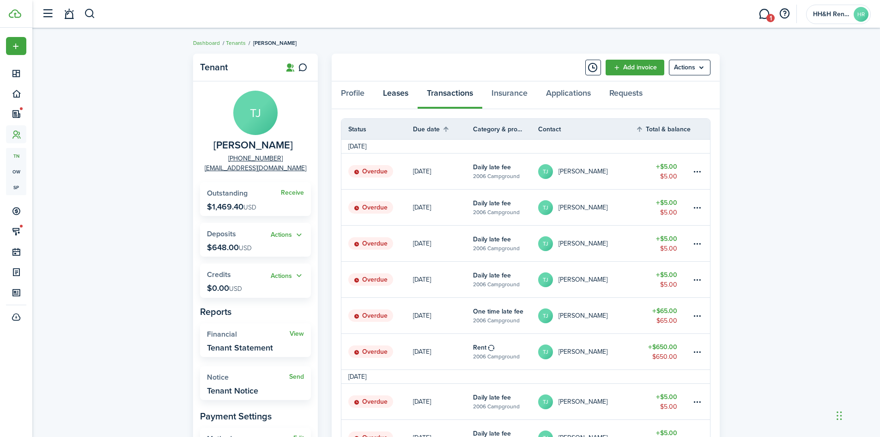
click at [402, 92] on link "Leases" at bounding box center [396, 95] width 44 height 28
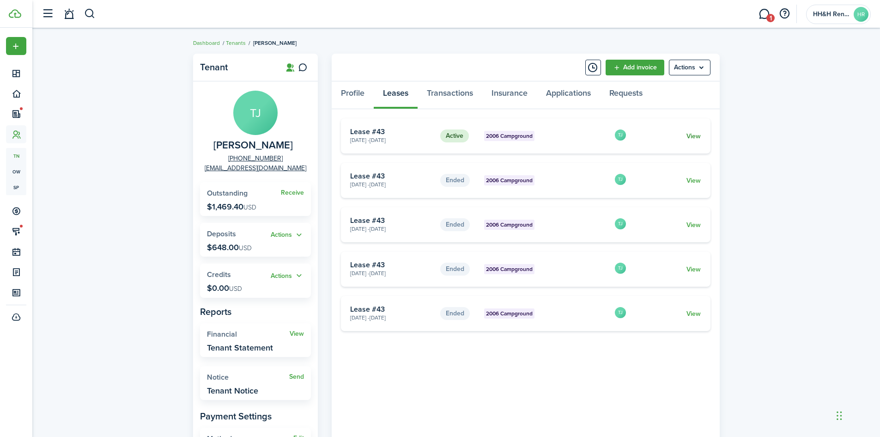
click at [688, 133] on card-footer "View" at bounding box center [670, 136] width 61 height 10
click at [690, 134] on link "View" at bounding box center [694, 136] width 14 height 10
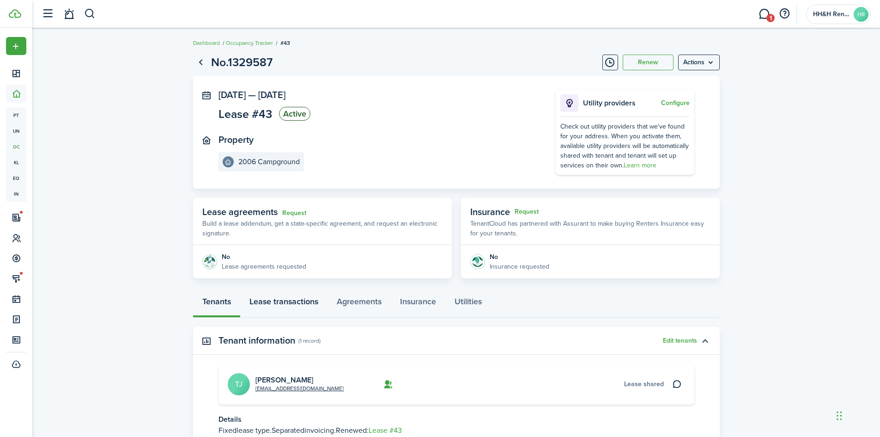
scroll to position [75, 0]
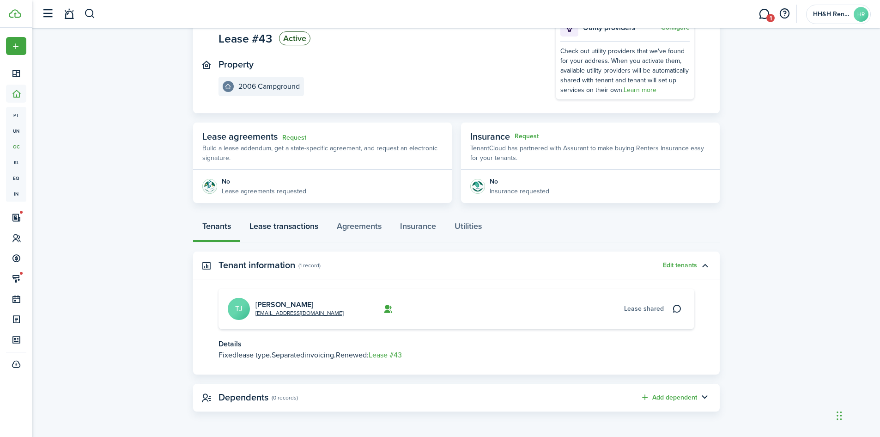
click at [279, 219] on link "Lease transactions" at bounding box center [283, 228] width 87 height 28
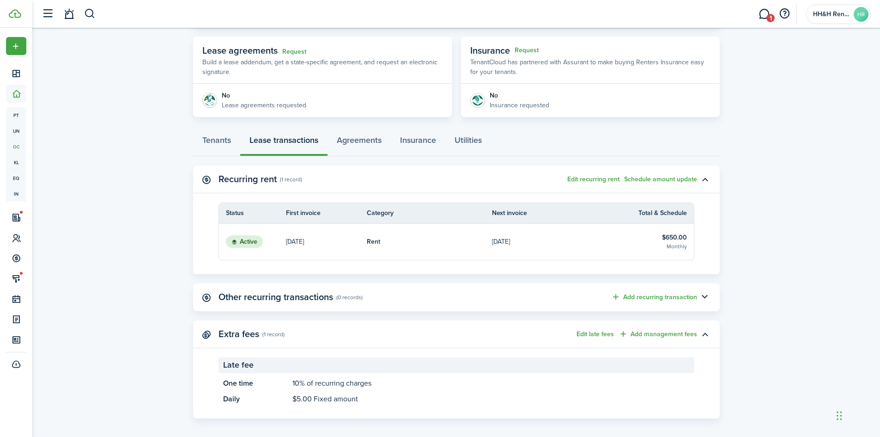
scroll to position [168, 0]
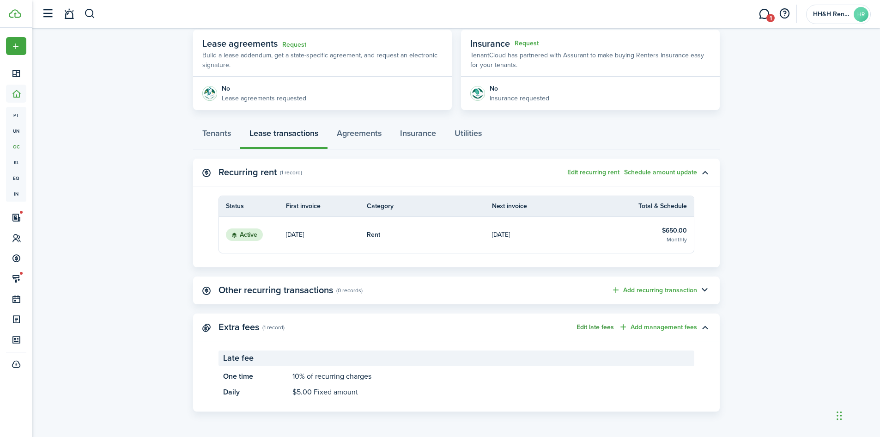
click at [598, 324] on button "Edit late fees" at bounding box center [595, 327] width 37 height 7
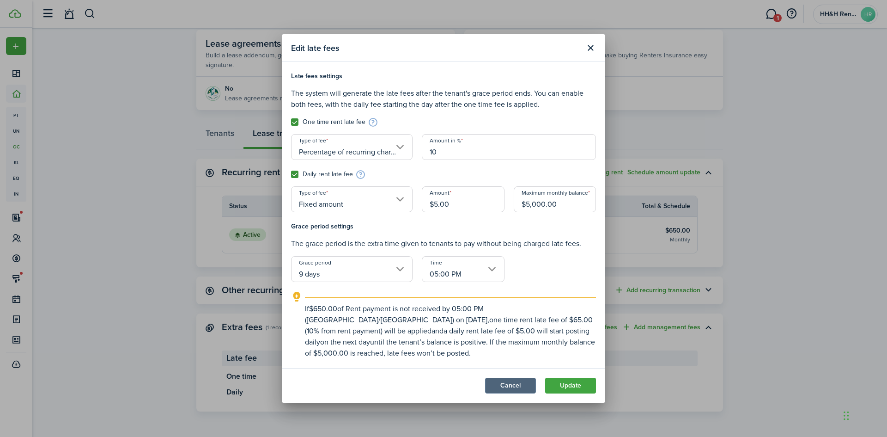
click at [511, 383] on button "Cancel" at bounding box center [510, 386] width 51 height 16
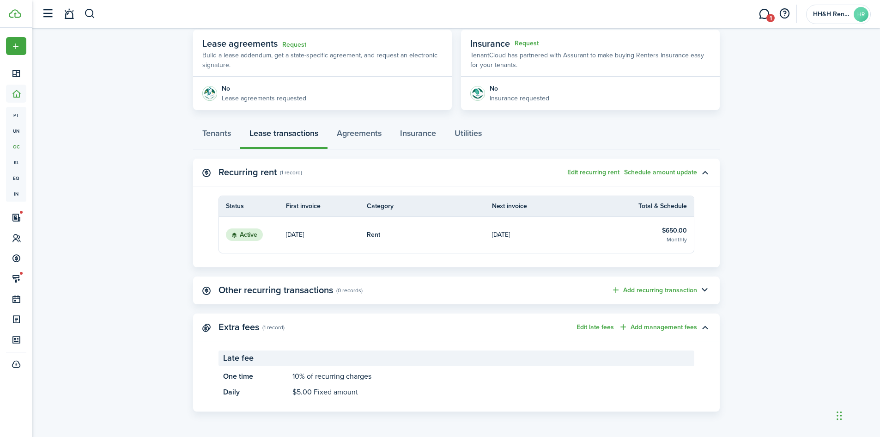
scroll to position [30, 0]
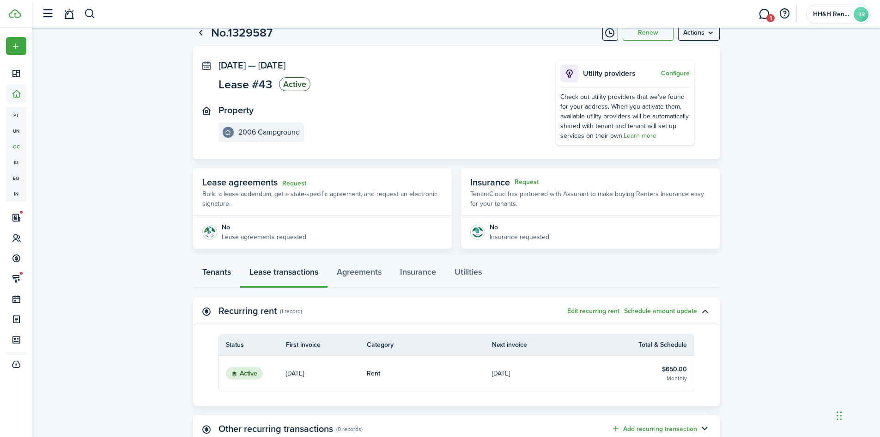
click at [223, 265] on link "Tenants" at bounding box center [216, 274] width 47 height 28
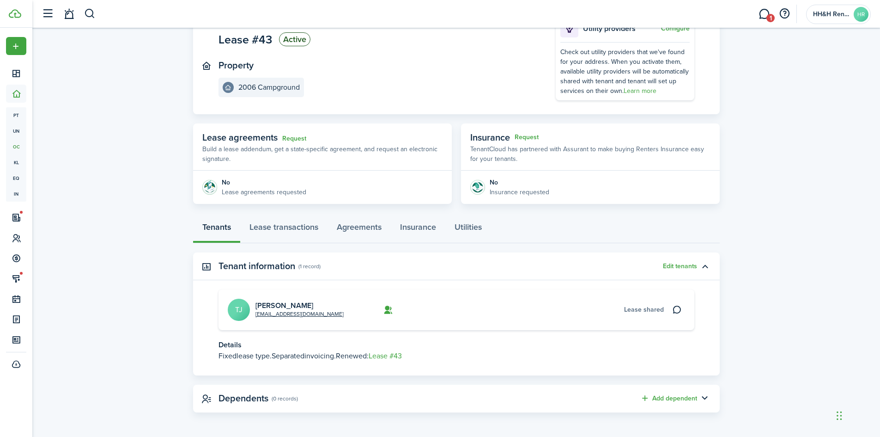
scroll to position [75, 0]
click at [316, 224] on link "Lease transactions" at bounding box center [283, 228] width 87 height 28
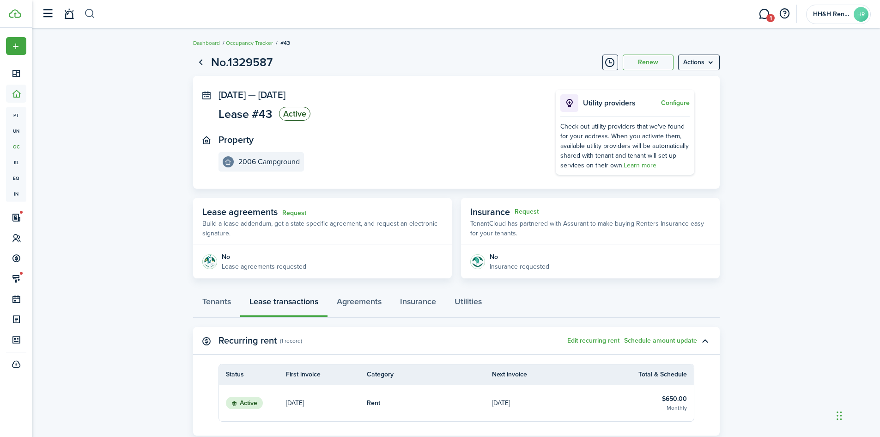
click at [89, 13] on button "button" at bounding box center [90, 14] width 12 height 16
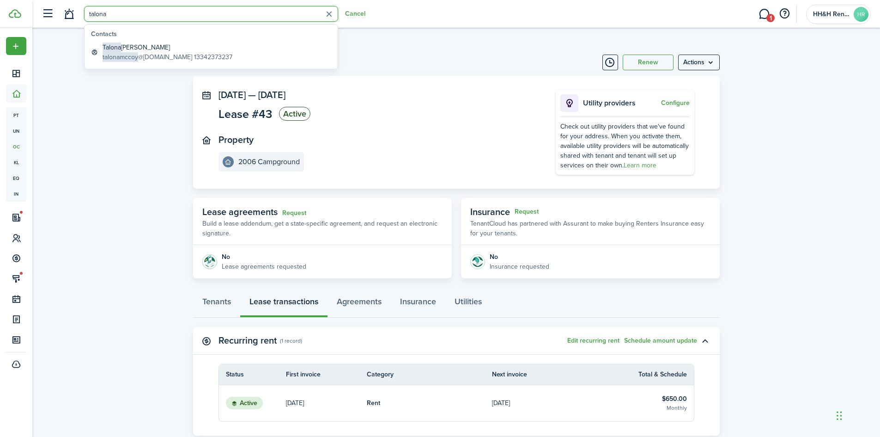
type input "talona"
click at [151, 48] on global-search-item-title "[PERSON_NAME]" at bounding box center [168, 48] width 130 height 10
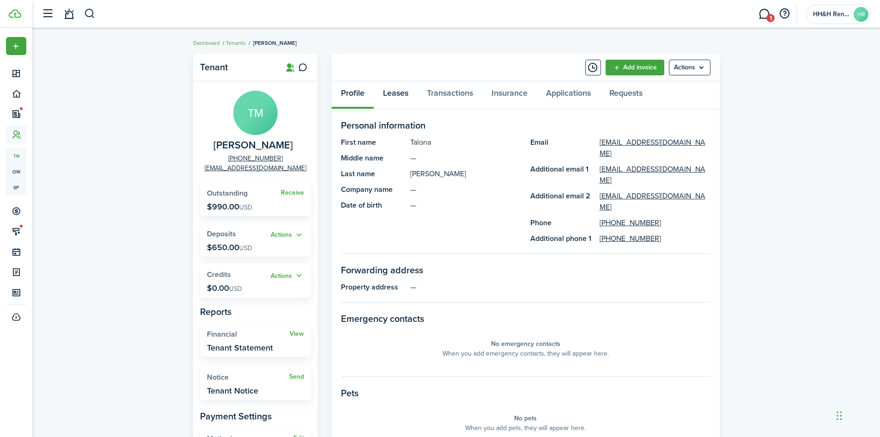
click at [391, 97] on link "Leases" at bounding box center [396, 95] width 44 height 28
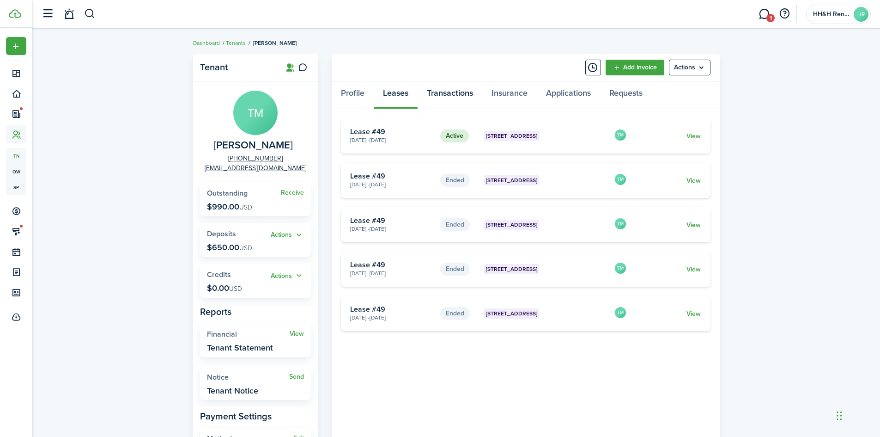
click at [451, 91] on link "Transactions" at bounding box center [450, 95] width 65 height 28
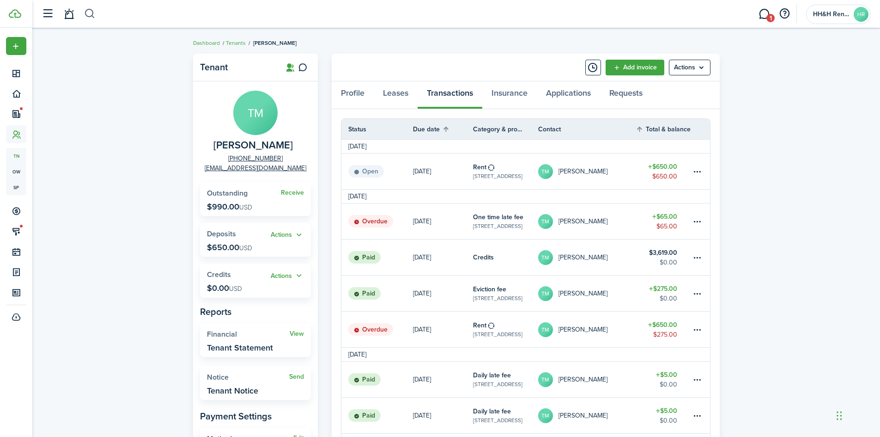
click at [89, 11] on button "button" at bounding box center [90, 14] width 12 height 16
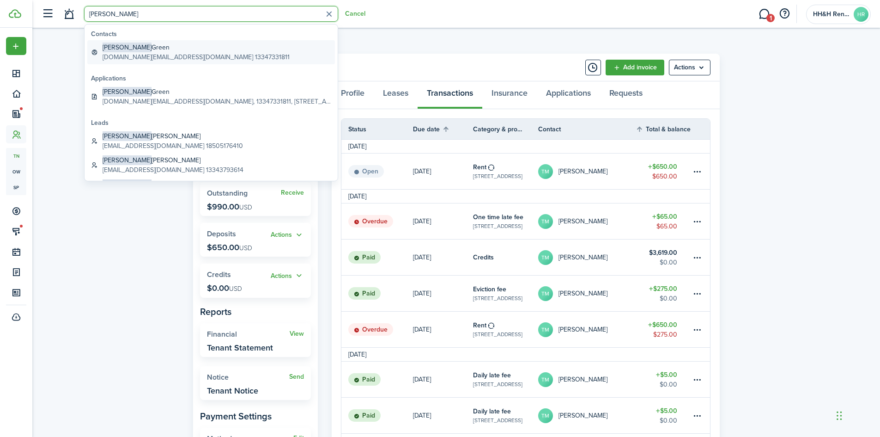
type input "[PERSON_NAME]"
click at [160, 51] on global-search-item-title "[PERSON_NAME]" at bounding box center [196, 48] width 187 height 10
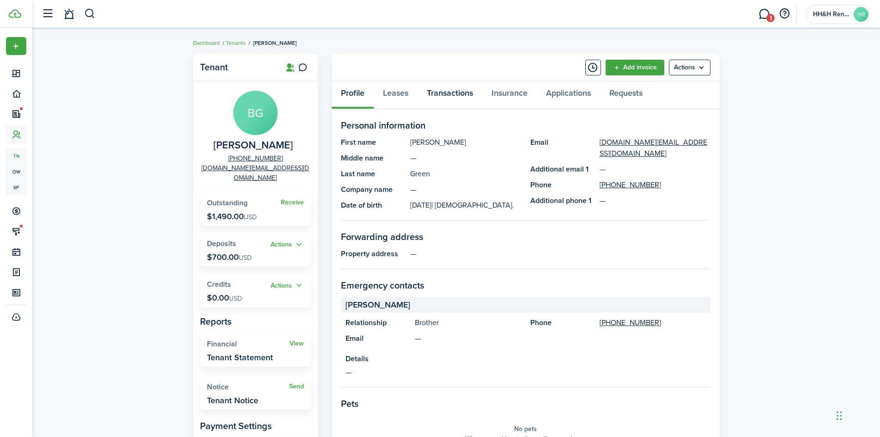
click at [445, 104] on link "Transactions" at bounding box center [450, 95] width 65 height 28
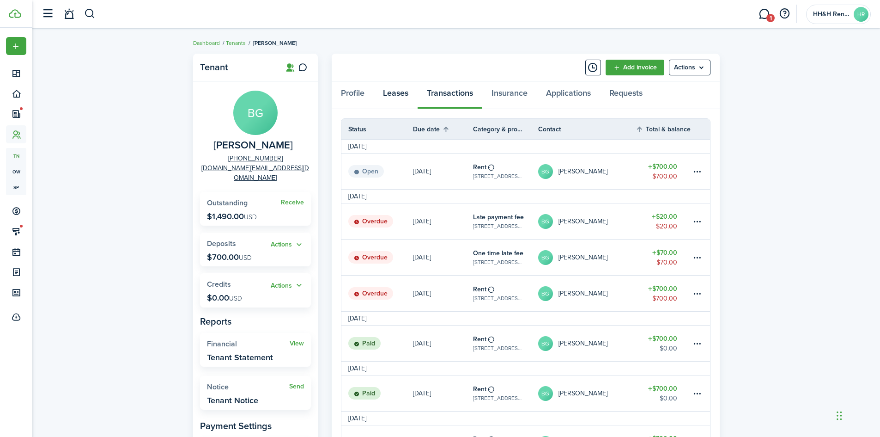
click at [401, 95] on link "Leases" at bounding box center [396, 95] width 44 height 28
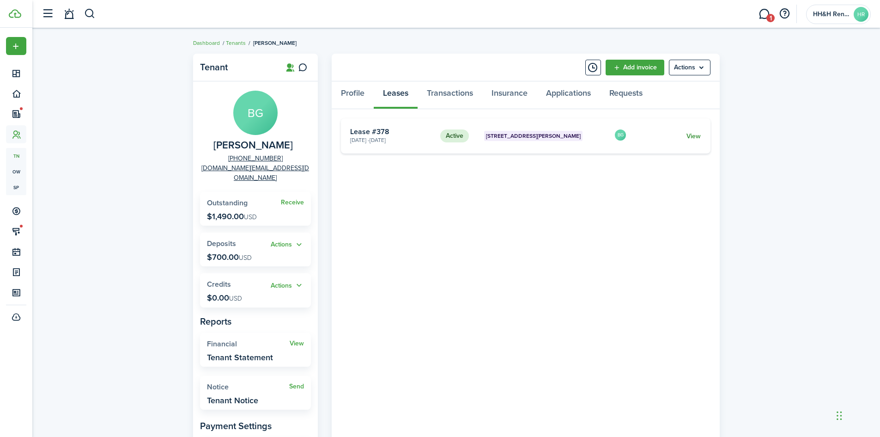
click at [697, 134] on link "View" at bounding box center [694, 136] width 14 height 10
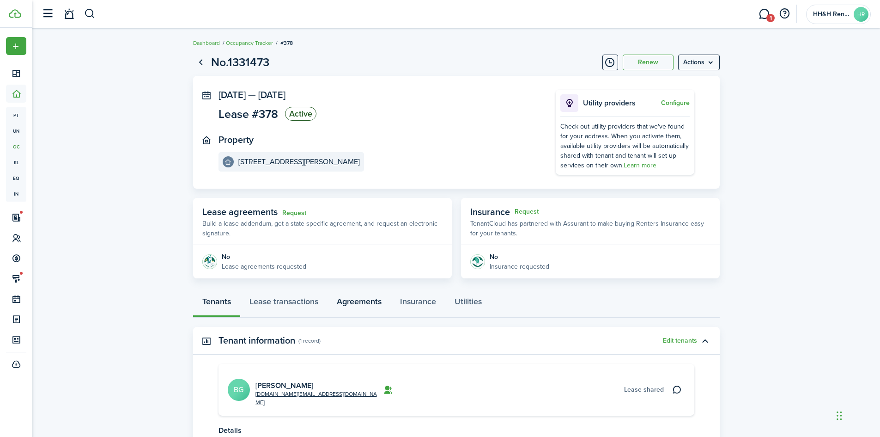
scroll to position [75, 0]
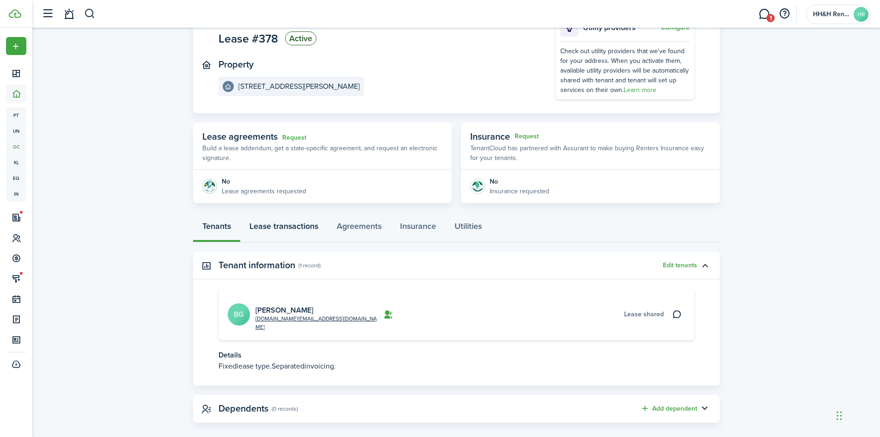
click at [300, 227] on link "Lease transactions" at bounding box center [283, 228] width 87 height 28
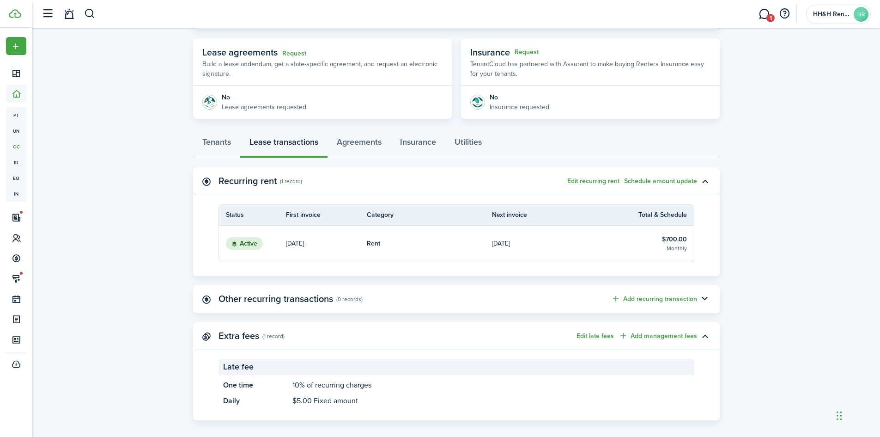
scroll to position [168, 0]
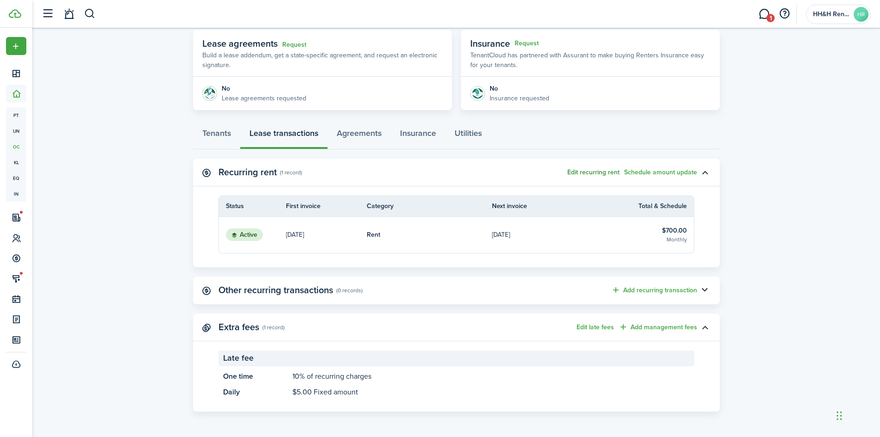
click at [600, 171] on button "Edit recurring rent" at bounding box center [594, 172] width 52 height 7
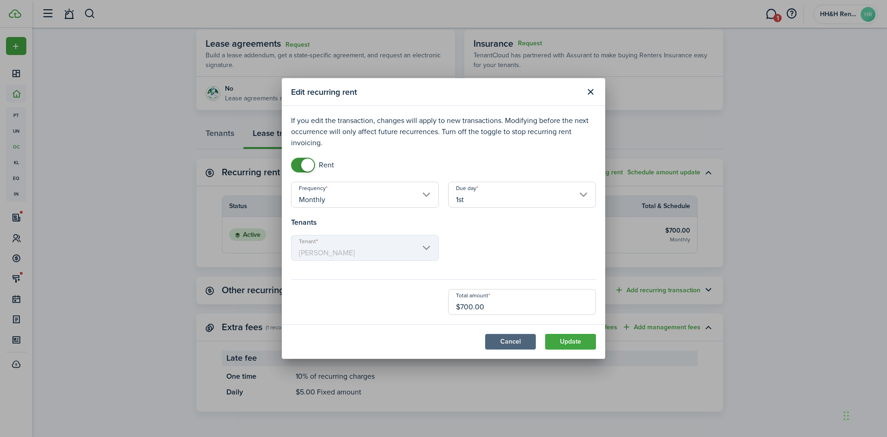
click at [507, 341] on button "Cancel" at bounding box center [510, 342] width 51 height 16
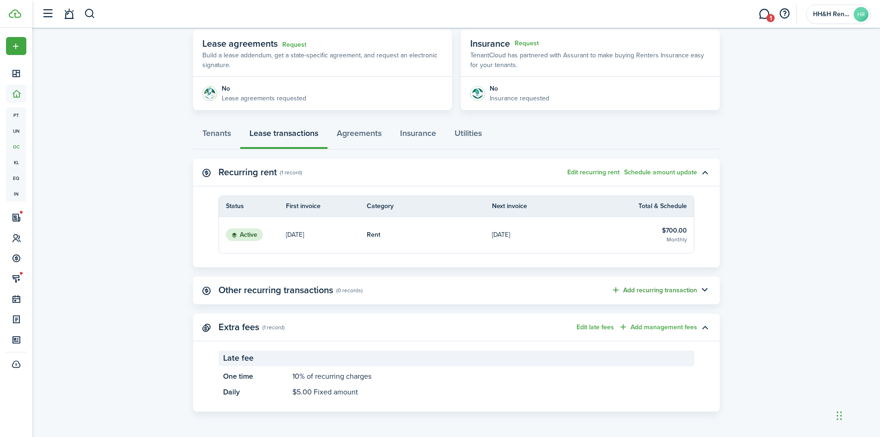
click at [678, 288] on button "Add recurring transaction" at bounding box center [654, 290] width 86 height 11
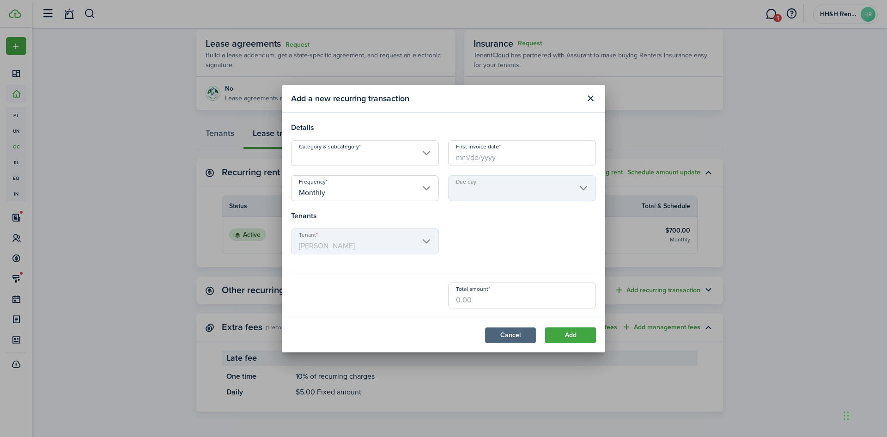
click at [503, 334] on button "Cancel" at bounding box center [510, 335] width 51 height 16
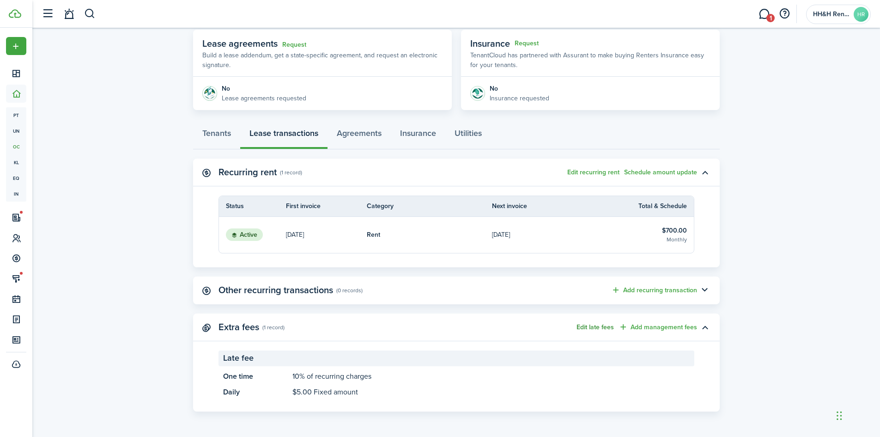
click at [596, 325] on button "Edit late fees" at bounding box center [595, 327] width 37 height 7
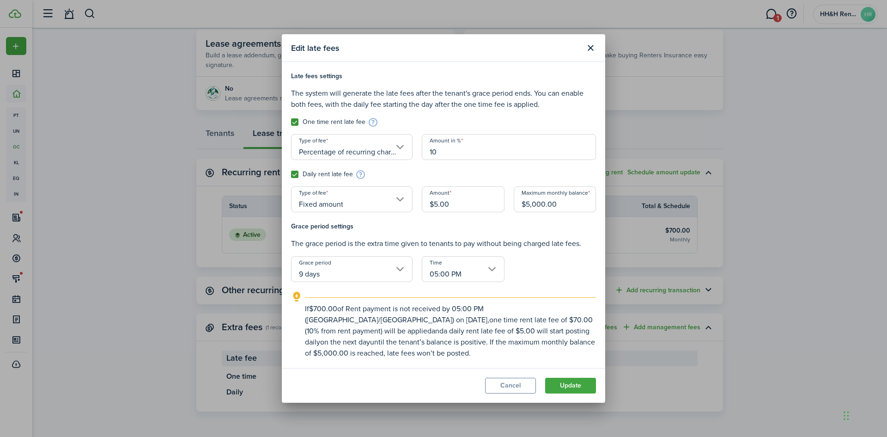
click at [314, 173] on label "Daily rent late fee" at bounding box center [322, 174] width 62 height 7
click at [291, 174] on input "Daily rent late fee" at bounding box center [291, 174] width 0 height 0
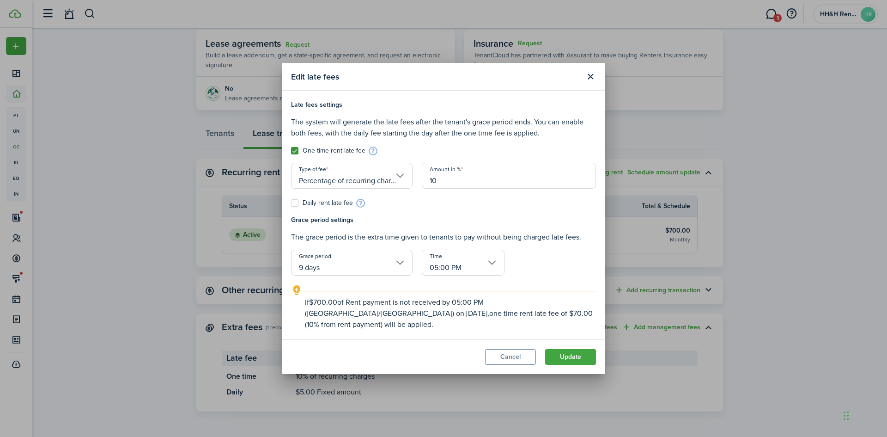
click at [299, 207] on label "Daily rent late fee" at bounding box center [322, 202] width 62 height 7
click at [291, 203] on input "Daily rent late fee" at bounding box center [291, 203] width 0 height 0
checkbox input "true"
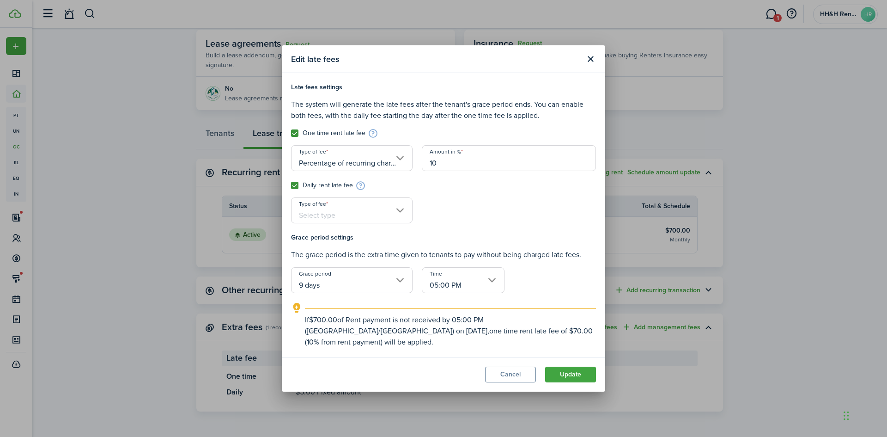
click at [348, 219] on input "Type of fee" at bounding box center [352, 210] width 122 height 26
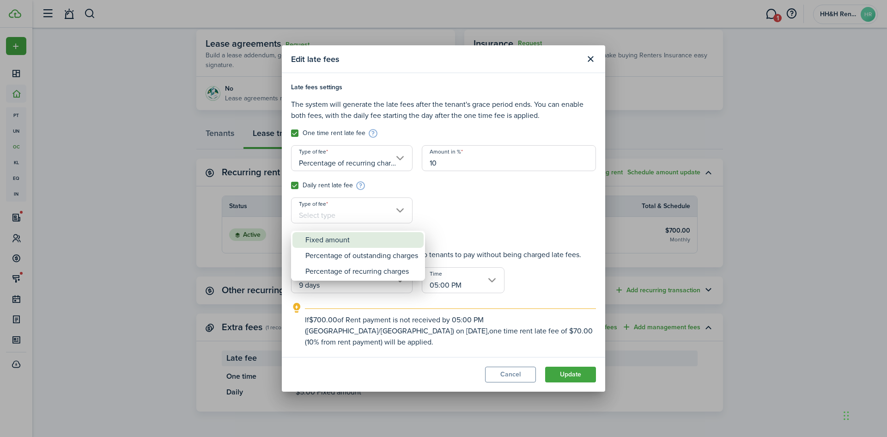
click at [342, 242] on div "Fixed amount" at bounding box center [361, 240] width 113 height 16
type input "Fixed amount"
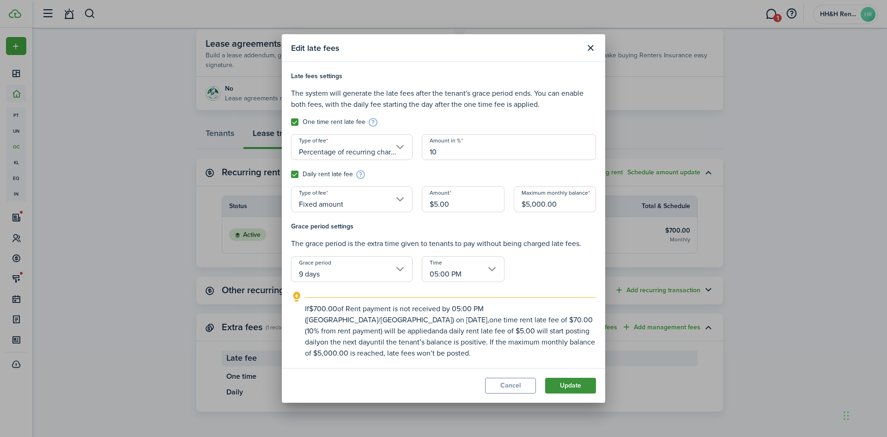
click at [557, 384] on button "Update" at bounding box center [570, 386] width 51 height 16
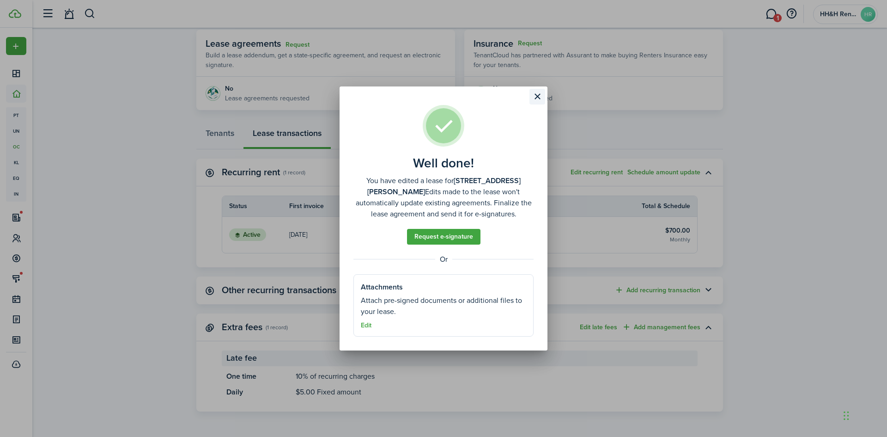
click at [534, 90] on button "Close modal" at bounding box center [538, 97] width 16 height 16
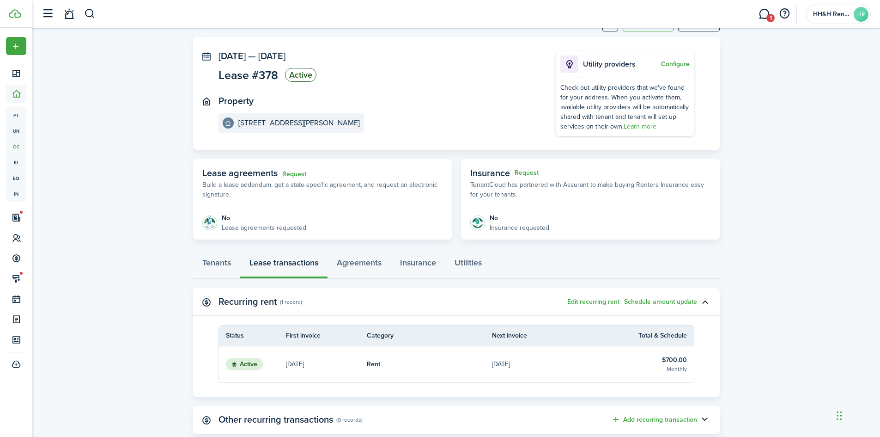
scroll to position [0, 0]
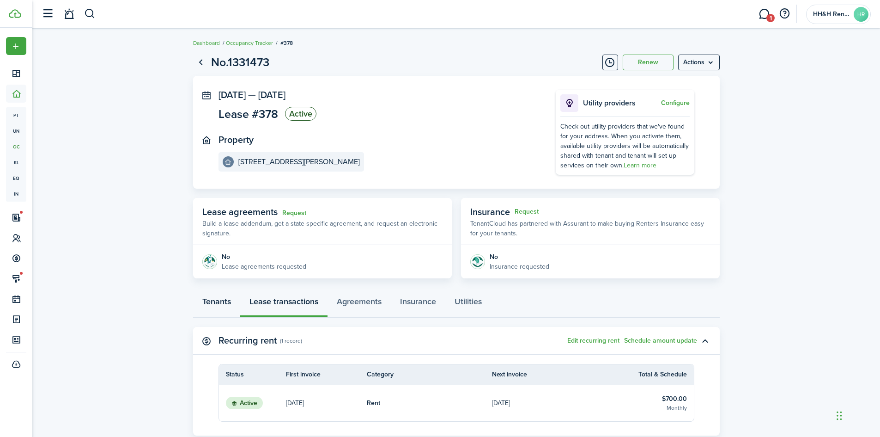
click at [228, 311] on link "Tenants" at bounding box center [216, 304] width 47 height 28
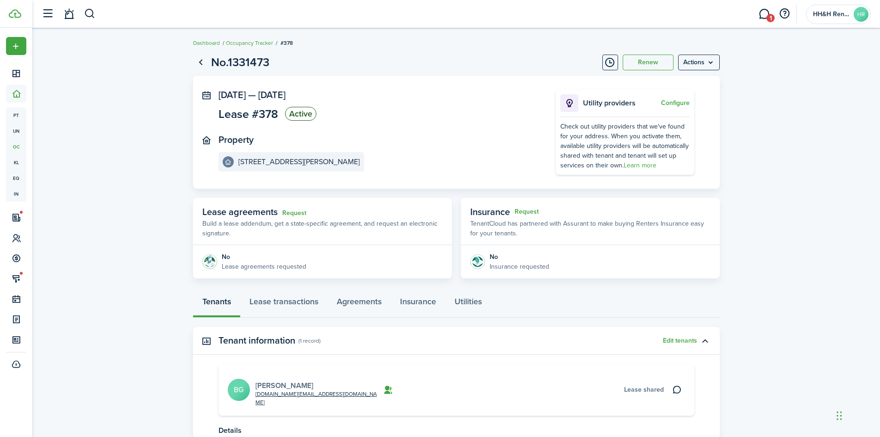
click at [275, 380] on link "[PERSON_NAME]" at bounding box center [285, 385] width 58 height 11
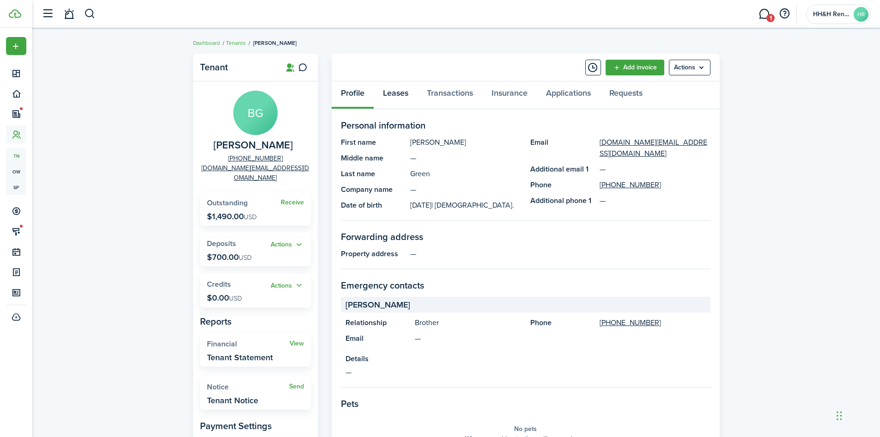
click at [392, 89] on link "Leases" at bounding box center [396, 95] width 44 height 28
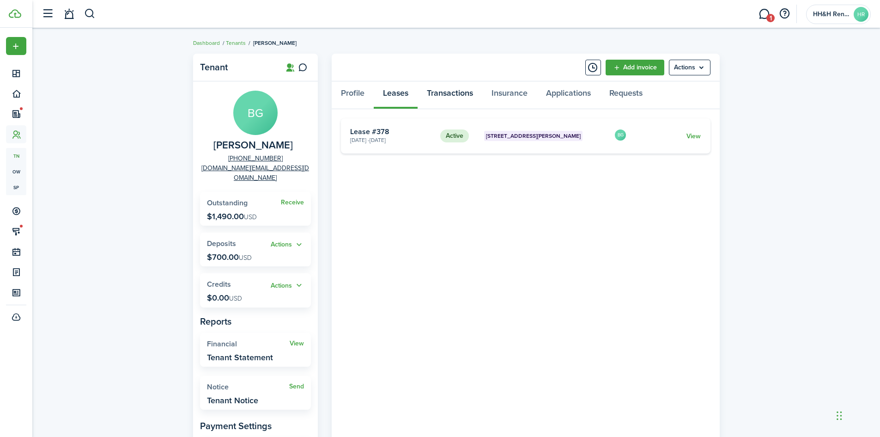
click at [433, 98] on link "Transactions" at bounding box center [450, 95] width 65 height 28
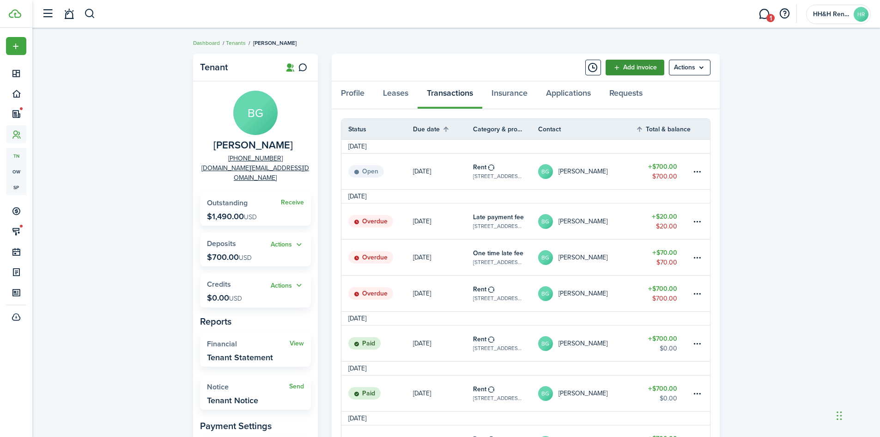
click at [638, 63] on link "Add invoice" at bounding box center [635, 68] width 59 height 16
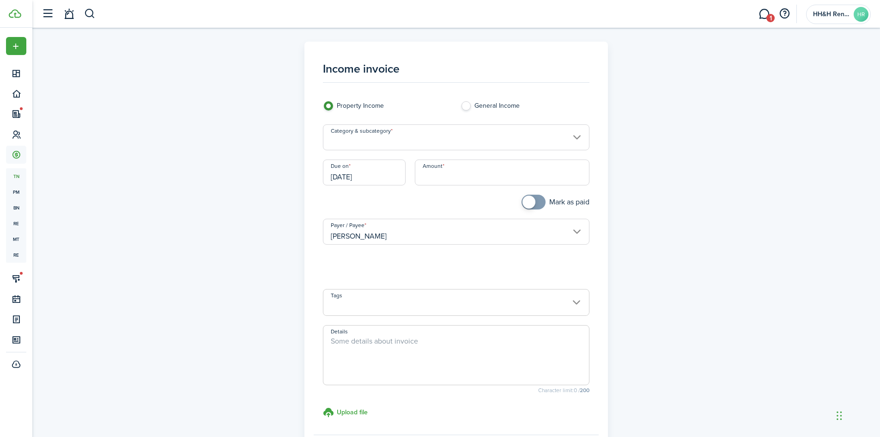
click at [436, 142] on input "Category & subcategory" at bounding box center [456, 137] width 267 height 26
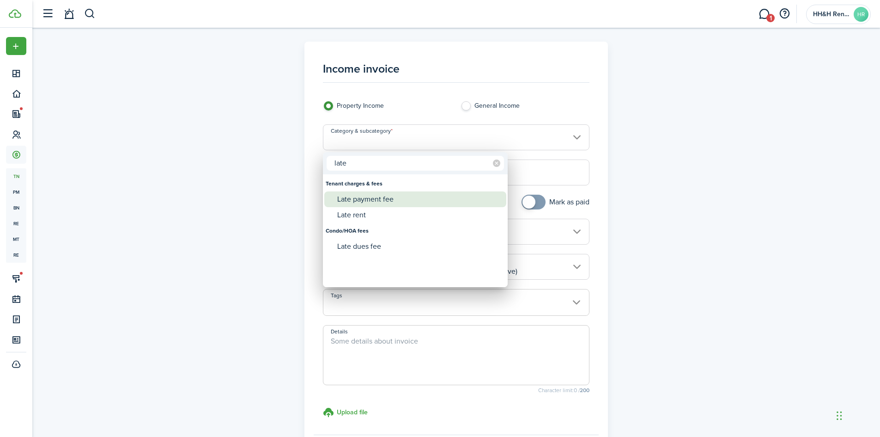
type input "late"
click at [410, 195] on div "Late payment fee" at bounding box center [419, 199] width 164 height 16
type input "Tenant charges & fees / Late payment fee"
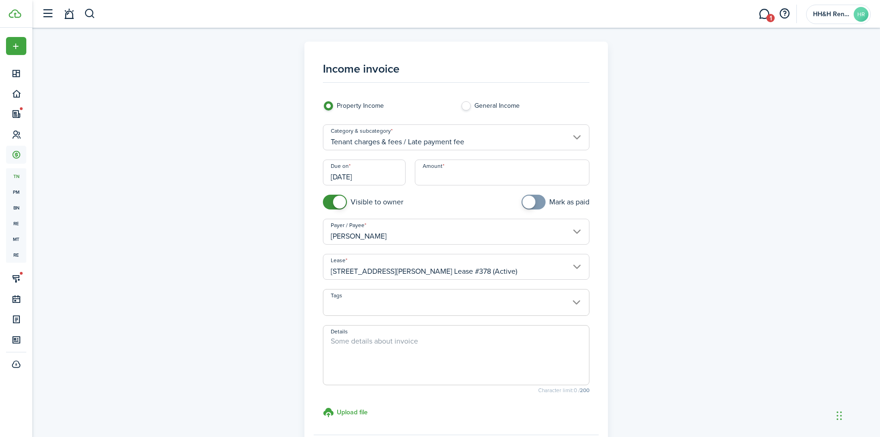
click at [446, 182] on input "Amount" at bounding box center [502, 172] width 175 height 26
type input "$75.00"
click at [424, 301] on span at bounding box center [457, 307] width 266 height 16
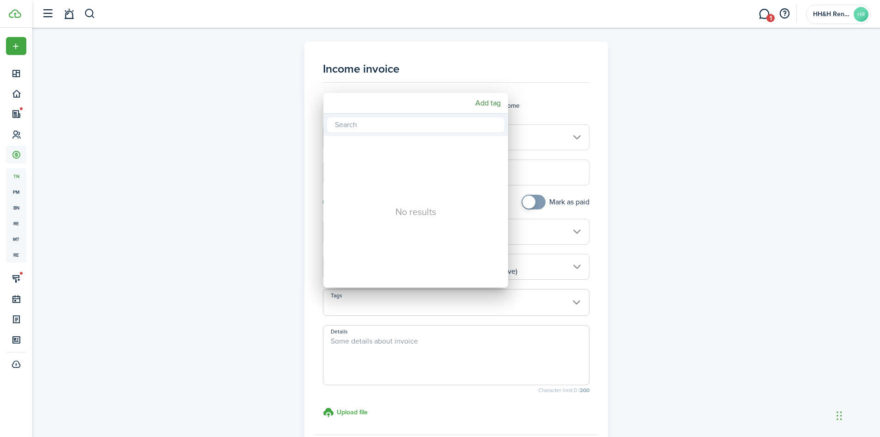
click at [216, 143] on div at bounding box center [440, 218] width 1028 height 585
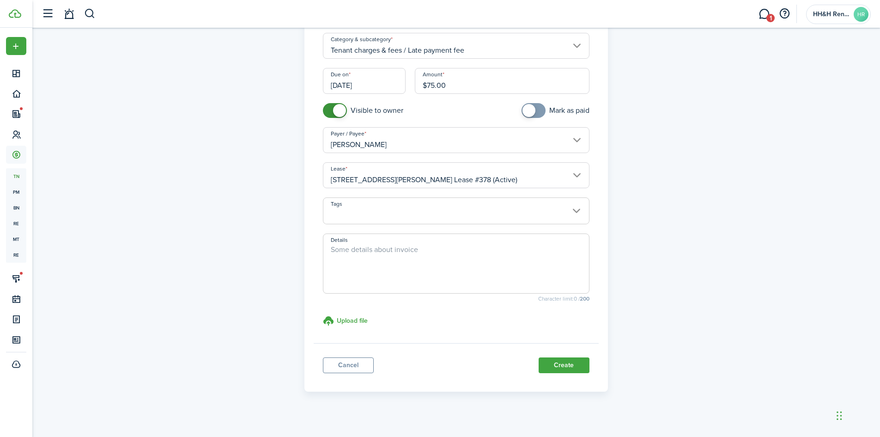
scroll to position [99, 0]
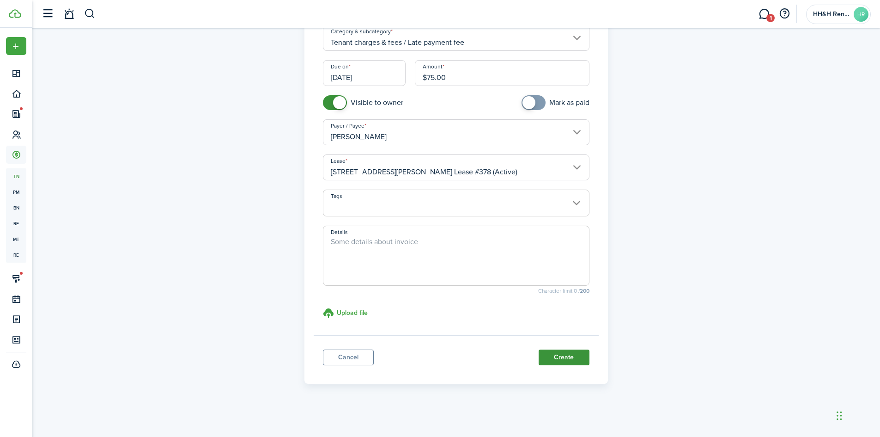
click at [553, 360] on button "Create" at bounding box center [564, 357] width 51 height 16
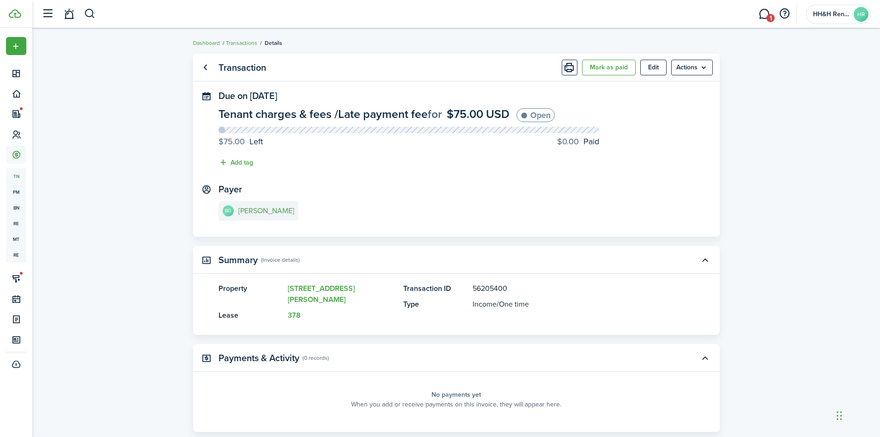
click at [267, 208] on e-details-info-title "[PERSON_NAME]" at bounding box center [266, 211] width 56 height 8
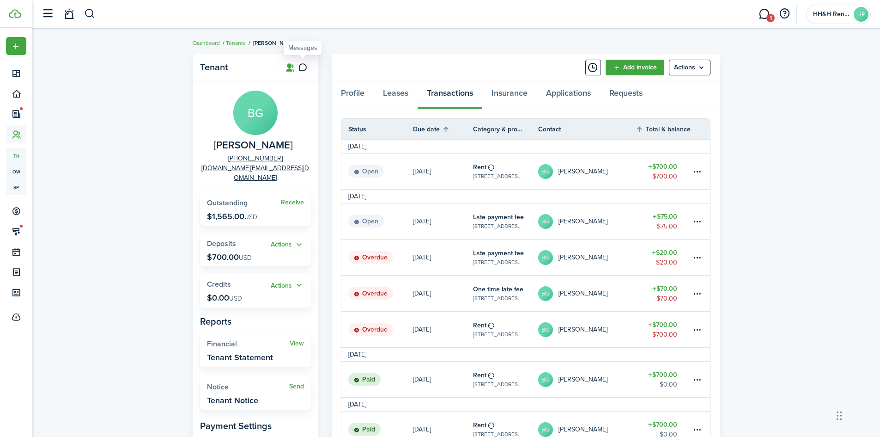
click at [300, 69] on icon at bounding box center [303, 67] width 10 height 9
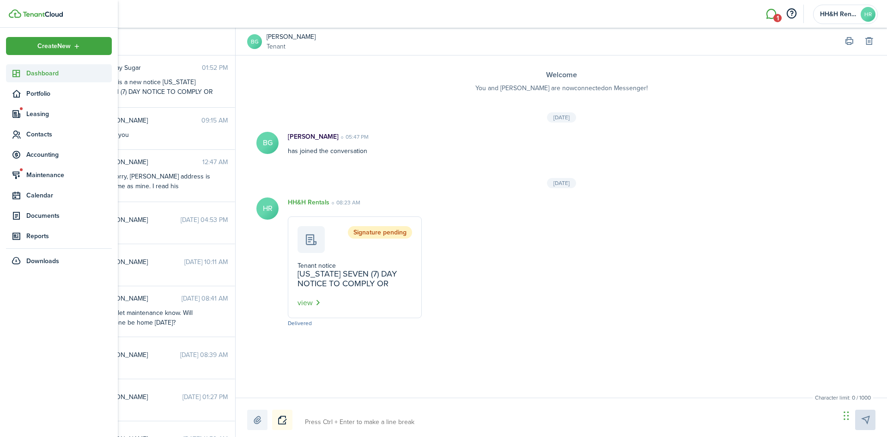
click at [37, 72] on span "Dashboard" at bounding box center [68, 73] width 85 height 10
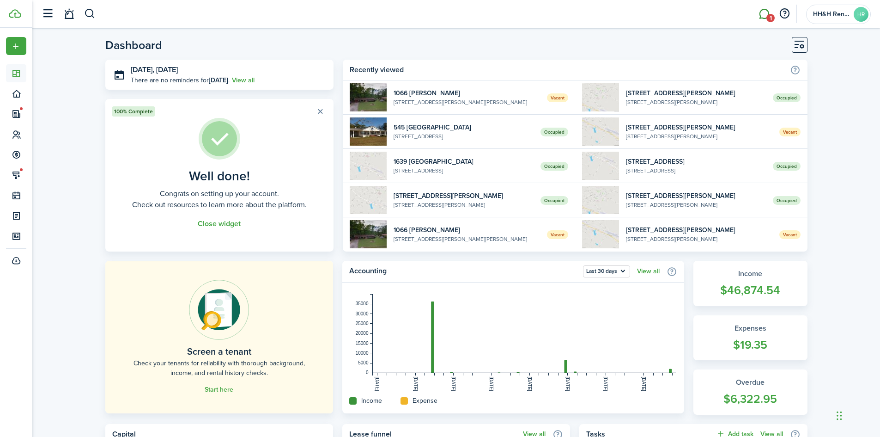
click at [763, 13] on link "1" at bounding box center [765, 14] width 18 height 24
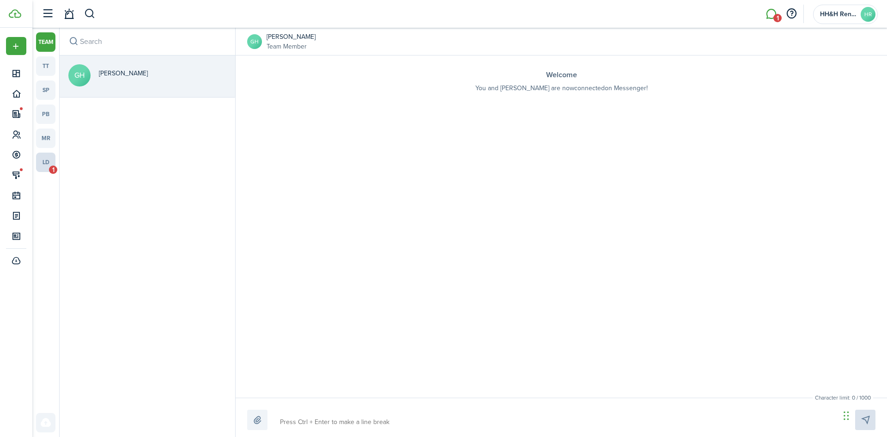
click at [50, 164] on link "ld 1" at bounding box center [45, 162] width 19 height 19
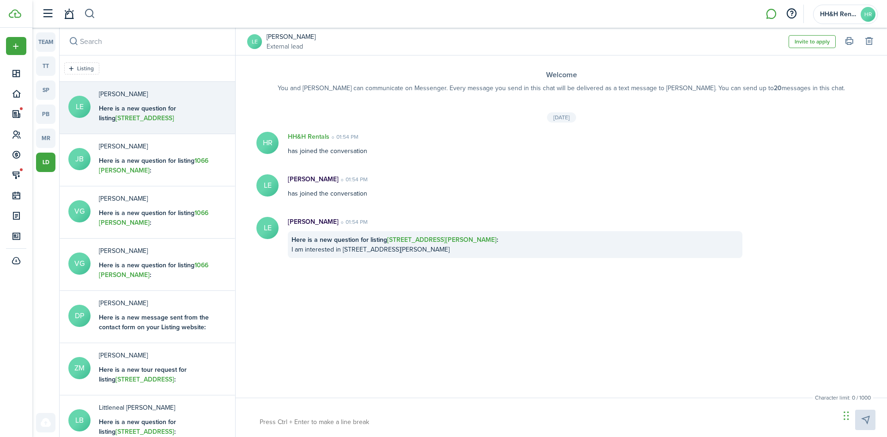
drag, startPoint x: 97, startPoint y: 17, endPoint x: 91, endPoint y: 18, distance: 6.2
click at [95, 17] on header-wrapper "HH&H Rentals HR" at bounding box center [457, 14] width 841 height 28
click at [90, 18] on button "button" at bounding box center [90, 14] width 12 height 16
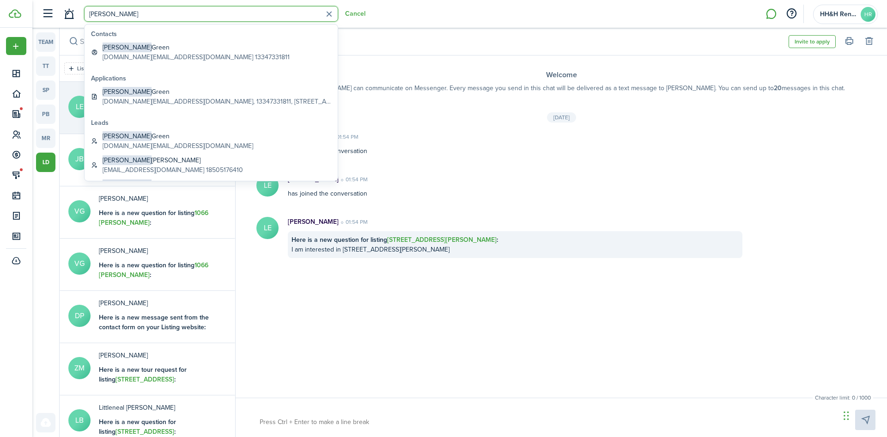
type input "[PERSON_NAME]"
click at [119, 44] on span "[PERSON_NAME]" at bounding box center [127, 48] width 49 height 10
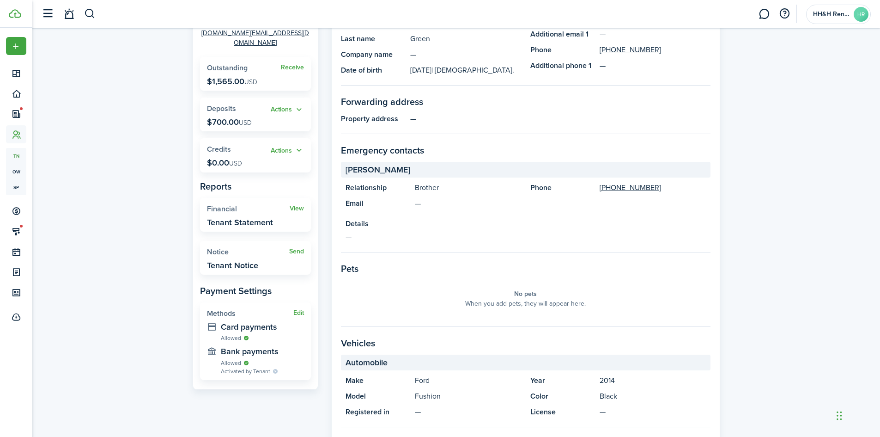
scroll to position [139, 0]
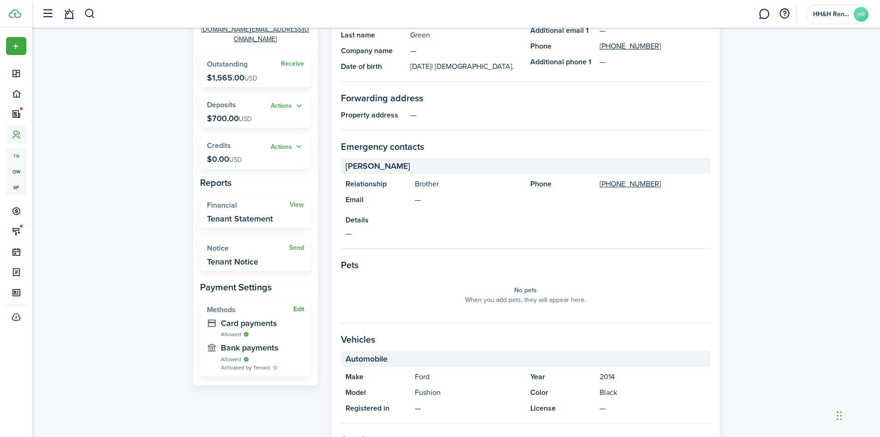
click at [293, 305] on button "Edit" at bounding box center [298, 308] width 11 height 7
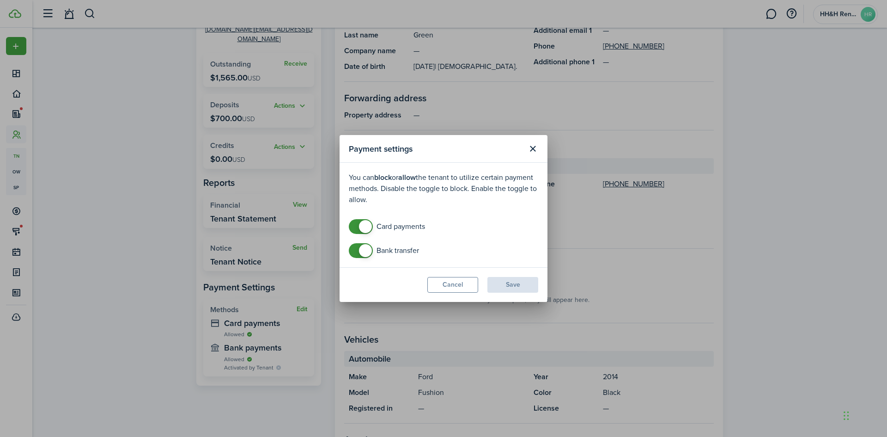
checkbox input "false"
click at [366, 227] on span at bounding box center [365, 226] width 13 height 13
checkbox input "false"
click at [357, 249] on span at bounding box center [360, 250] width 9 height 15
click at [499, 282] on button "Save" at bounding box center [513, 285] width 51 height 16
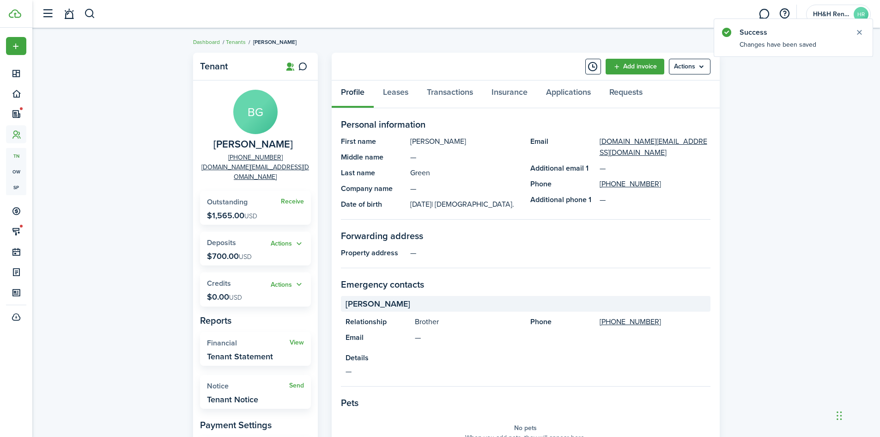
scroll to position [0, 0]
click at [85, 15] on button "button" at bounding box center [90, 14] width 12 height 16
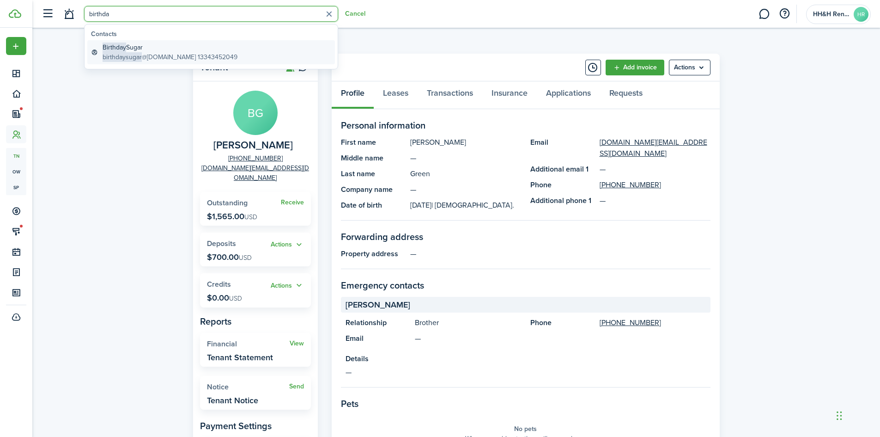
type input "birthda"
click at [148, 47] on global-search-item-title "Birthday Sugar" at bounding box center [170, 48] width 135 height 10
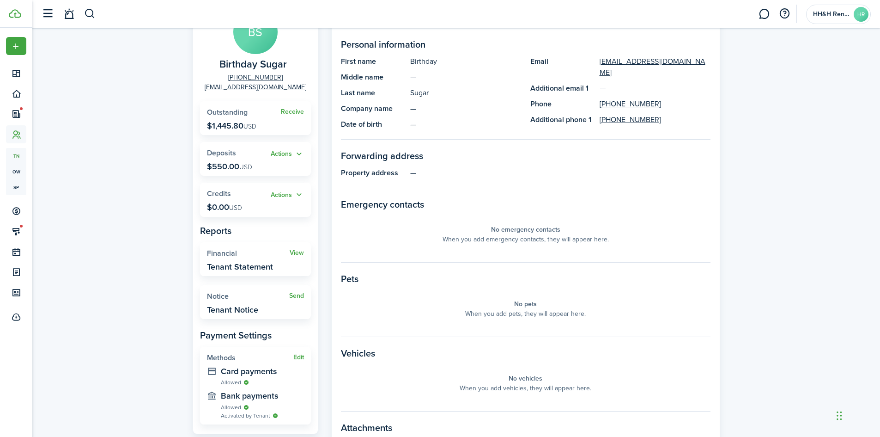
scroll to position [92, 0]
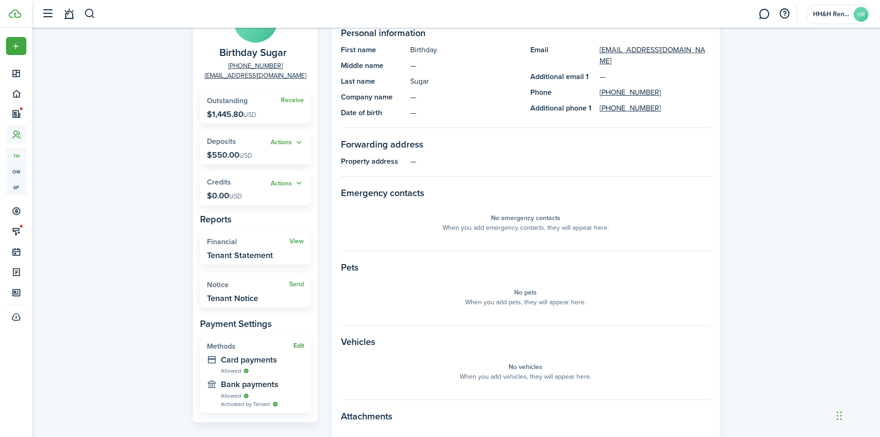
click at [297, 342] on button "Edit" at bounding box center [298, 345] width 11 height 7
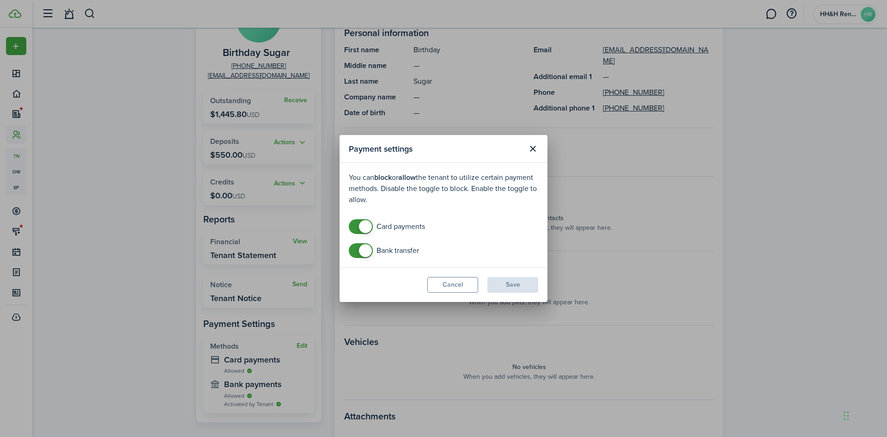
checkbox input "false"
click at [365, 232] on span at bounding box center [365, 226] width 13 height 13
checkbox input "false"
click at [366, 256] on span at bounding box center [365, 250] width 13 height 13
click at [529, 286] on button "Save" at bounding box center [513, 285] width 51 height 16
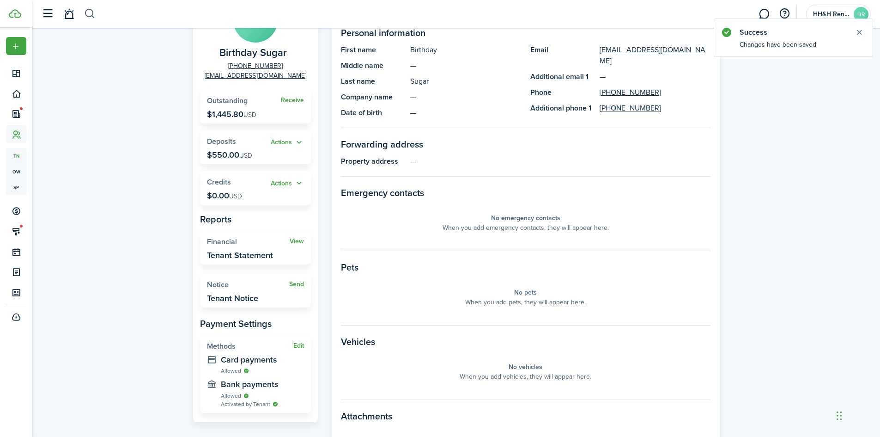
click at [89, 15] on button "button" at bounding box center [90, 14] width 12 height 16
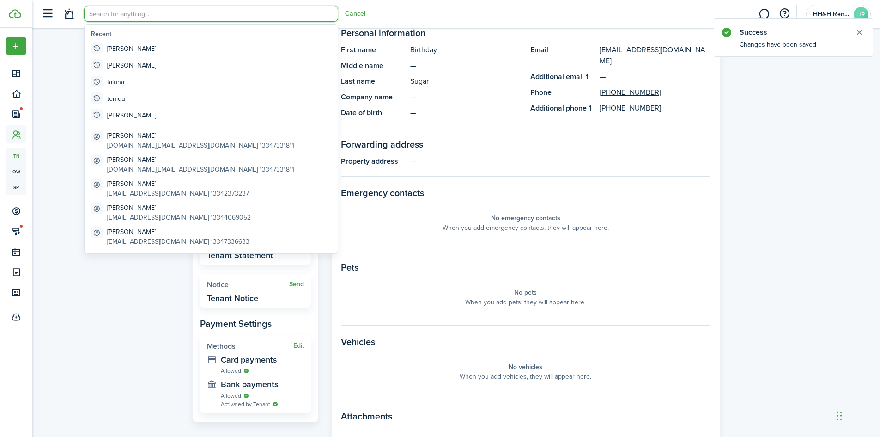
scroll to position [0, 0]
click at [137, 21] on input "search" at bounding box center [211, 14] width 254 height 16
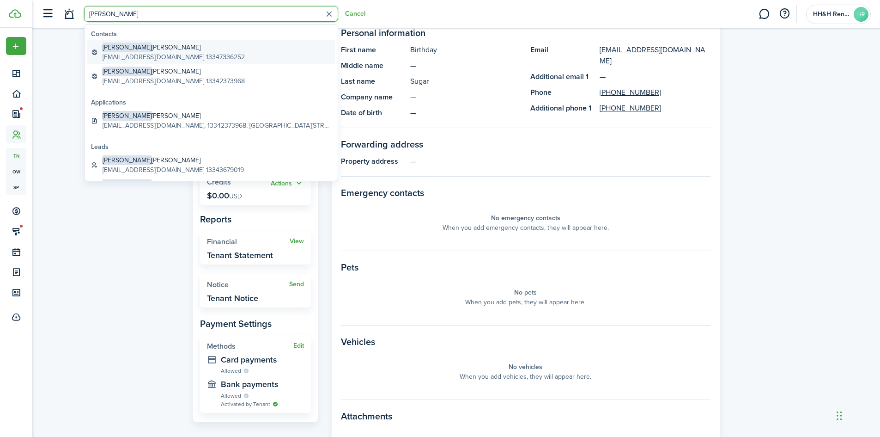
type input "[PERSON_NAME]"
click at [136, 52] on global-search-item-title "[PERSON_NAME]" at bounding box center [174, 48] width 142 height 10
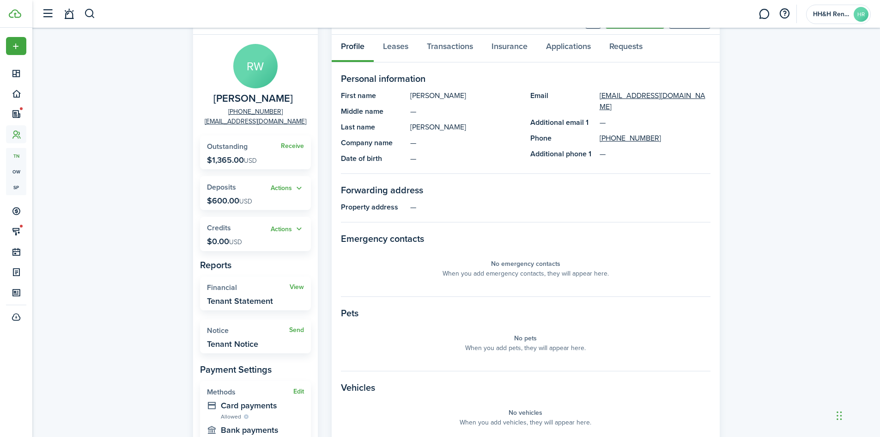
scroll to position [139, 0]
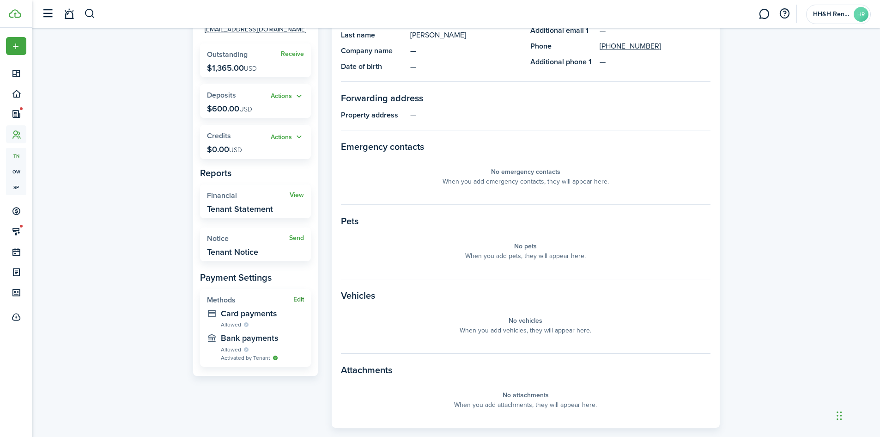
click at [299, 299] on button "Edit" at bounding box center [298, 299] width 11 height 7
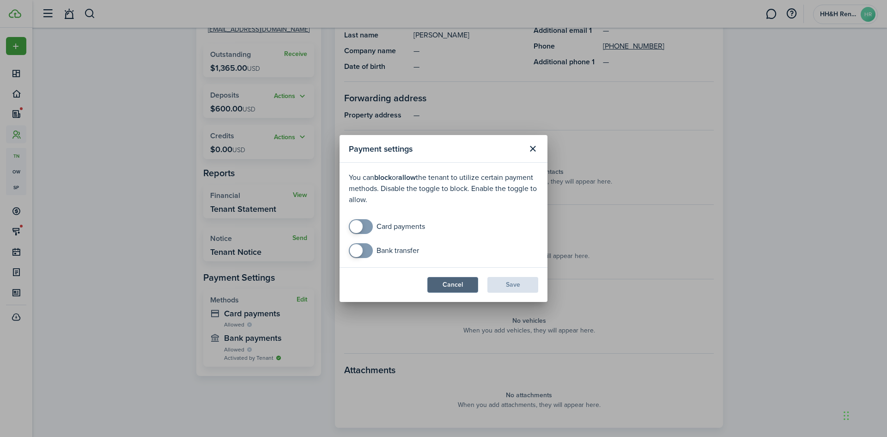
click at [454, 287] on button "Cancel" at bounding box center [452, 285] width 51 height 16
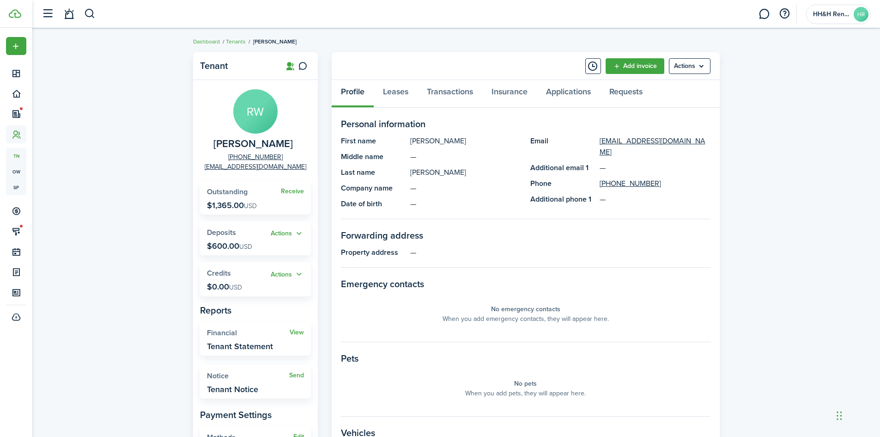
scroll to position [0, 0]
click at [90, 12] on button "button" at bounding box center [90, 14] width 12 height 16
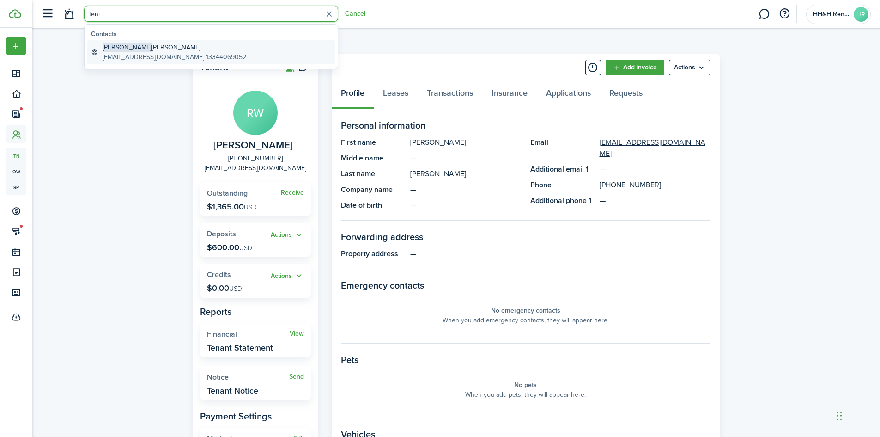
type input "teni"
click at [170, 58] on global-search-item-description "[EMAIL_ADDRESS][DOMAIN_NAME] 13344069052" at bounding box center [175, 57] width 144 height 10
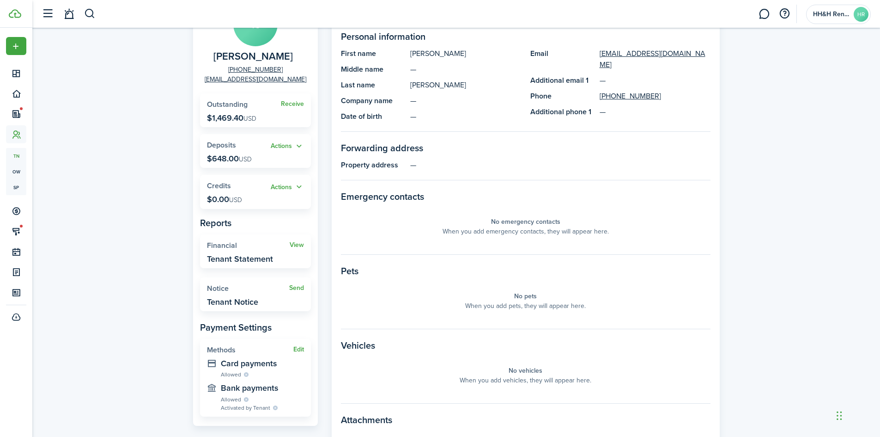
scroll to position [92, 0]
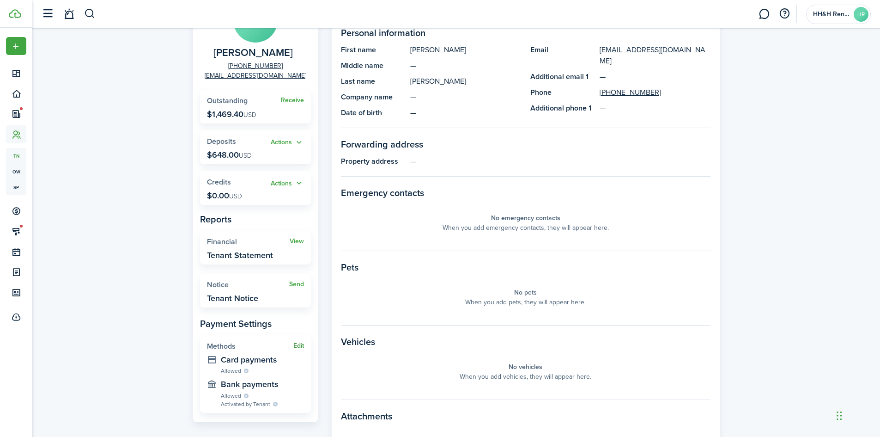
click at [294, 349] on button "Edit" at bounding box center [298, 345] width 11 height 7
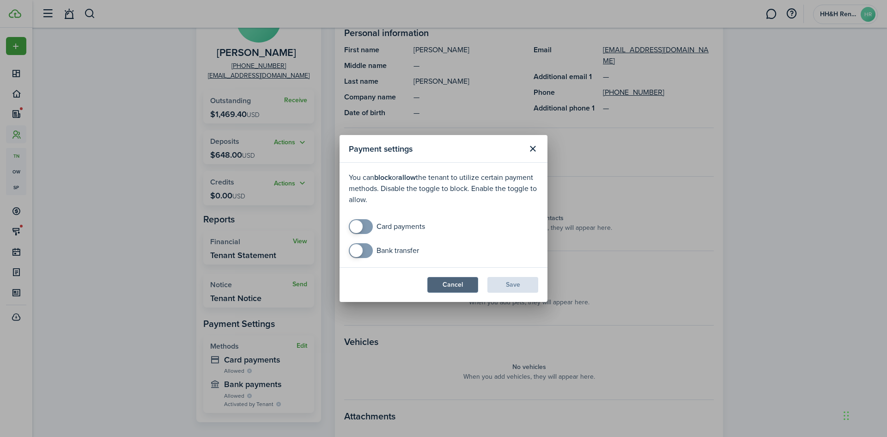
click at [460, 279] on button "Cancel" at bounding box center [452, 285] width 51 height 16
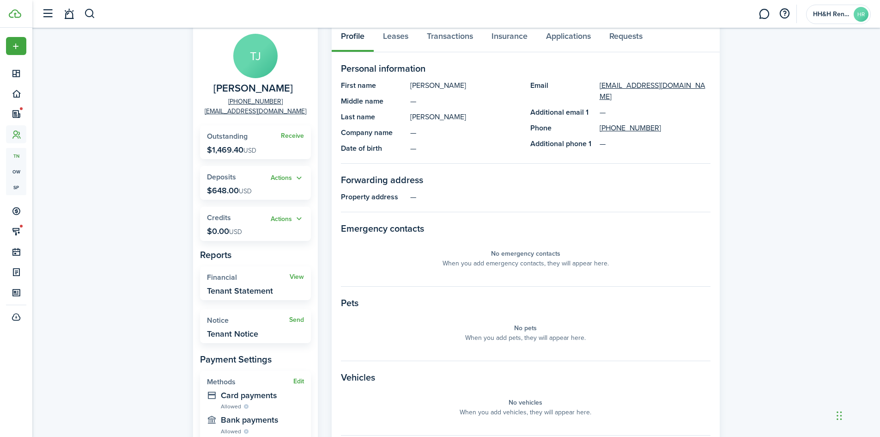
scroll to position [0, 0]
